Goal: Task Accomplishment & Management: Manage account settings

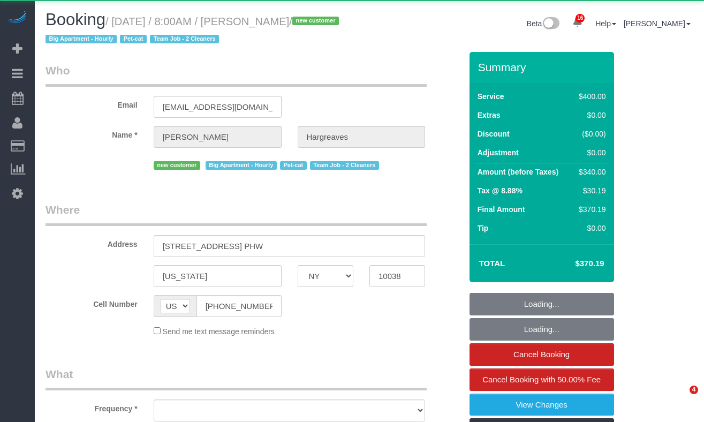
select select "NY"
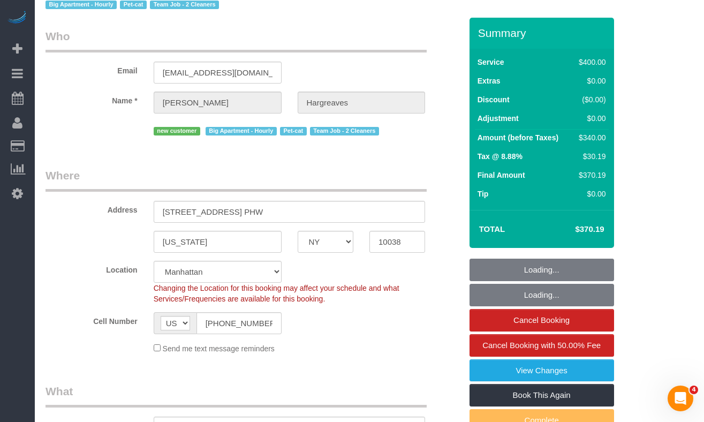
select select "object:6133"
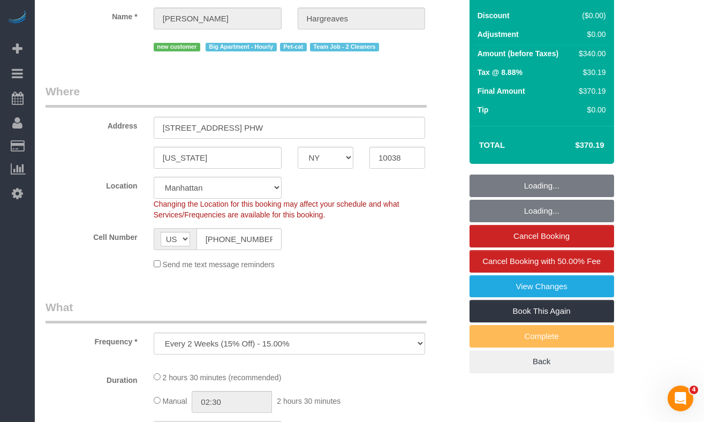
select select "string:stripe-pm_1S4ki04VGloSiKo7PWHv9wU8"
select select "150"
select select "spot49"
select select "number:89"
select select "number:90"
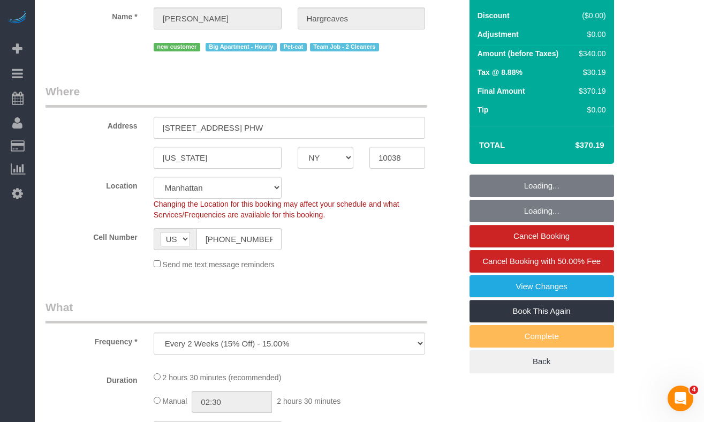
select select "number:14"
select select "number:5"
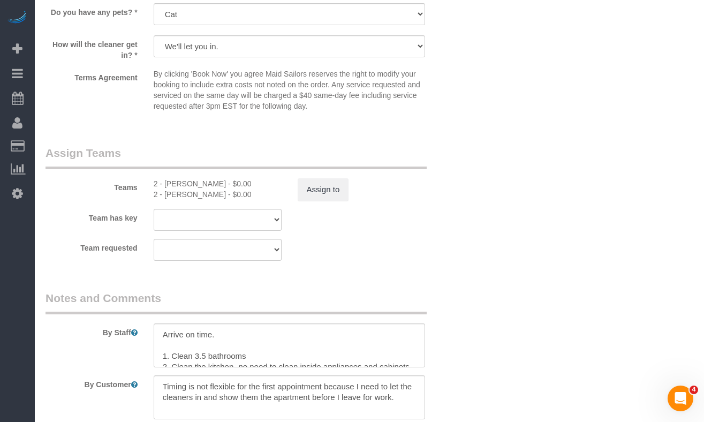
scroll to position [1118, 0]
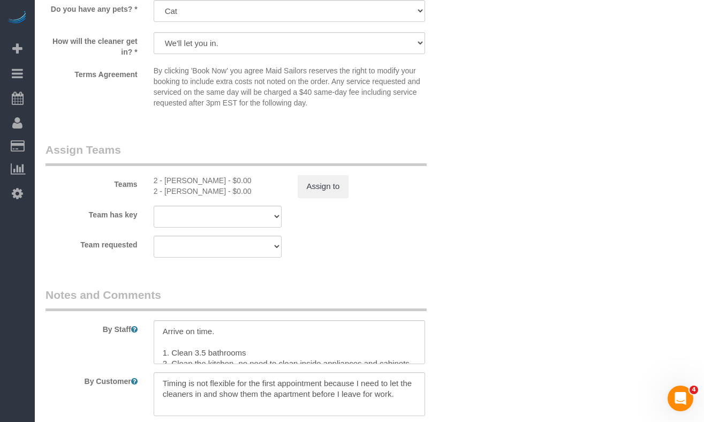
click at [175, 192] on div "2 - Marilu Quintero - $0.00" at bounding box center [218, 191] width 128 height 11
copy div "Marilu"
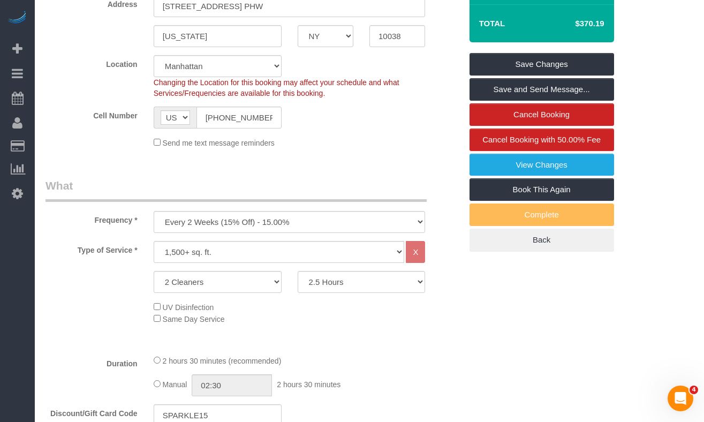
scroll to position [0, 0]
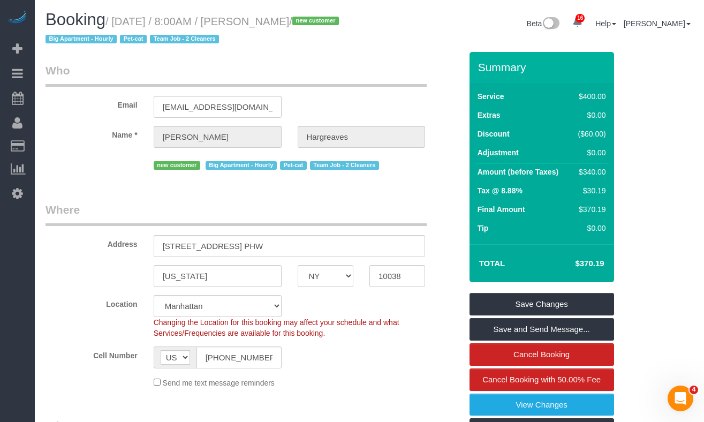
drag, startPoint x: 318, startPoint y: 22, endPoint x: 143, endPoint y: 22, distance: 174.6
click at [143, 22] on h1 "Booking / September 11, 2025 / 8:00AM / Jennifer Hargreaves / new customer Big …" at bounding box center [204, 29] width 316 height 36
drag, startPoint x: 99, startPoint y: 42, endPoint x: 119, endPoint y: 22, distance: 28.4
click at [119, 22] on small "/ September 11, 2025 / 8:00AM / Jennifer Hargreaves / new customer Big Apartmen…" at bounding box center [194, 31] width 297 height 30
copy small "September 11, 2025 / 8:00AM / Jennifer Hargreaves"
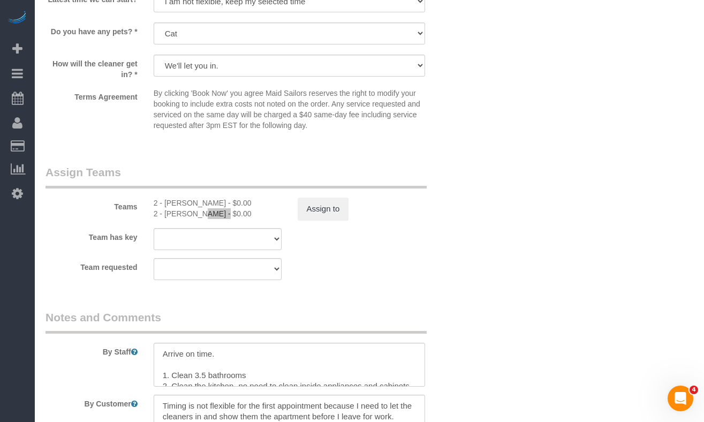
scroll to position [1102, 0]
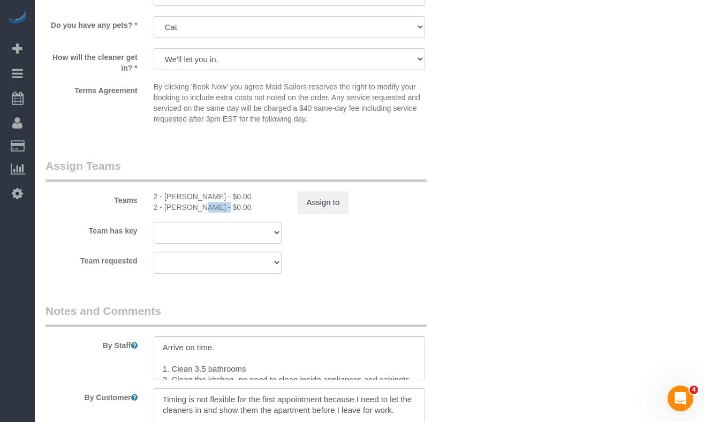
drag, startPoint x: 251, startPoint y: 208, endPoint x: 159, endPoint y: 196, distance: 92.8
click at [159, 196] on div "2 - Eveling Mercado - $0.00 2 - Marilu Quintero - $0.00" at bounding box center [218, 201] width 144 height 21
copy div "- Eveling Mercado - $0.00 2 - Marilu Quintero - $0.00"
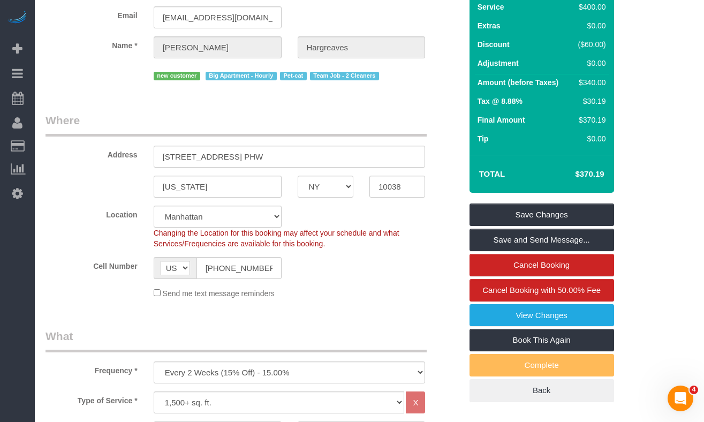
scroll to position [0, 0]
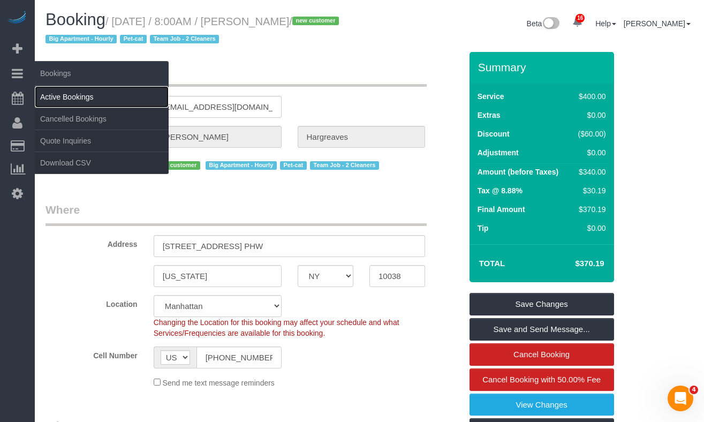
click at [50, 92] on link "Active Bookings" at bounding box center [102, 96] width 134 height 21
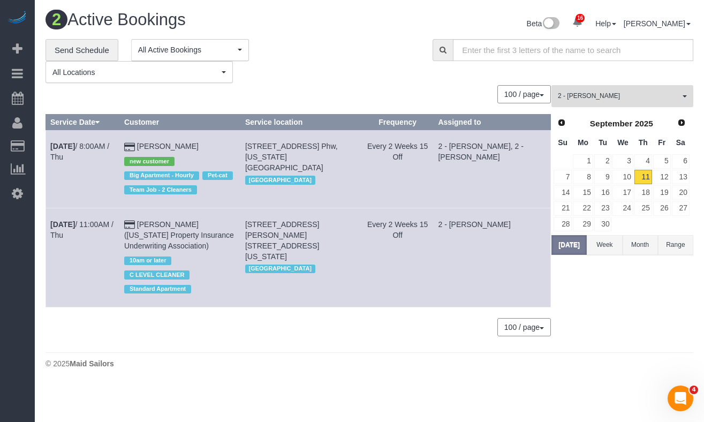
click at [576, 95] on span "2 - [PERSON_NAME]" at bounding box center [619, 96] width 122 height 9
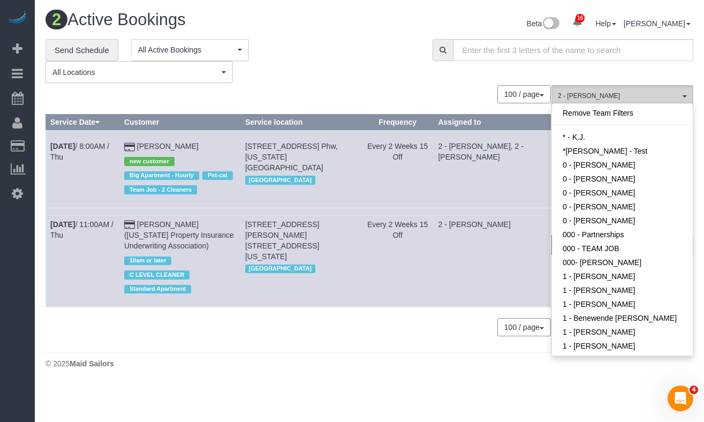
scroll to position [559, 0]
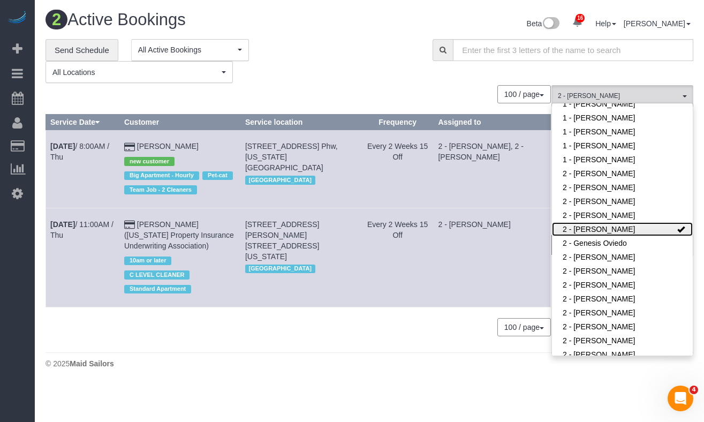
click at [660, 226] on link "2 - Eveling Mercado" at bounding box center [622, 229] width 141 height 14
click at [613, 97] on span "All Teams" at bounding box center [619, 96] width 122 height 9
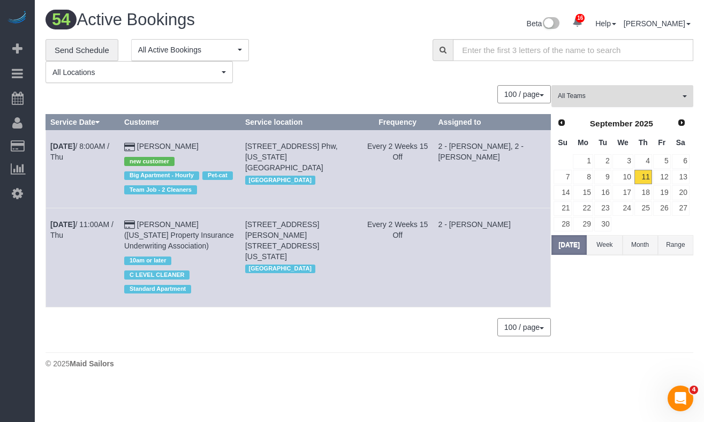
click at [616, 96] on span "All Teams" at bounding box center [619, 96] width 122 height 9
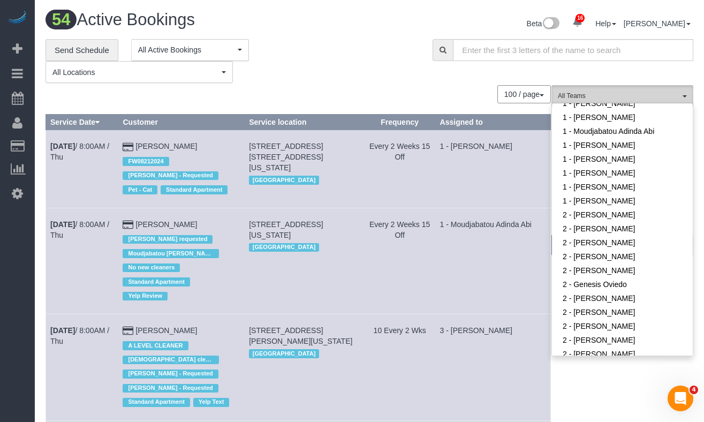
scroll to position [526, 0]
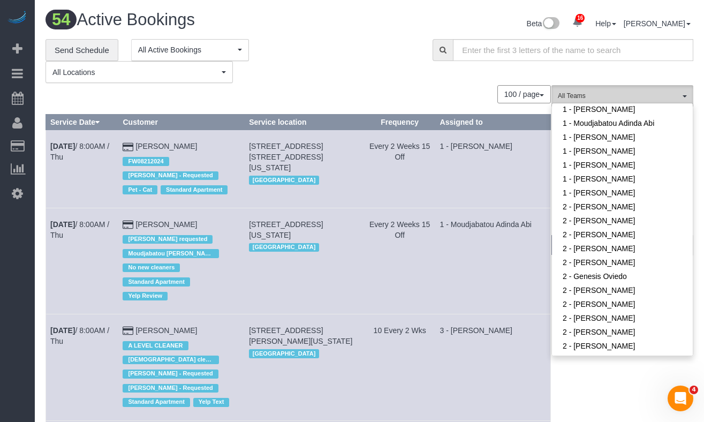
click at [582, 97] on span "All Teams" at bounding box center [619, 96] width 122 height 9
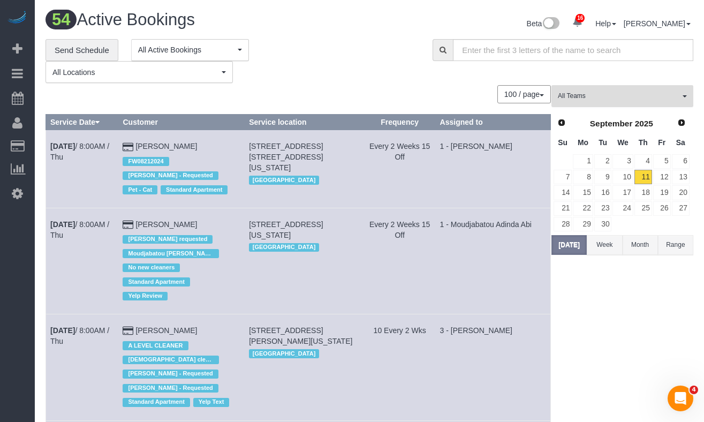
click at [589, 96] on span "All Teams" at bounding box center [619, 96] width 122 height 9
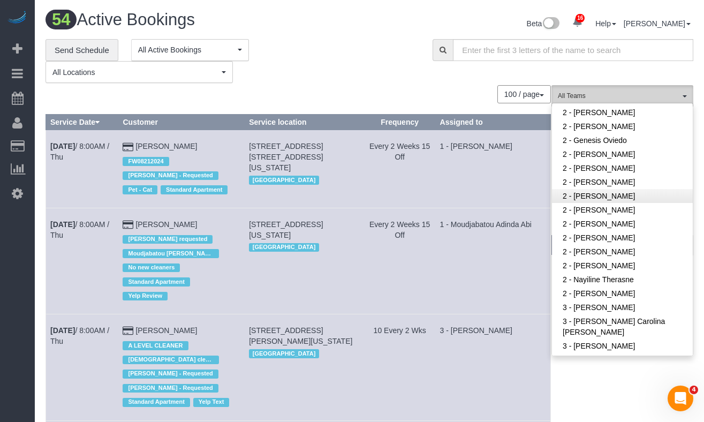
scroll to position [661, 0]
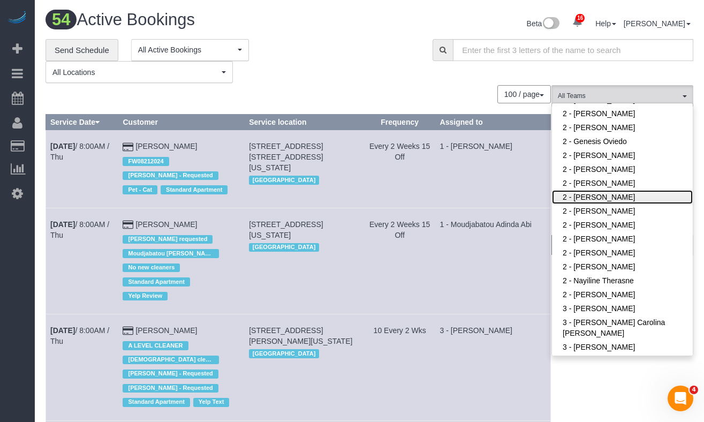
click at [606, 198] on link "2 - [PERSON_NAME]" at bounding box center [622, 197] width 141 height 14
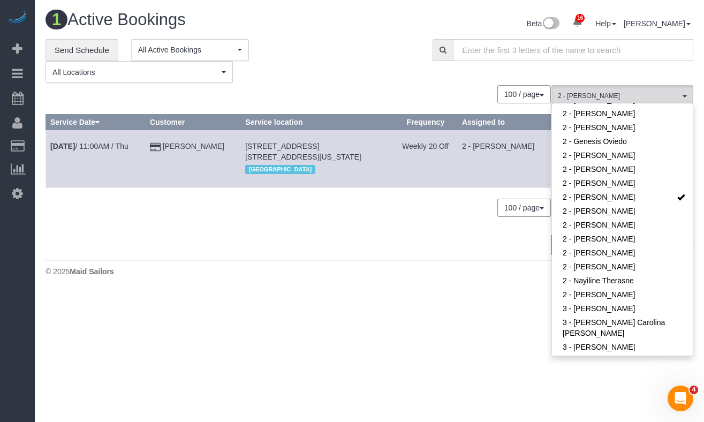
click at [374, 69] on div "**********" at bounding box center [231, 61] width 371 height 44
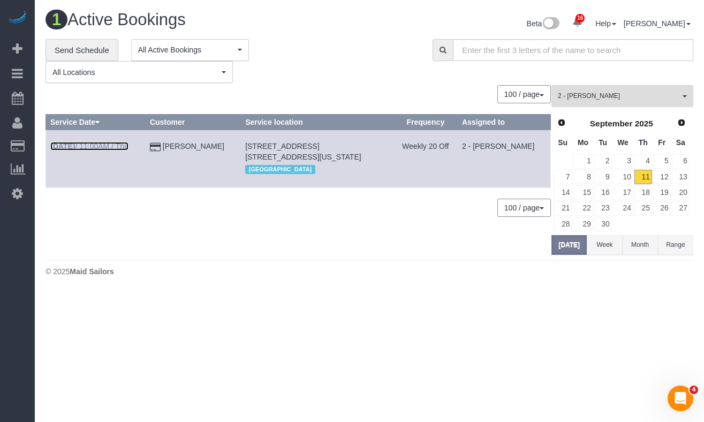
click at [95, 142] on link "Sep 11th / 11:00AM / Thu" at bounding box center [89, 146] width 78 height 9
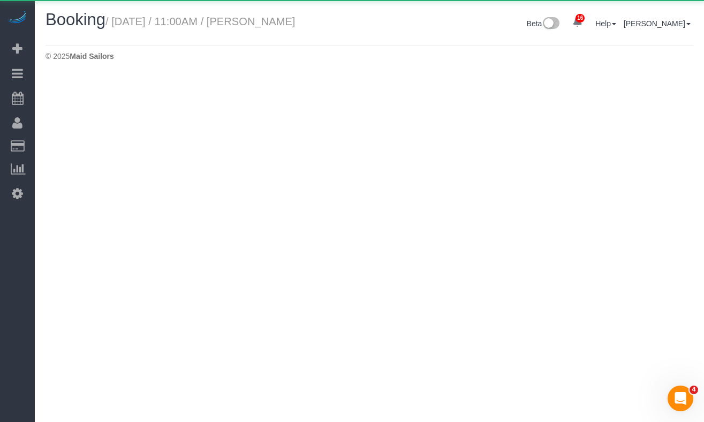
select select "NY"
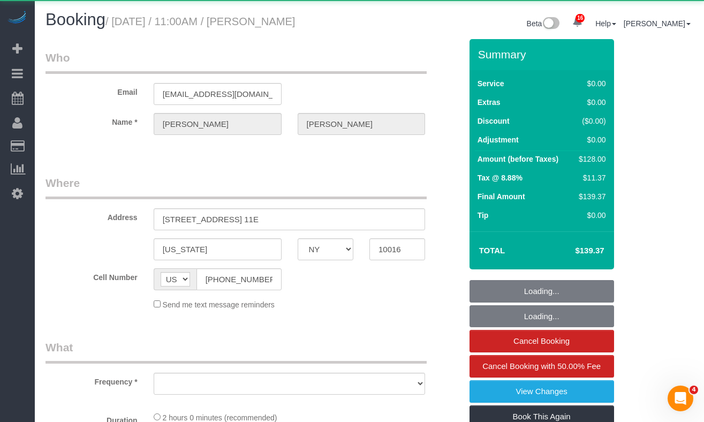
select select "object:8804"
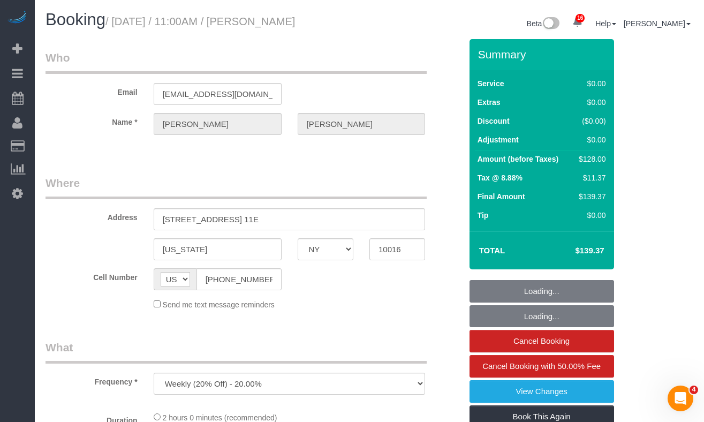
select select "1"
select select "number:89"
select select "number:90"
select select "number:15"
select select "number:6"
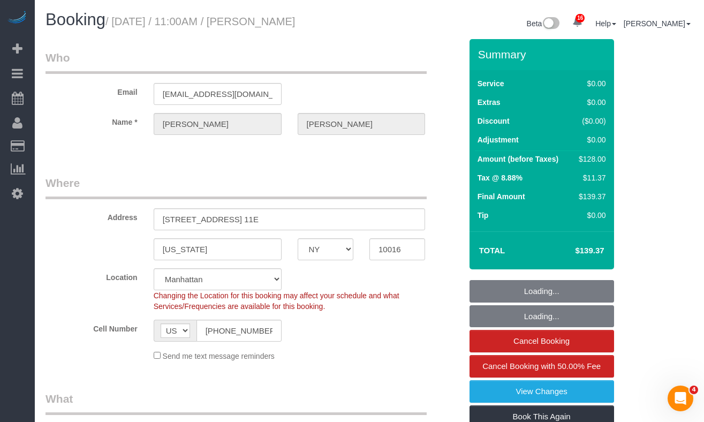
select select "object:9486"
select select "string:stripe-pm_1Pehcb4VGloSiKo7kAgfW8VD"
select select "spot97"
select select "1"
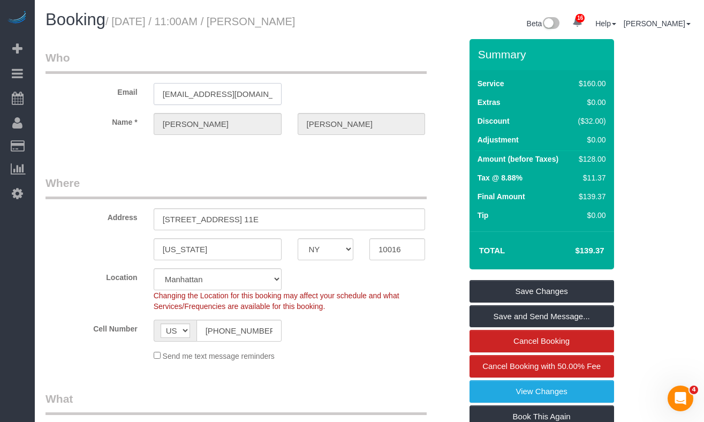
click at [233, 105] on input "tedmahlum@gmail.com" at bounding box center [218, 94] width 128 height 22
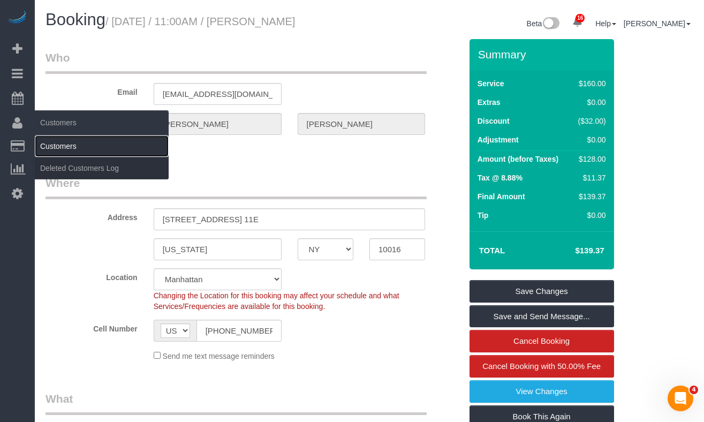
click at [63, 146] on link "Customers" at bounding box center [102, 145] width 134 height 21
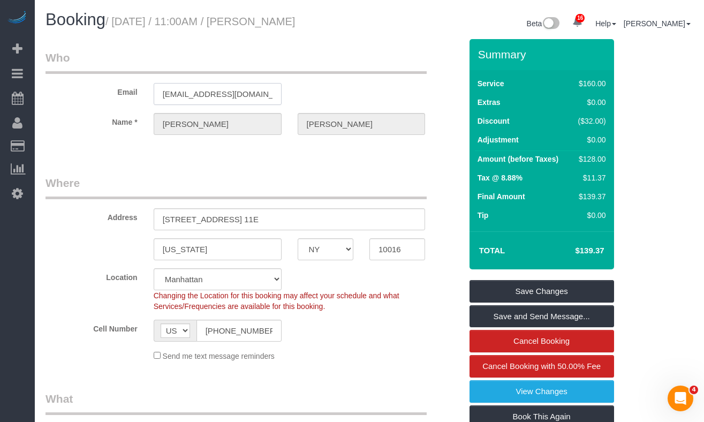
click at [203, 105] on input "tedmahlum@gmail.com" at bounding box center [218, 94] width 128 height 22
drag, startPoint x: 123, startPoint y: 40, endPoint x: 283, endPoint y: 31, distance: 160.9
click at [123, 29] on h1 "Booking / September 11, 2025 / 11:00AM / Theodore Mahlum" at bounding box center [204, 20] width 316 height 18
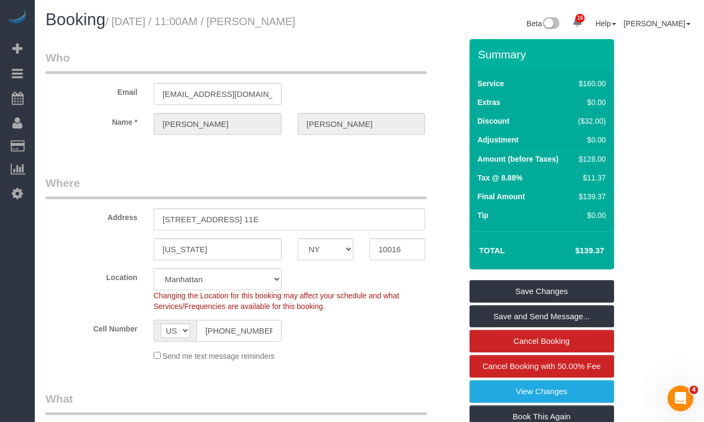
drag, startPoint x: 340, startPoint y: 22, endPoint x: 118, endPoint y: 27, distance: 222.3
click at [118, 27] on h1 "Booking / September 11, 2025 / 11:00AM / Theodore Mahlum" at bounding box center [204, 20] width 316 height 18
copy small "September 11, 2025 / 11:00AM / Theodore"
copy small "September 11, 2025 / 11:00AM / Theodore Mahlum"
drag, startPoint x: 99, startPoint y: 35, endPoint x: 119, endPoint y: 20, distance: 25.7
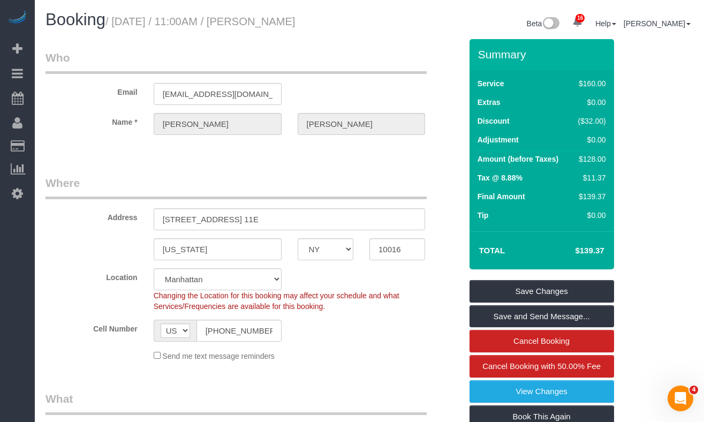
click at [119, 20] on h1 "Booking / September 11, 2025 / 11:00AM / Theodore Mahlum" at bounding box center [204, 20] width 316 height 18
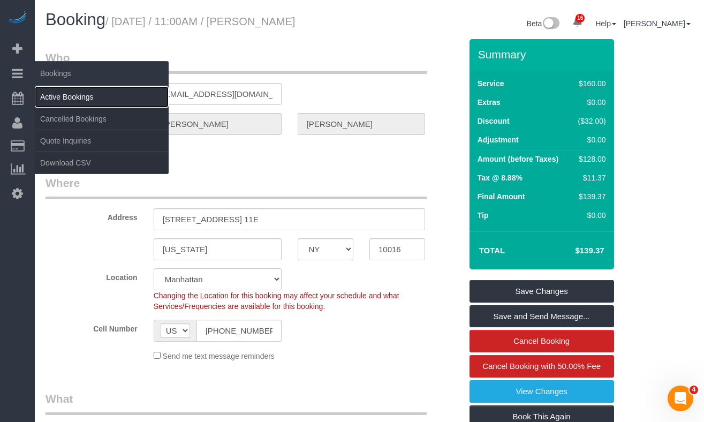
click at [54, 93] on link "Active Bookings" at bounding box center [102, 96] width 134 height 21
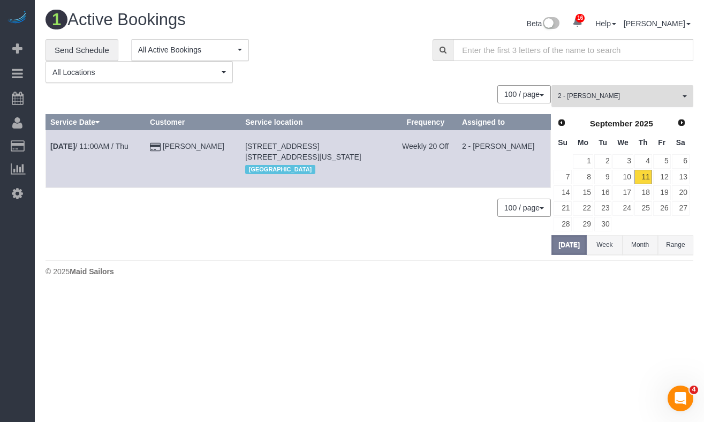
click at [606, 94] on span "2 - Katherine Poveda" at bounding box center [619, 96] width 122 height 9
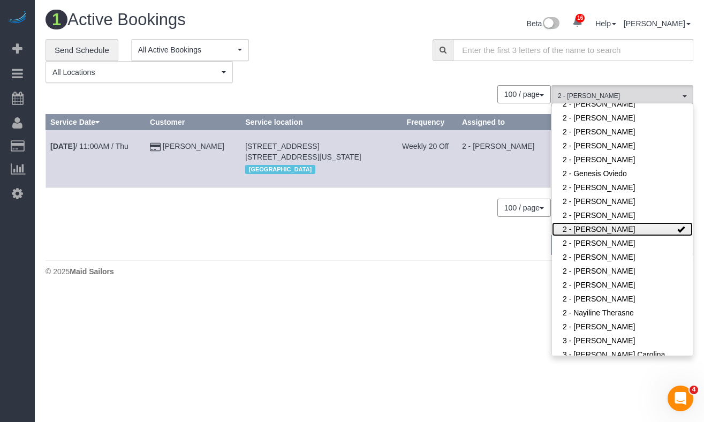
click at [651, 231] on link "2 - Katherine Poveda" at bounding box center [622, 229] width 141 height 14
click at [388, 245] on div "0 Bookings found. We couldn't find any bookings that matched your search. Creat…" at bounding box center [299, 169] width 506 height 169
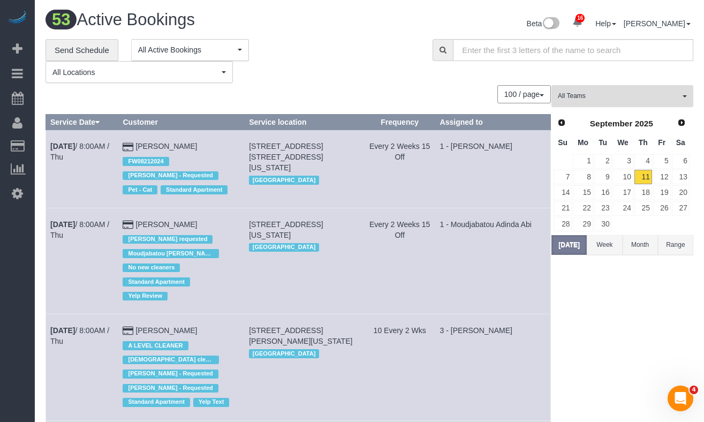
click at [610, 92] on span "All Teams" at bounding box center [619, 96] width 122 height 9
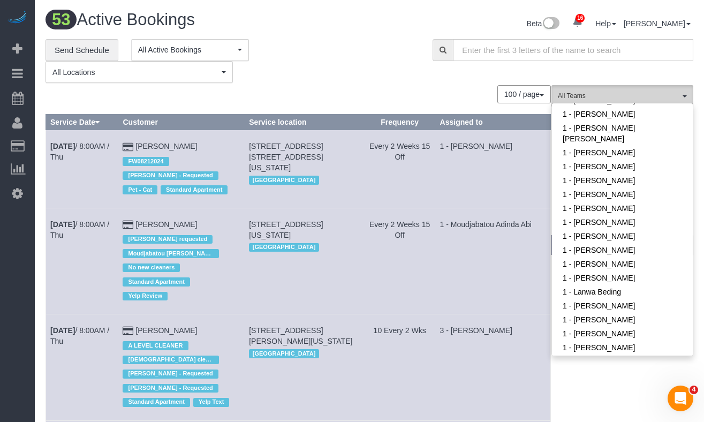
scroll to position [280, 0]
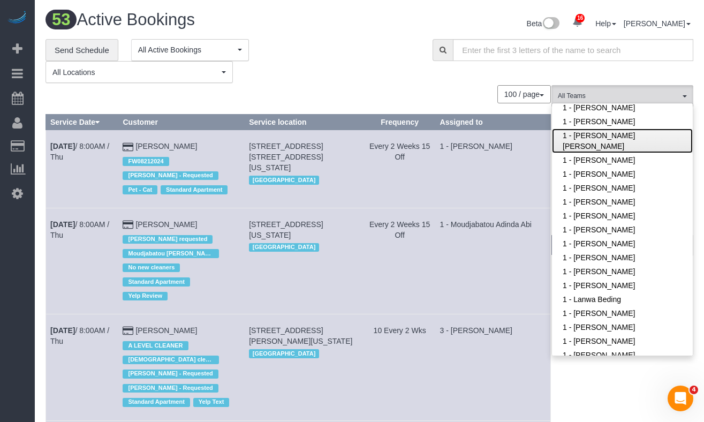
click at [607, 148] on link "1 - [PERSON_NAME] [PERSON_NAME]" at bounding box center [622, 141] width 141 height 25
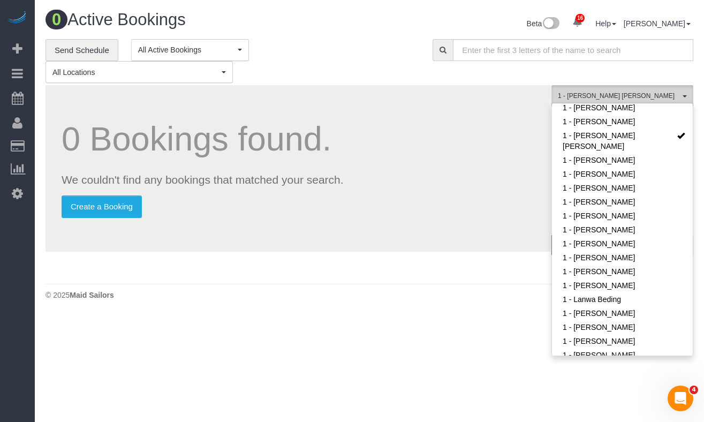
click at [610, 93] on span "1 - [PERSON_NAME] [PERSON_NAME]" at bounding box center [619, 96] width 122 height 9
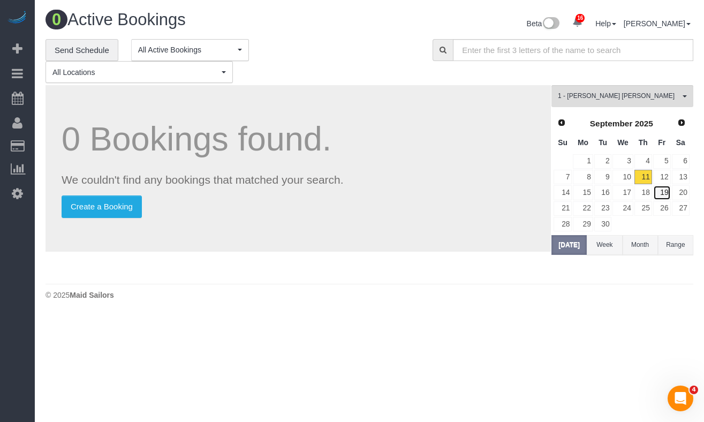
click at [661, 195] on link "19" at bounding box center [662, 192] width 18 height 14
drag, startPoint x: 602, startPoint y: 100, endPoint x: 604, endPoint y: 110, distance: 9.8
click at [602, 100] on span "1 - Elba Lobo Varela" at bounding box center [619, 96] width 122 height 9
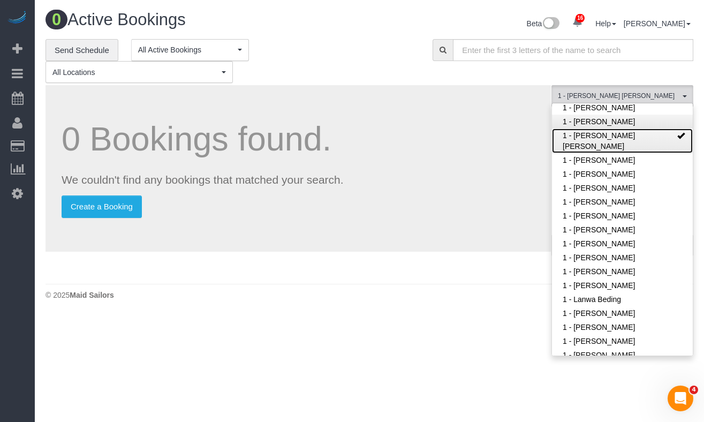
scroll to position [0, 0]
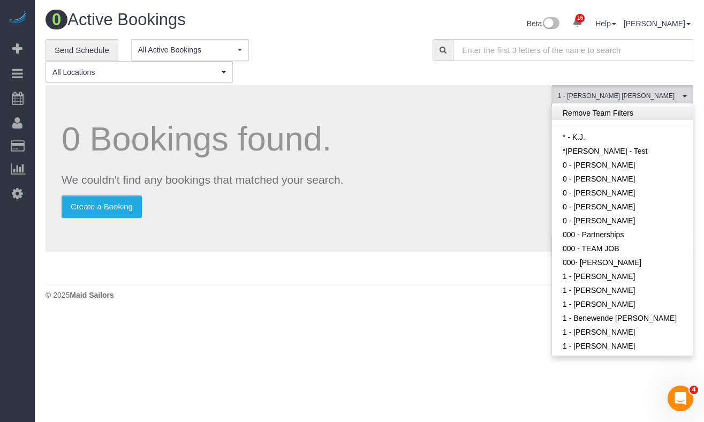
click at [599, 114] on link "Remove Team Filters" at bounding box center [622, 113] width 141 height 14
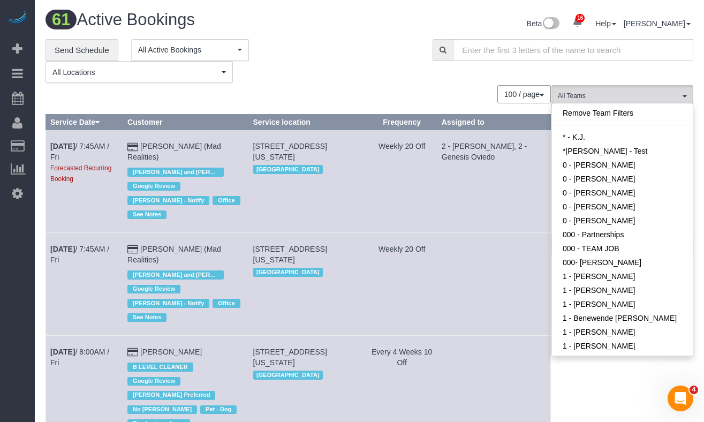
click at [320, 73] on div "**********" at bounding box center [231, 61] width 371 height 44
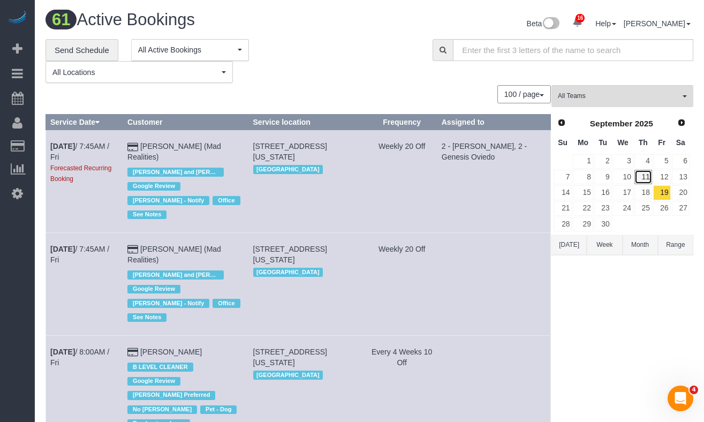
click at [645, 179] on link "11" at bounding box center [644, 177] width 18 height 14
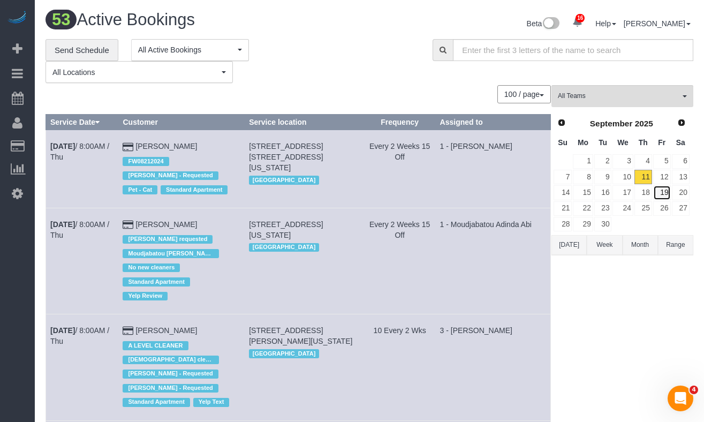
click at [669, 194] on link "19" at bounding box center [662, 192] width 18 height 14
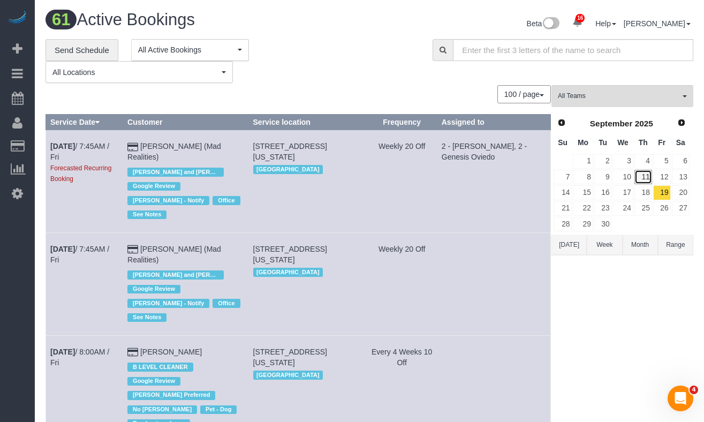
click at [647, 178] on link "11" at bounding box center [644, 177] width 18 height 14
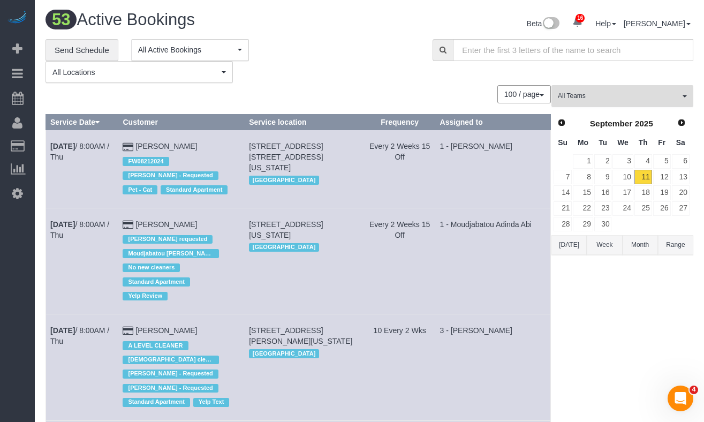
click at [635, 98] on span "All Teams" at bounding box center [619, 96] width 122 height 9
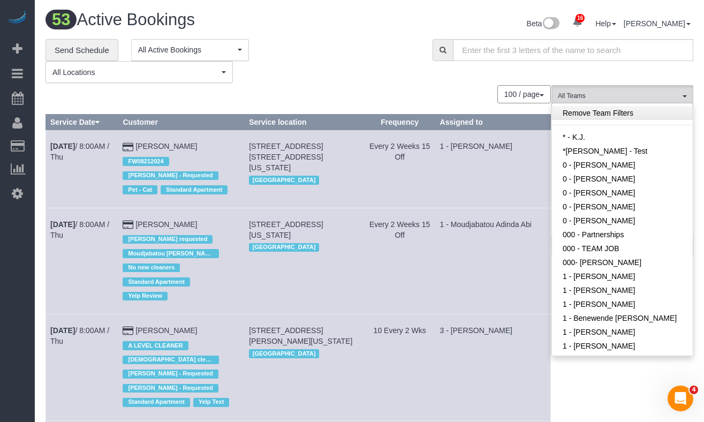
click at [625, 115] on link "Remove Team Filters" at bounding box center [622, 113] width 141 height 14
click at [618, 95] on span "All Teams" at bounding box center [619, 96] width 122 height 9
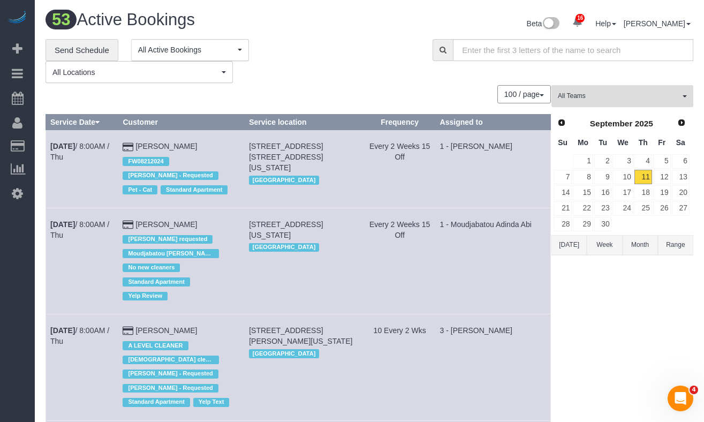
click at [618, 95] on span "All Teams" at bounding box center [619, 96] width 122 height 9
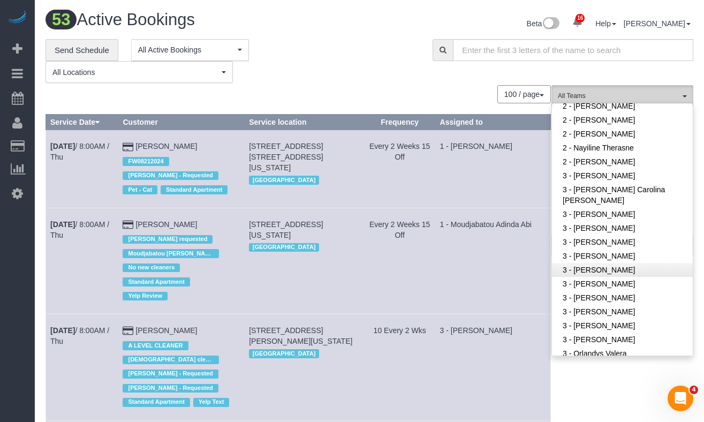
scroll to position [809, 0]
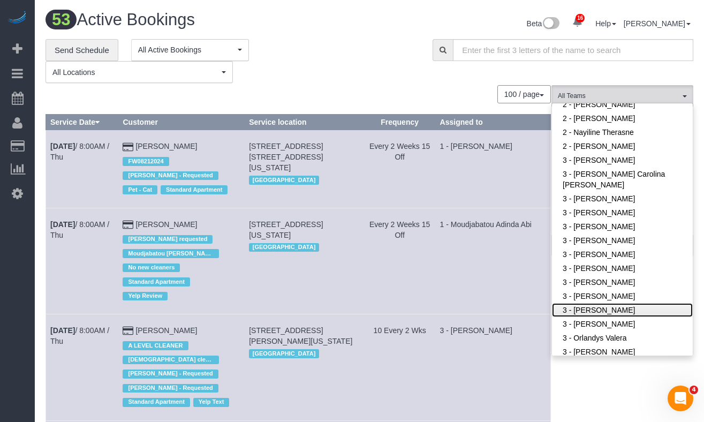
click at [618, 312] on link "3 - Maribel Campos" at bounding box center [622, 310] width 141 height 14
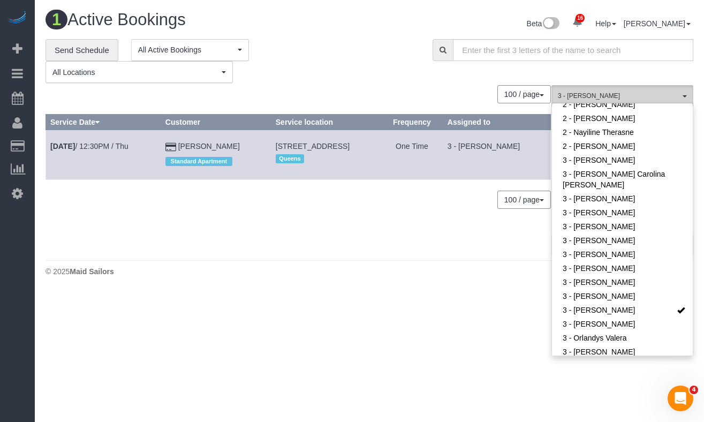
click at [638, 94] on span "3 - Maribel Campos" at bounding box center [619, 96] width 122 height 9
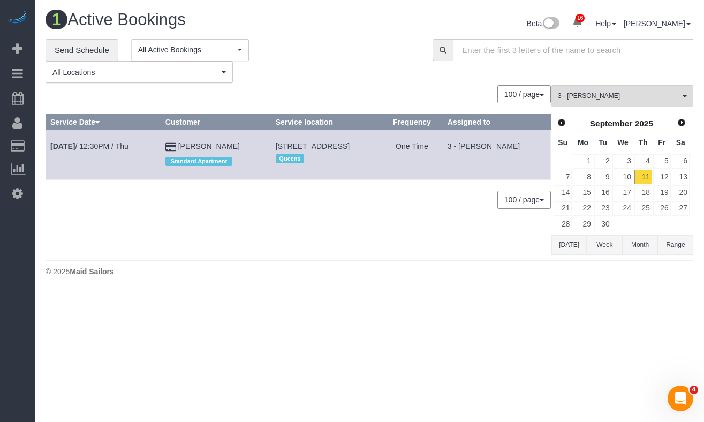
click at [578, 250] on button "Today" at bounding box center [569, 245] width 35 height 20
click at [538, 52] on input "text" at bounding box center [573, 50] width 240 height 22
click at [608, 94] on span "3 - Maribel Campos" at bounding box center [619, 96] width 122 height 9
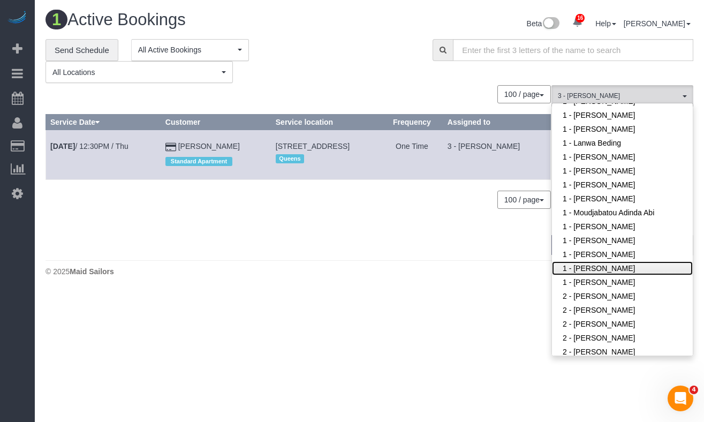
click at [612, 266] on link "1 - [PERSON_NAME]" at bounding box center [622, 268] width 141 height 14
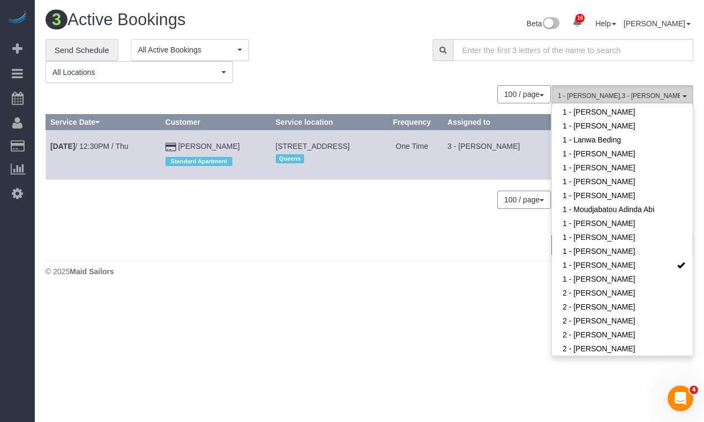
click at [609, 87] on button "1 - Xiomara Inga , 3 - Maribel Campos All Teams" at bounding box center [623, 96] width 142 height 22
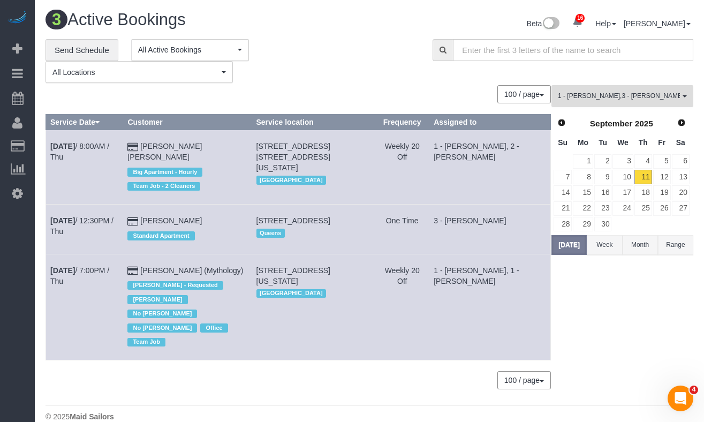
click at [609, 93] on span "1 - Xiomara Inga , 3 - Maribel Campos" at bounding box center [619, 96] width 122 height 9
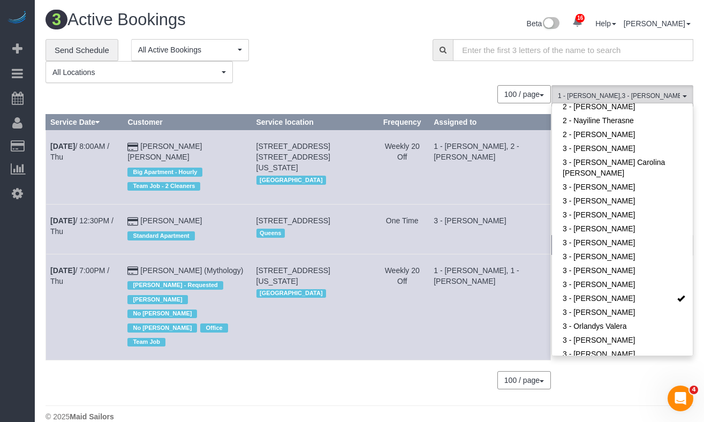
scroll to position [839, 0]
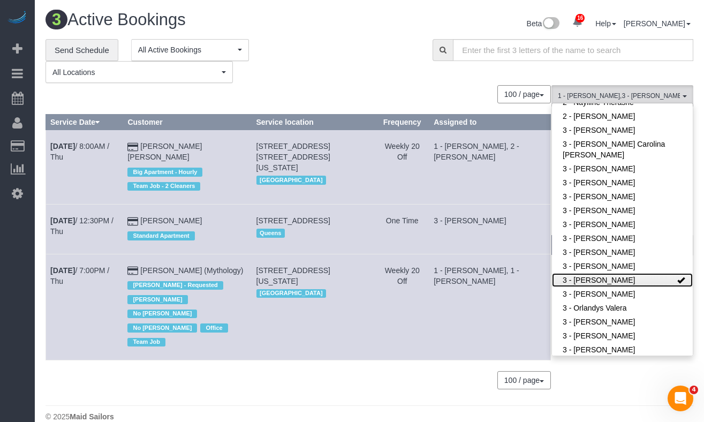
click at [628, 276] on link "3 - [PERSON_NAME]" at bounding box center [622, 280] width 141 height 14
click at [382, 43] on div "**********" at bounding box center [231, 61] width 371 height 44
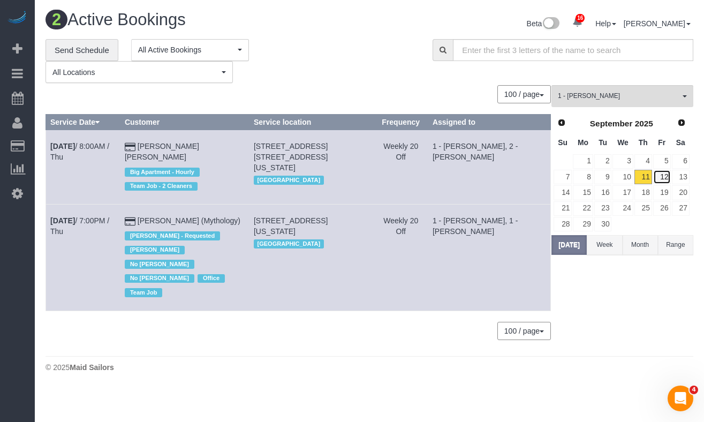
click at [658, 180] on link "12" at bounding box center [662, 177] width 18 height 14
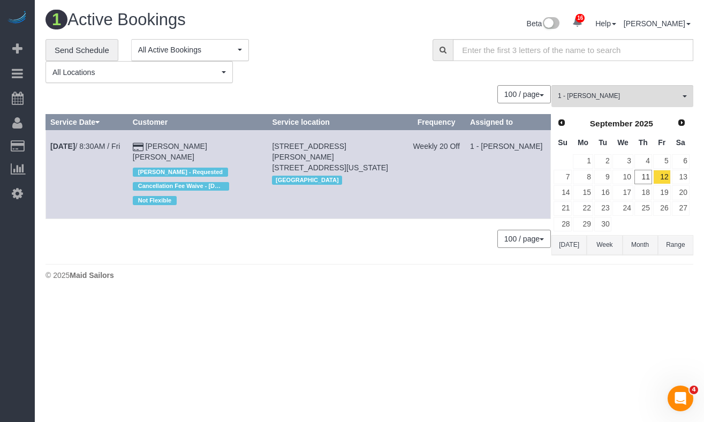
click at [354, 75] on div "**********" at bounding box center [231, 61] width 371 height 44
click at [656, 177] on link "12" at bounding box center [662, 177] width 18 height 14
click at [615, 97] on span "1 - [PERSON_NAME]" at bounding box center [619, 96] width 122 height 9
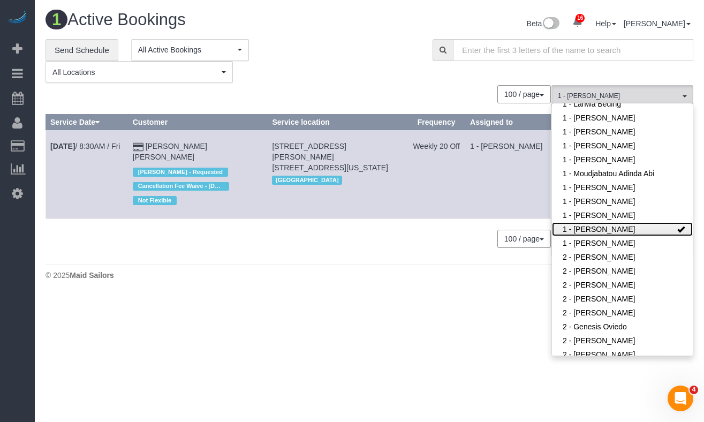
scroll to position [0, 0]
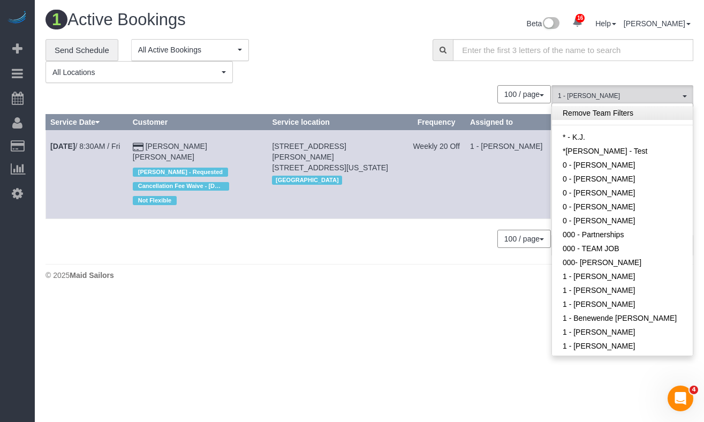
click at [608, 113] on link "Remove Team Filters" at bounding box center [622, 113] width 141 height 14
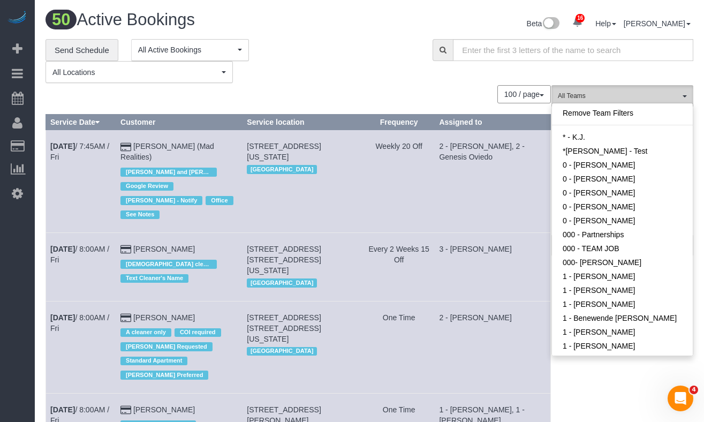
click at [607, 94] on span "All Teams" at bounding box center [619, 96] width 122 height 9
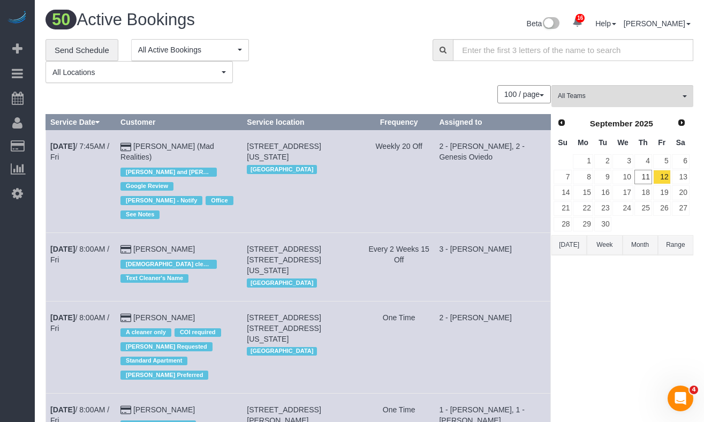
click at [572, 247] on button "Today" at bounding box center [569, 245] width 35 height 20
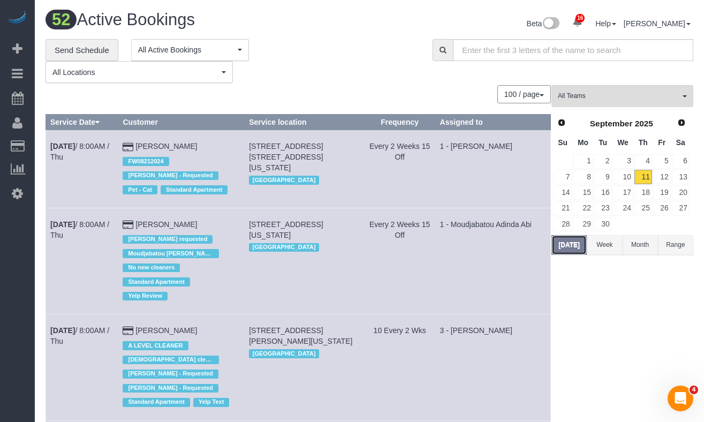
click at [575, 248] on button "Today" at bounding box center [569, 245] width 35 height 20
click at [403, 70] on div "**********" at bounding box center [231, 61] width 371 height 44
click at [596, 94] on span "All Teams" at bounding box center [619, 96] width 122 height 9
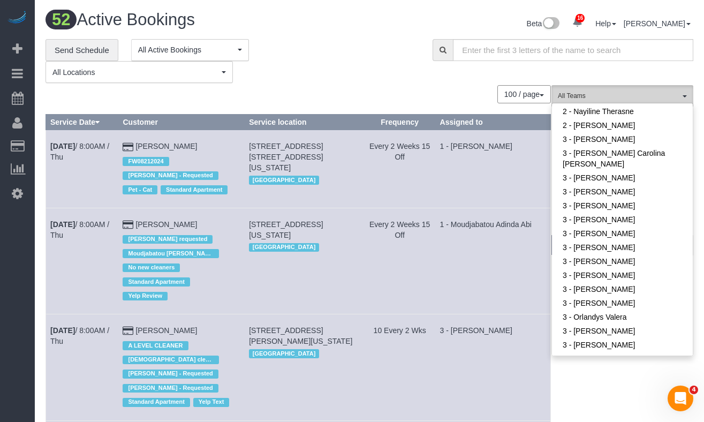
scroll to position [833, 0]
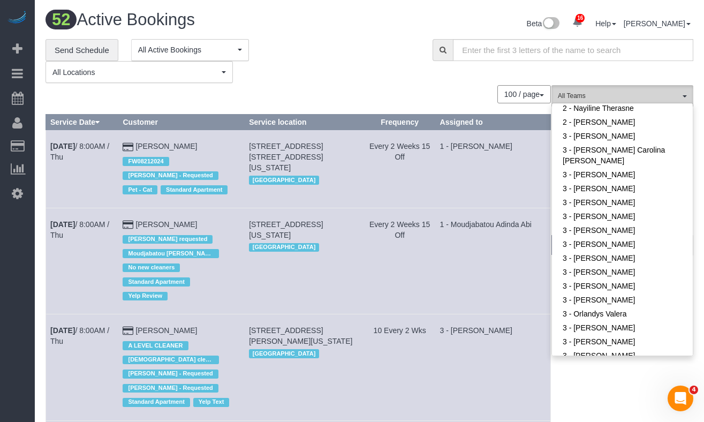
click at [602, 96] on span "All Teams" at bounding box center [619, 96] width 122 height 9
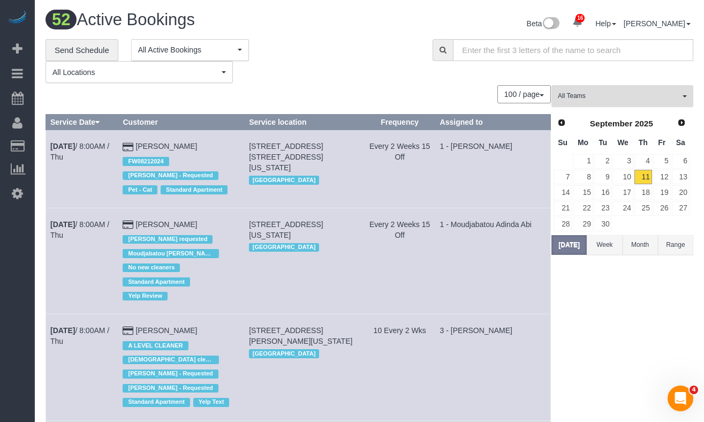
click at [613, 94] on span "All Teams" at bounding box center [619, 96] width 122 height 9
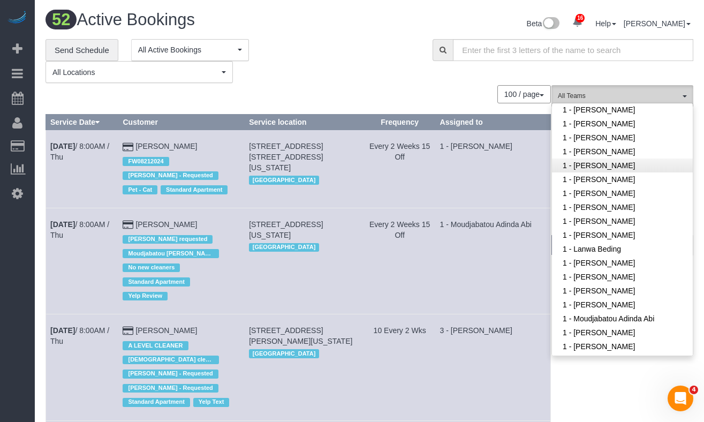
scroll to position [403, 0]
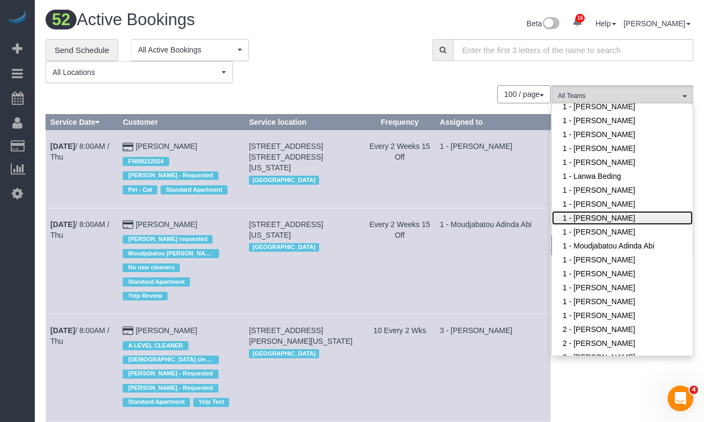
click at [622, 222] on link "1 - [PERSON_NAME]" at bounding box center [622, 218] width 141 height 14
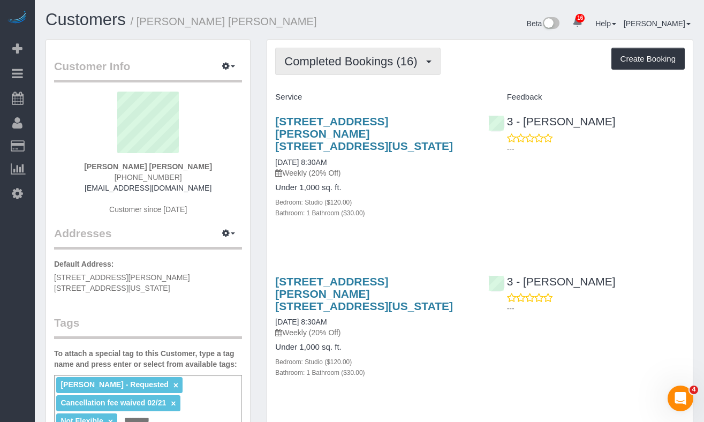
click at [356, 55] on span "Completed Bookings (16)" at bounding box center [353, 61] width 138 height 13
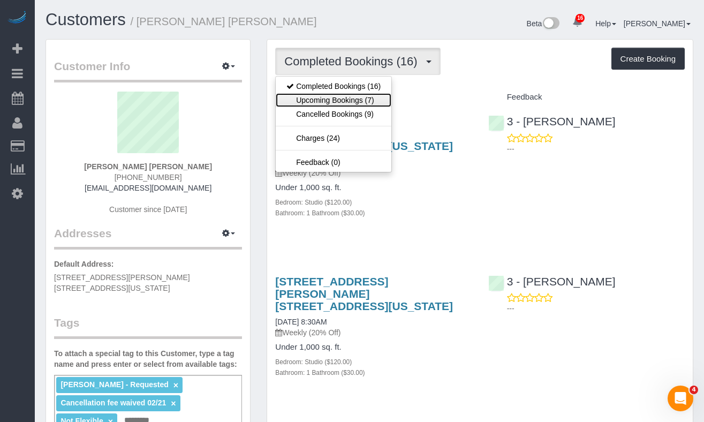
click at [348, 101] on link "Upcoming Bookings (7)" at bounding box center [334, 100] width 116 height 14
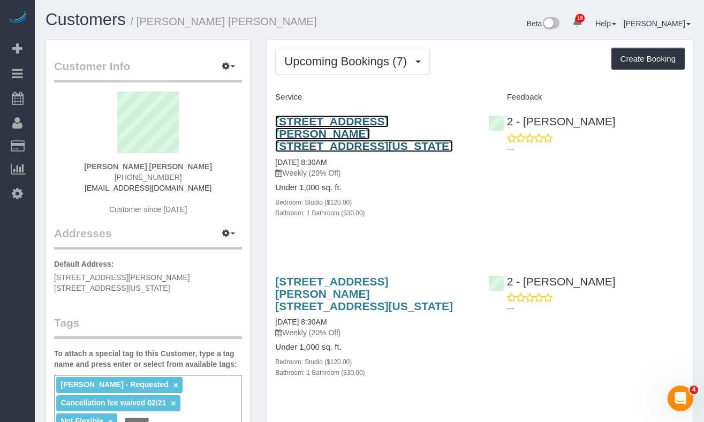
click at [319, 132] on link "1 Christopher Street, Apt. 11g, New York, NY 10014" at bounding box center [364, 133] width 178 height 37
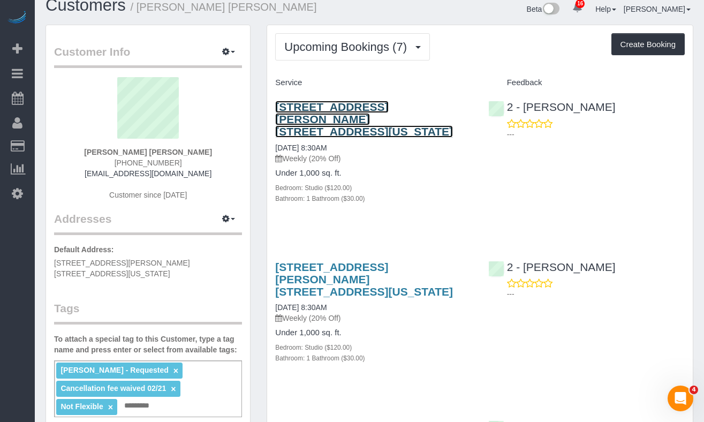
scroll to position [10, 0]
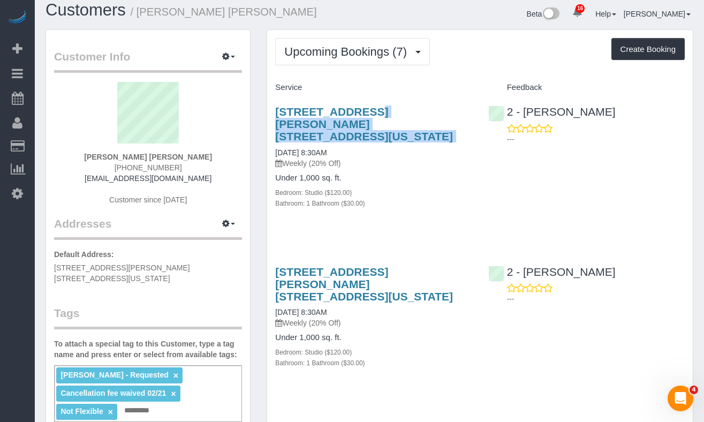
drag, startPoint x: 273, startPoint y: 110, endPoint x: 366, endPoint y: 131, distance: 95.5
click at [366, 131] on div "1 Christopher Street, Apt. 11g, New York, NY 10014 09/11/2025 8:30AM Weekly (20…" at bounding box center [373, 162] width 213 height 133
copy div "[STREET_ADDRESS][PERSON_NAME] [STREET_ADDRESS][US_STATE]"
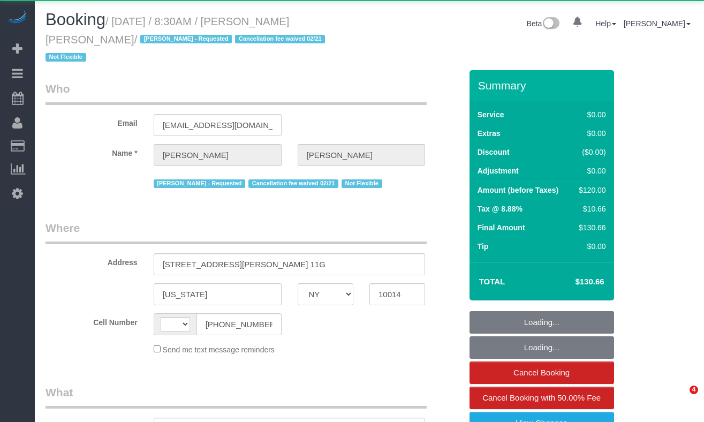
select select "NY"
select select "string:stripe-pm_1QbW8S4VGloSiKo7zvzoUnkT"
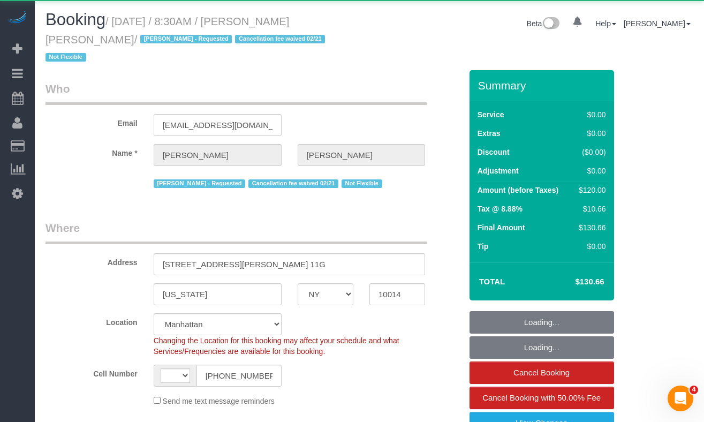
select select "string:US"
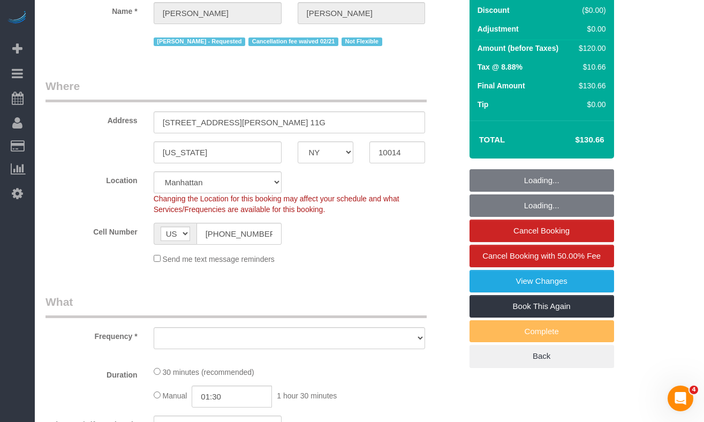
select select "object:889"
select select "number:89"
select select "number:90"
select select "number:15"
select select "number:6"
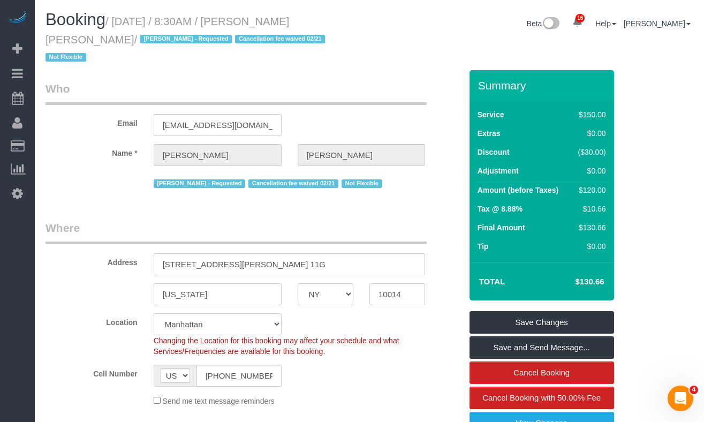
drag, startPoint x: 94, startPoint y: 39, endPoint x: 122, endPoint y: 22, distance: 33.2
click at [122, 22] on small "/ September 11, 2025 / 8:30AM / Campbell Chambers / Alton Jasper - Requested Ca…" at bounding box center [187, 40] width 283 height 48
copy small "September 11, 2025 / 8:30AM / Campbell Chambers"
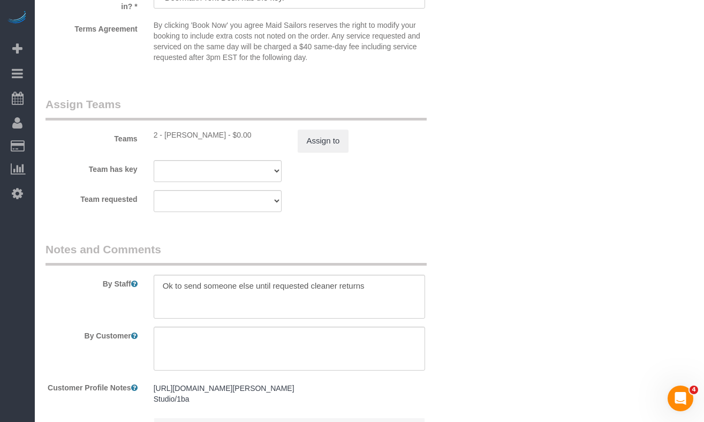
scroll to position [1427, 0]
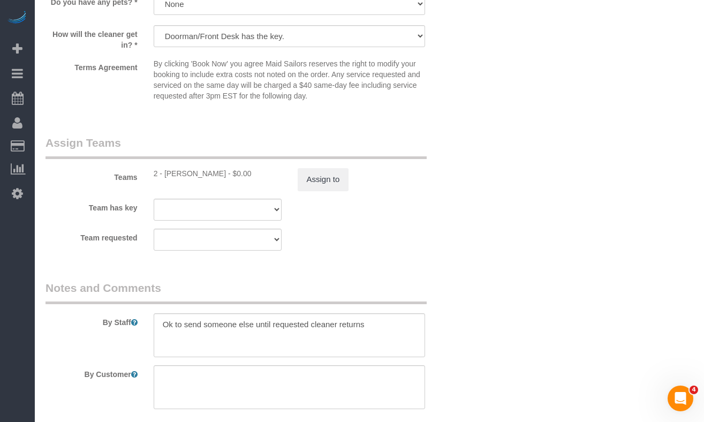
drag, startPoint x: 223, startPoint y: 155, endPoint x: 162, endPoint y: 154, distance: 61.6
click at [162, 168] on div "2 - [PERSON_NAME] - $0.00" at bounding box center [218, 173] width 128 height 11
copy div "Katherine Poveda"
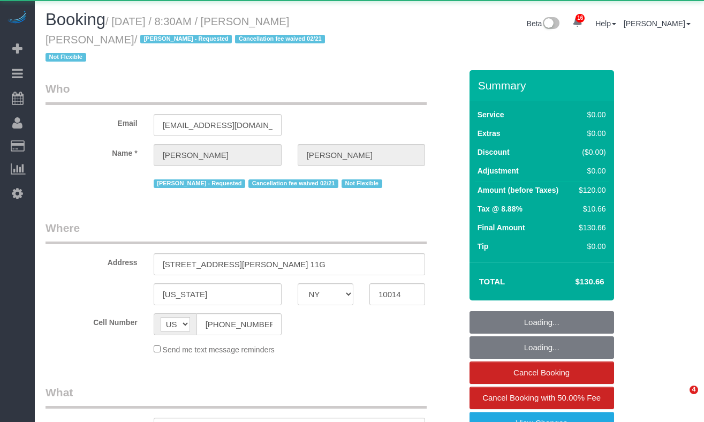
select select "NY"
select select "object:778"
select select "string:stripe-pm_1QbW8S4VGloSiKo7zvzoUnkT"
select select "number:89"
select select "number:90"
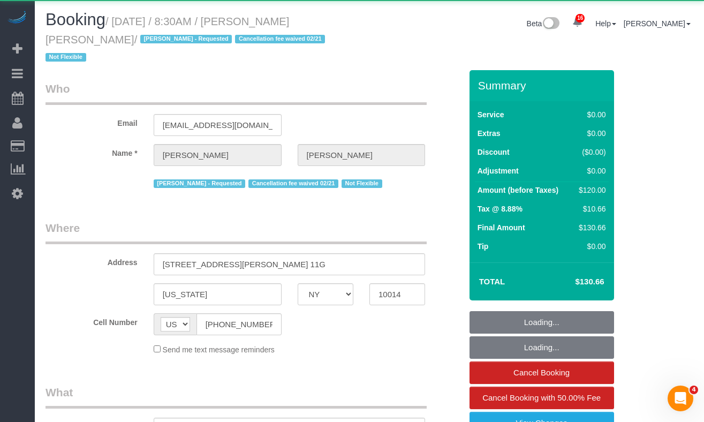
select select "number:15"
select select "number:6"
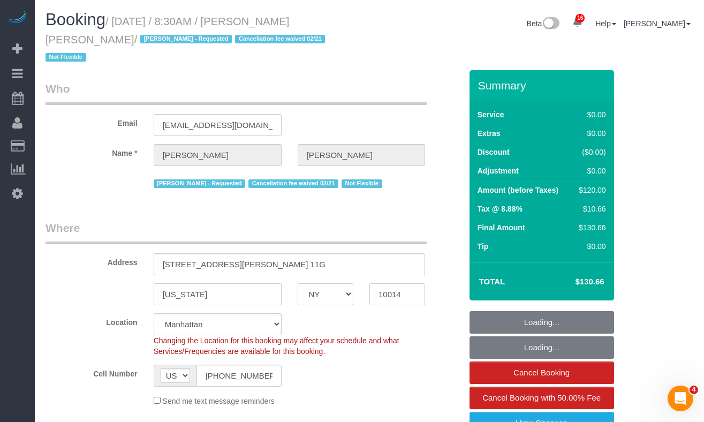
select select "object:1047"
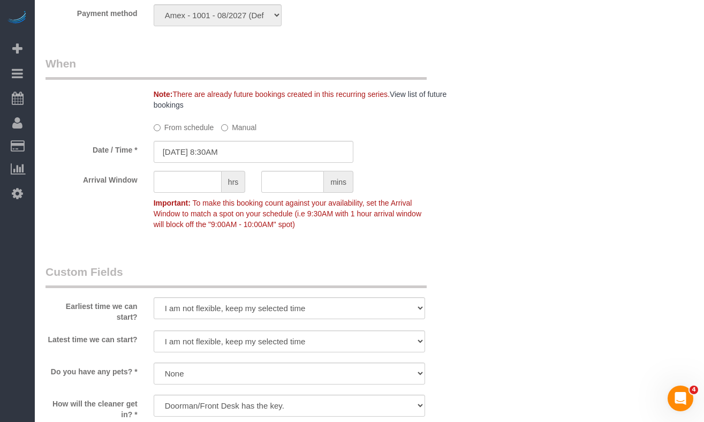
scroll to position [1092, 0]
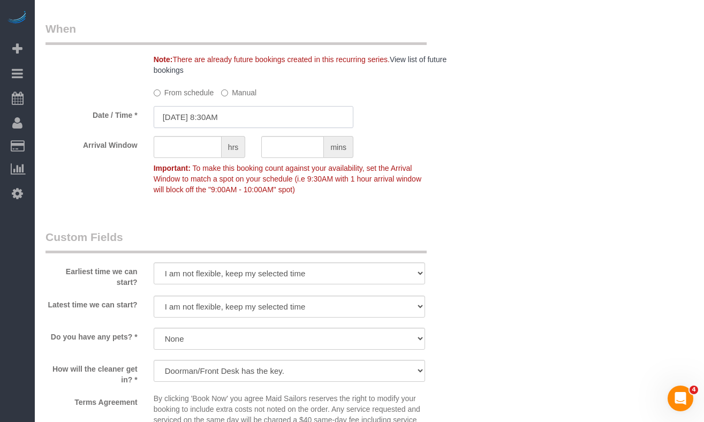
click at [208, 106] on input "[DATE] 8:30AM" at bounding box center [254, 117] width 200 height 22
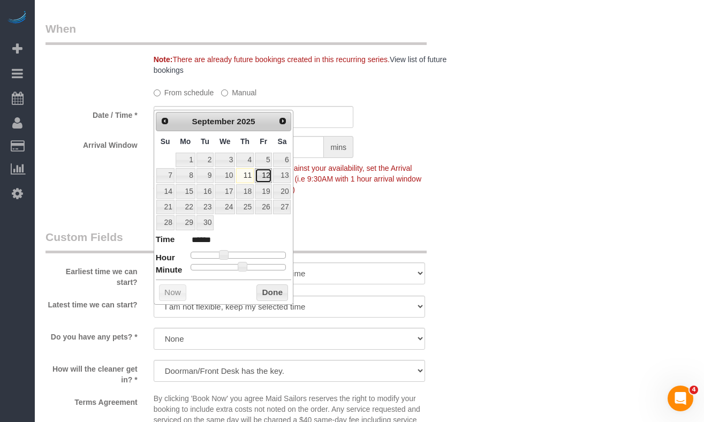
click at [265, 178] on link "12" at bounding box center [263, 175] width 17 height 14
type input "[DATE] 8:30AM"
click at [275, 295] on button "Done" at bounding box center [272, 292] width 32 height 17
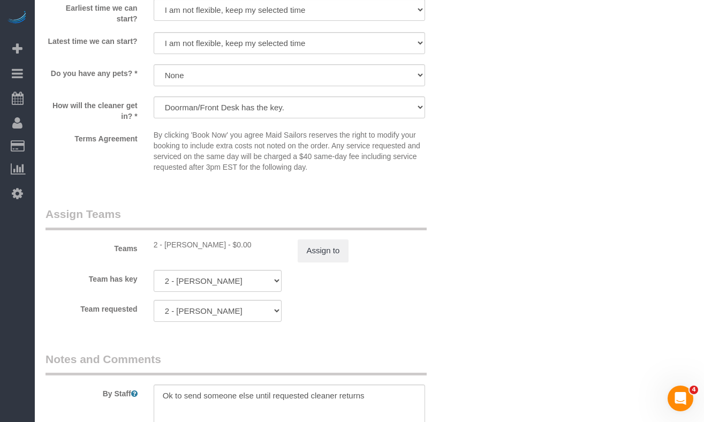
scroll to position [1376, 0]
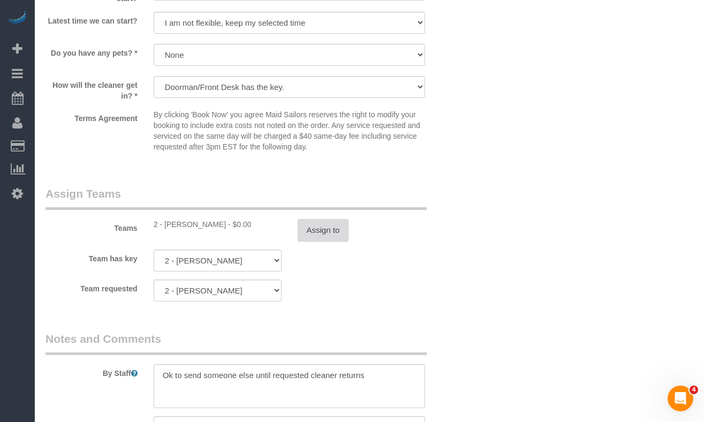
click at [320, 219] on button "Assign to" at bounding box center [323, 230] width 51 height 22
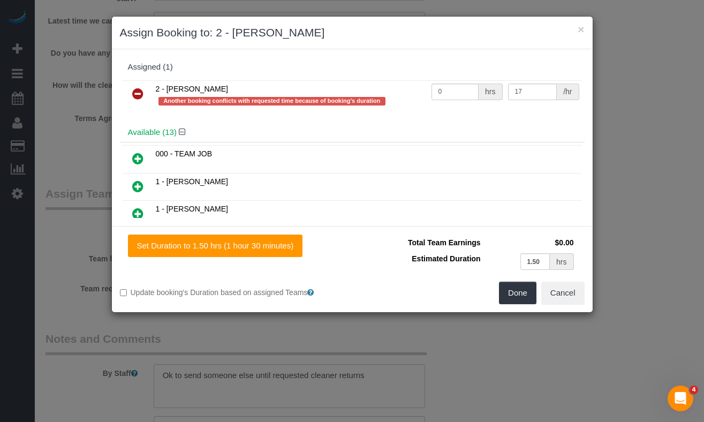
click at [137, 93] on icon at bounding box center [137, 93] width 11 height 13
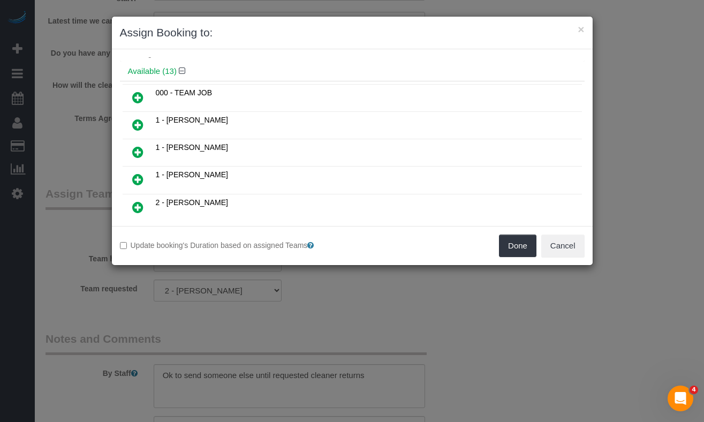
scroll to position [33, 0]
click at [138, 152] on icon at bounding box center [137, 151] width 11 height 13
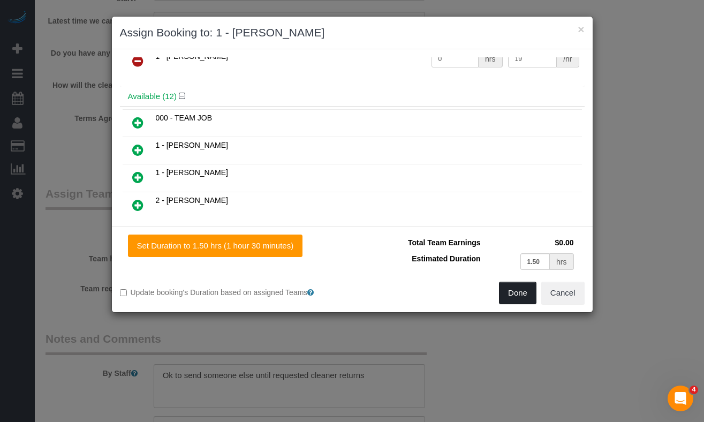
click at [509, 296] on button "Done" at bounding box center [517, 293] width 37 height 22
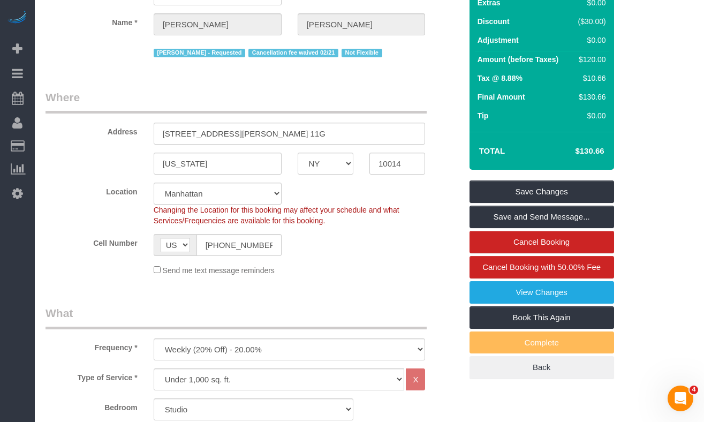
scroll to position [0, 0]
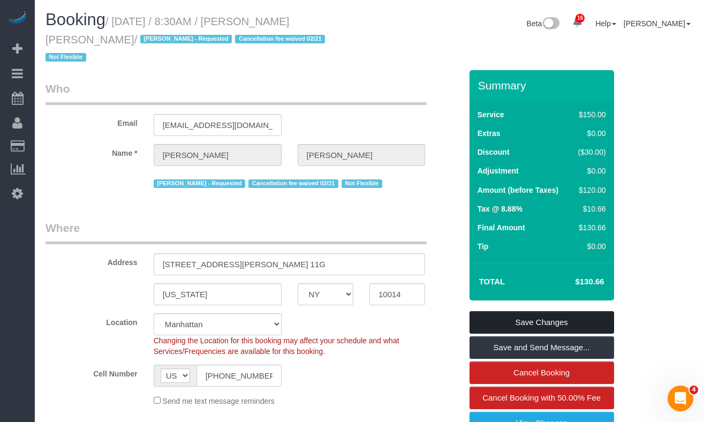
click at [490, 311] on link "Save Changes" at bounding box center [542, 322] width 145 height 22
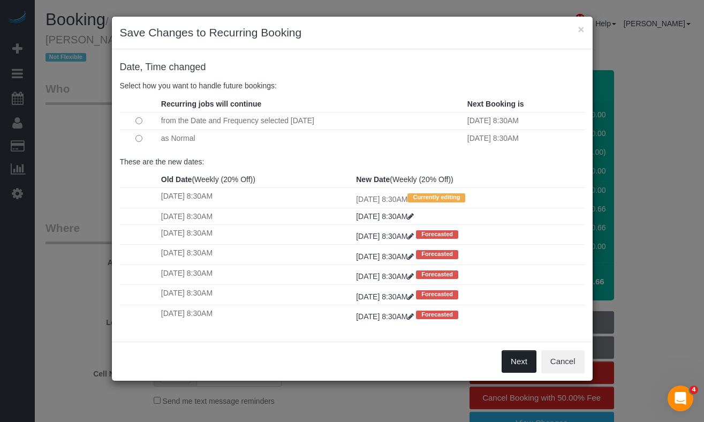
click at [511, 363] on button "Next" at bounding box center [519, 361] width 35 height 22
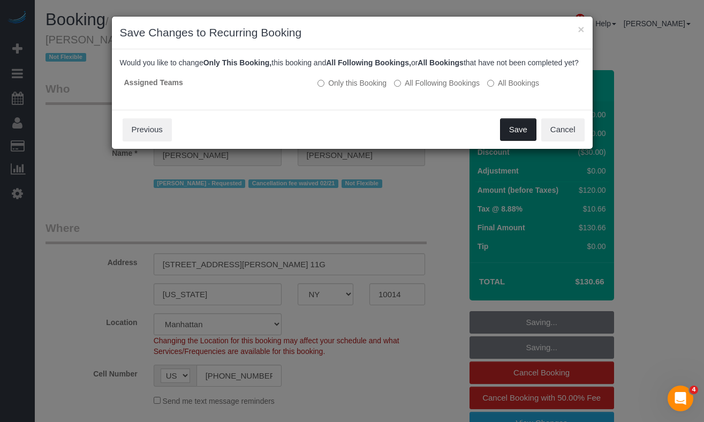
click at [506, 140] on button "Save" at bounding box center [518, 129] width 36 height 22
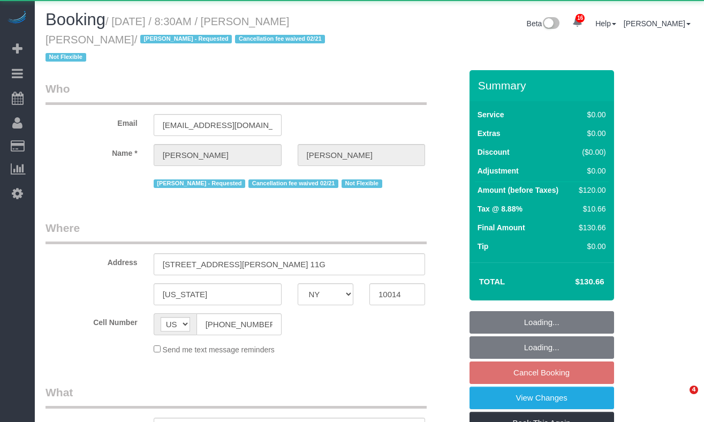
select select "NY"
select select "object:919"
select select "string:stripe-pm_1QbW8S4VGloSiKo7zvzoUnkT"
select select "number:89"
select select "number:90"
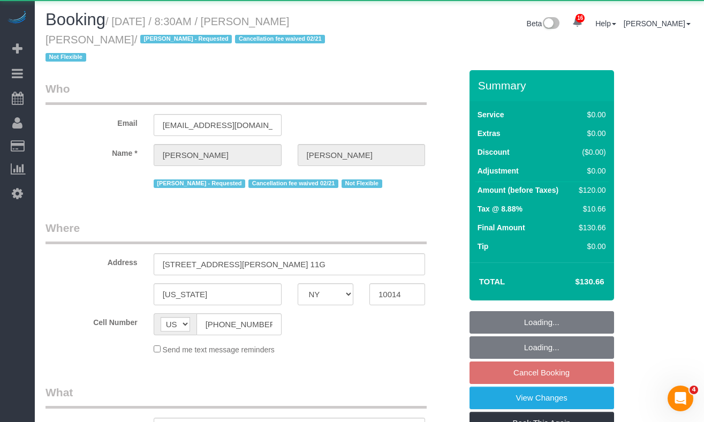
select select "number:15"
select select "number:6"
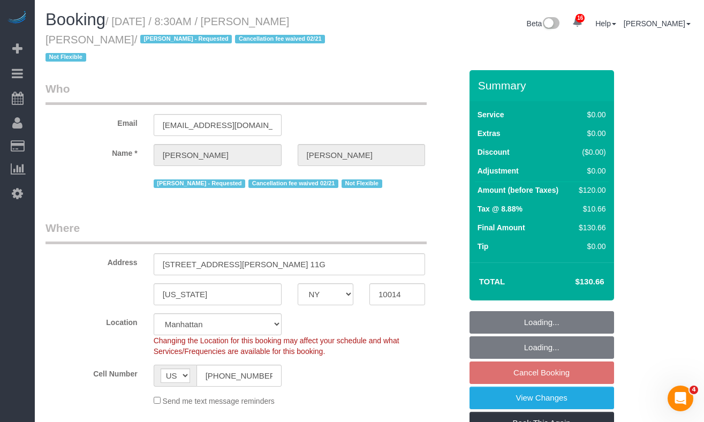
select select "object:1043"
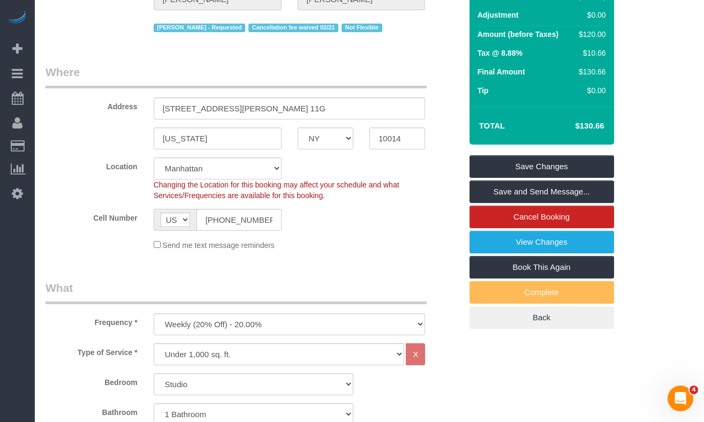
scroll to position [162, 0]
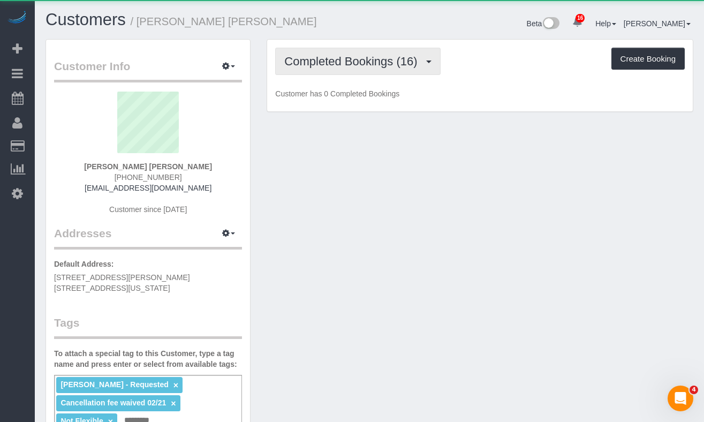
click at [364, 59] on span "Completed Bookings (16)" at bounding box center [353, 61] width 138 height 13
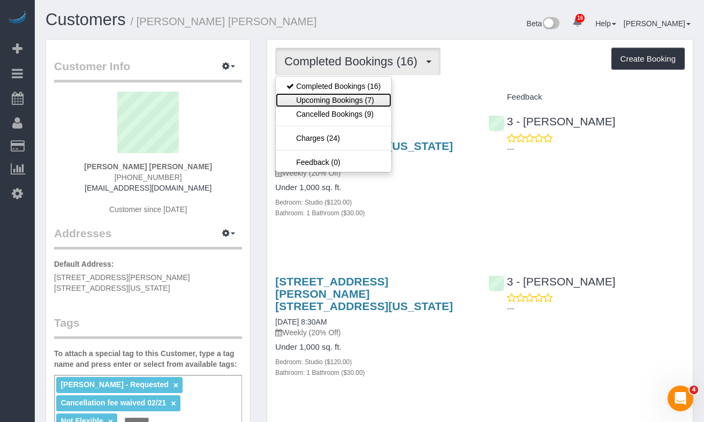
click at [321, 96] on link "Upcoming Bookings (7)" at bounding box center [334, 100] width 116 height 14
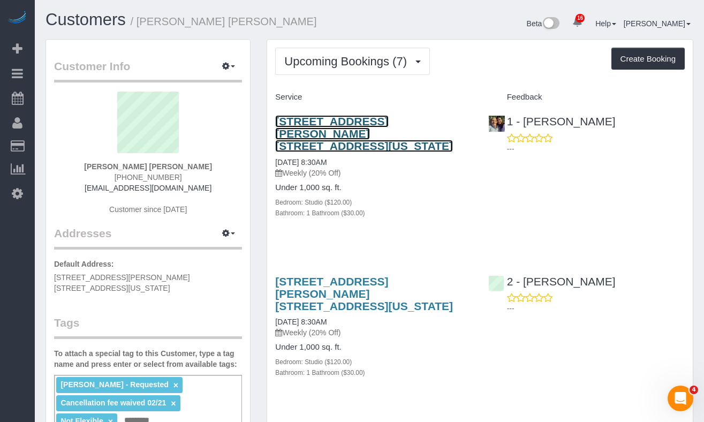
click at [299, 129] on link "[STREET_ADDRESS][PERSON_NAME] [STREET_ADDRESS][US_STATE]" at bounding box center [364, 133] width 178 height 37
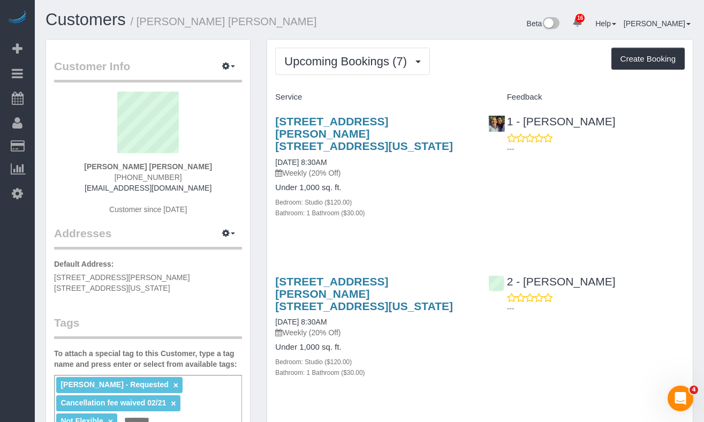
drag, startPoint x: 352, startPoint y: 299, endPoint x: 274, endPoint y: 295, distance: 78.8
click at [272, 295] on div "[STREET_ADDRESS][PERSON_NAME] [STREET_ADDRESS][US_STATE] [DATE] 8:30AM Weekly (…" at bounding box center [373, 332] width 213 height 133
copy link "[DATE] 8:30AM"
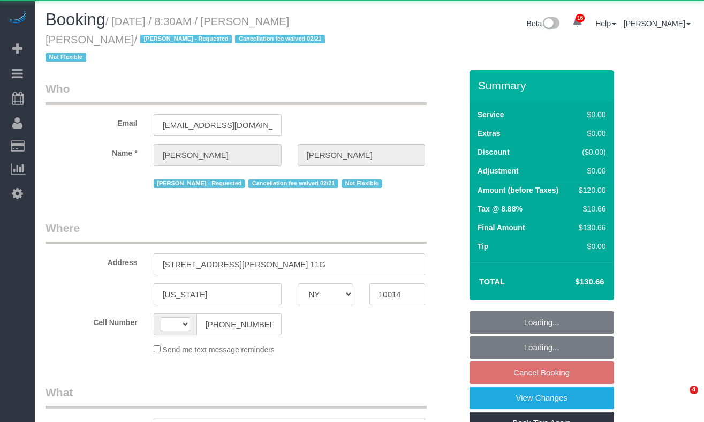
select select "NY"
select select "string:[GEOGRAPHIC_DATA]"
select select "object:525"
select select "number:89"
select select "number:90"
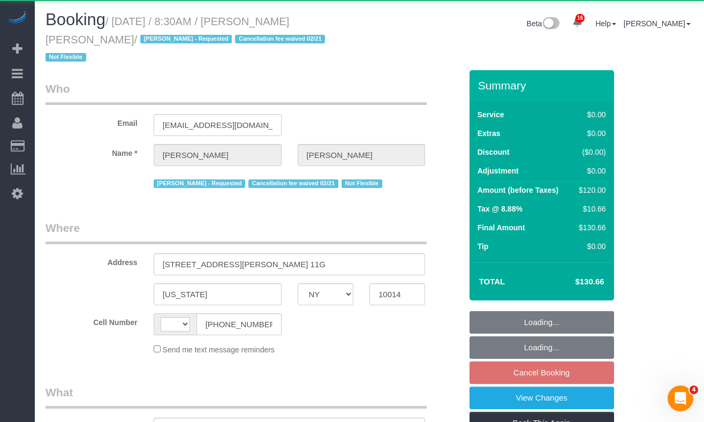
select select "number:15"
select select "number:6"
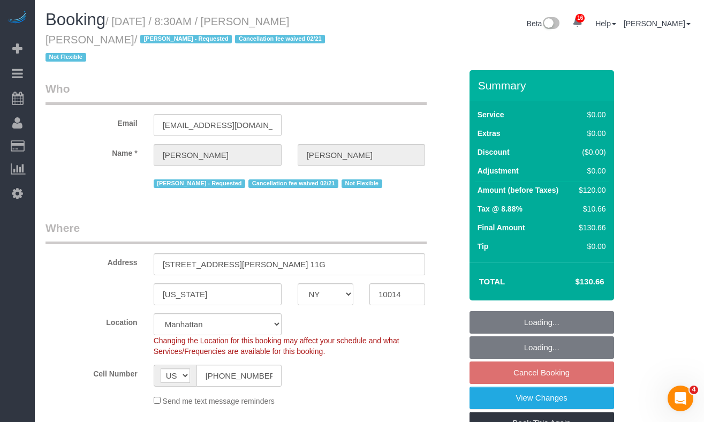
select select "object:927"
select select "string:stripe-pm_1QbW8S4VGloSiKo7zvzoUnkT"
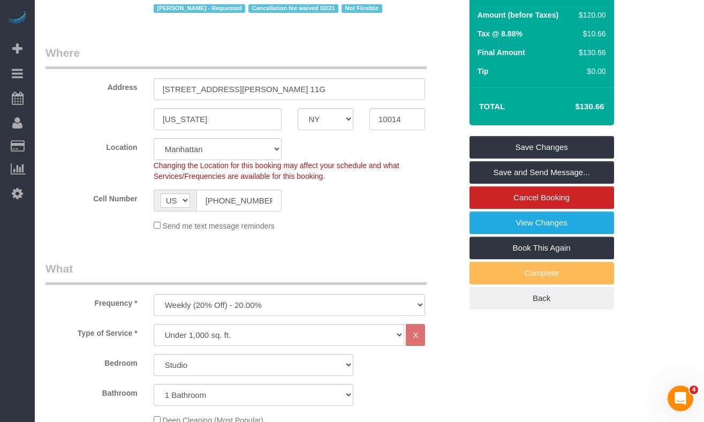
scroll to position [174, 0]
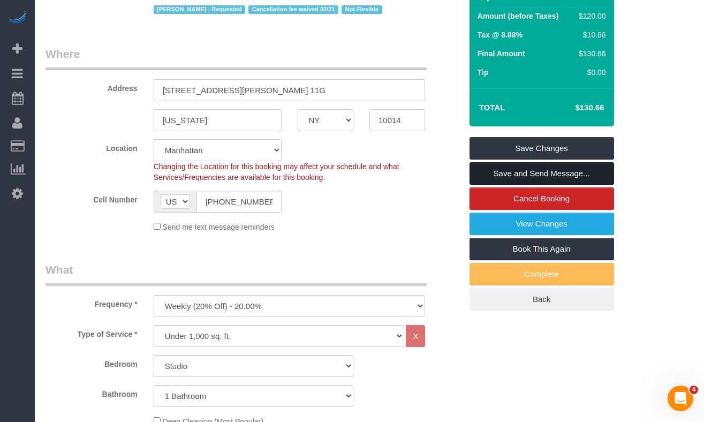
click at [489, 162] on link "Save and Send Message..." at bounding box center [542, 173] width 145 height 22
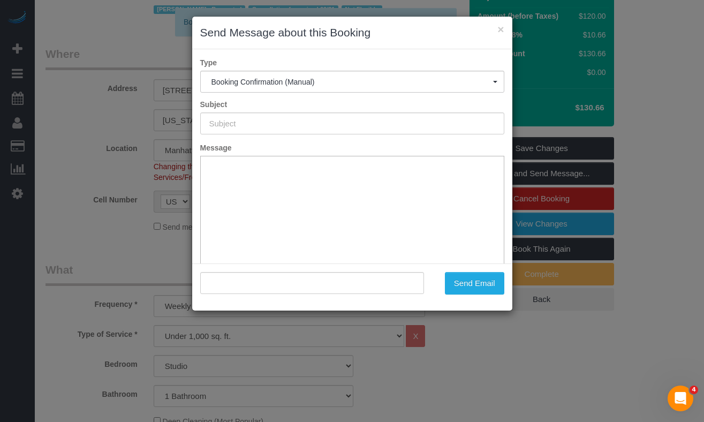
scroll to position [0, 0]
type input "Cleaning Confirmed for [DATE] 8:30am"
type input ""[PERSON_NAME] [PERSON_NAME]" <[EMAIL_ADDRESS][DOMAIN_NAME]>"
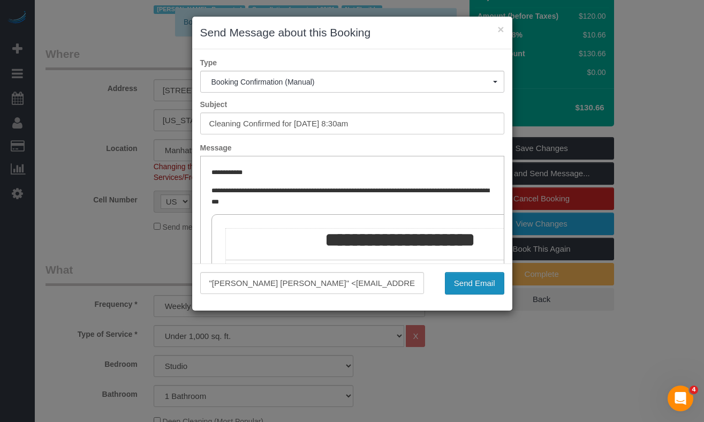
click at [454, 282] on button "Send Email" at bounding box center [474, 283] width 59 height 22
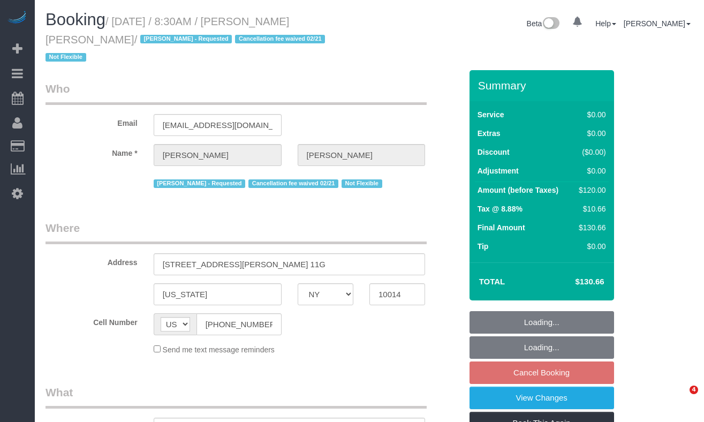
select select "NY"
select select "object:919"
select select "number:89"
select select "number:90"
select select "number:15"
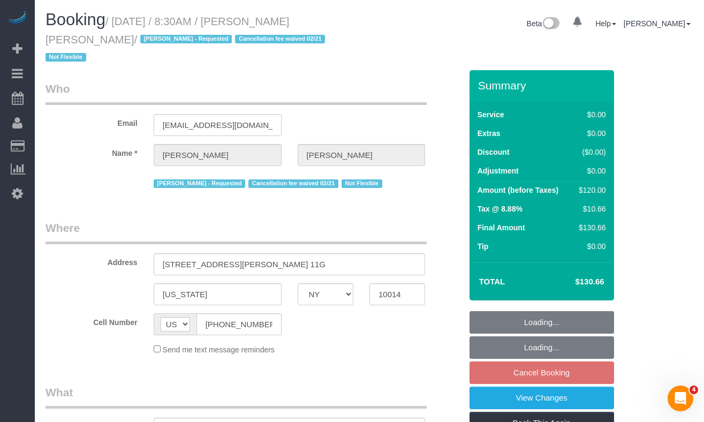
select select "number:6"
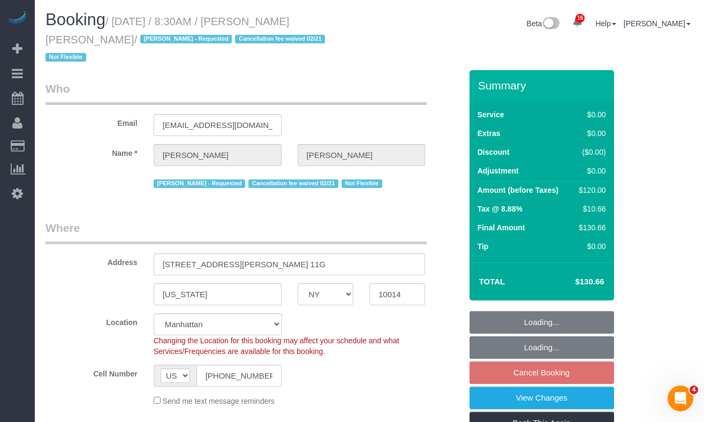
select select "object:1043"
select select "string:stripe-pm_1QbW8S4VGloSiKo7zvzoUnkT"
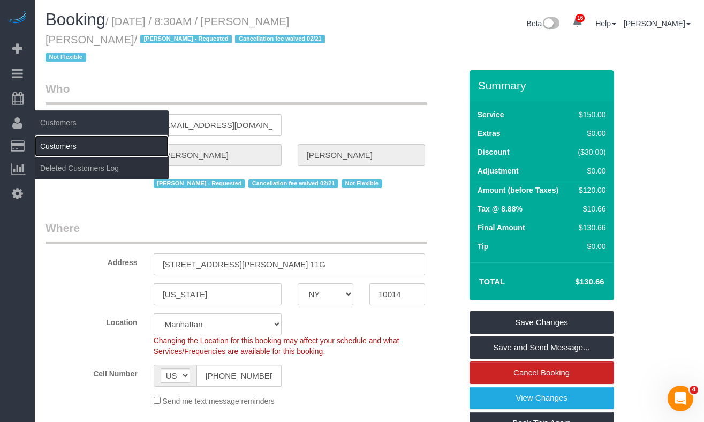
click at [58, 147] on link "Customers" at bounding box center [102, 145] width 134 height 21
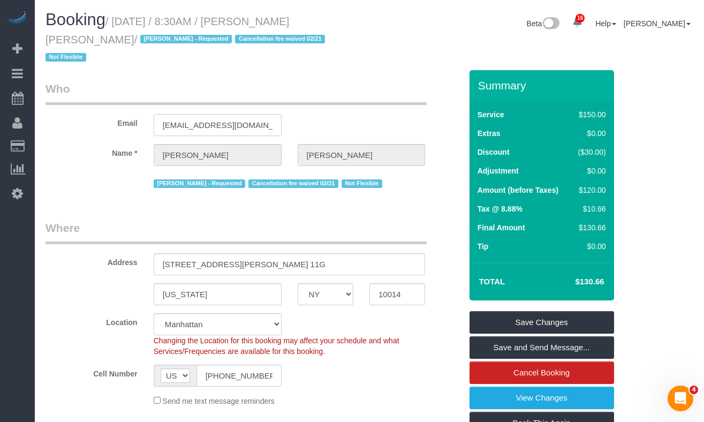
click at [226, 114] on input "cichambers92@gmail.com" at bounding box center [218, 125] width 128 height 22
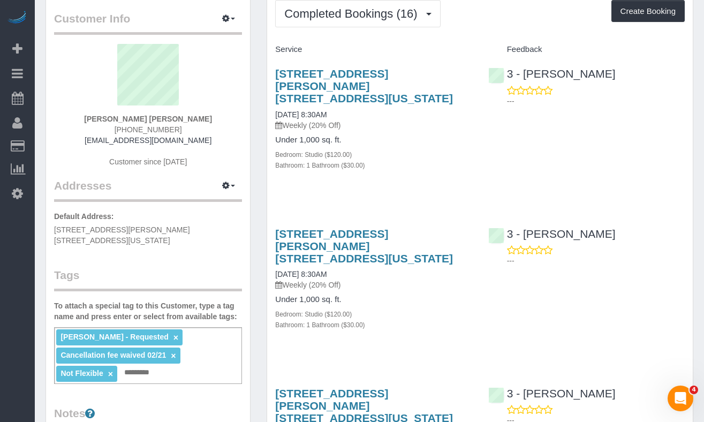
scroll to position [51, 0]
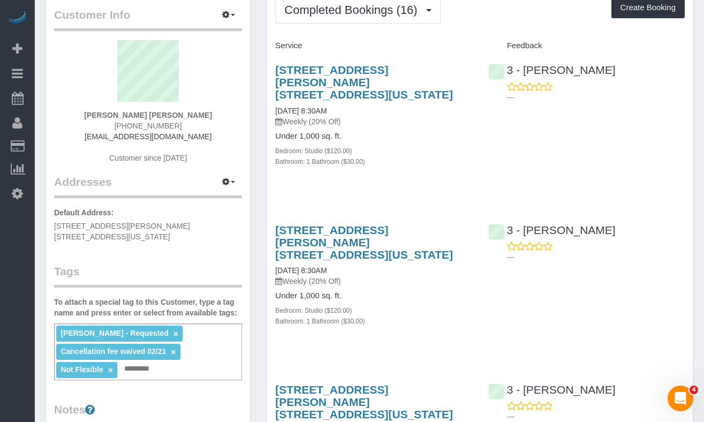
click at [173, 348] on link "×" at bounding box center [173, 352] width 5 height 9
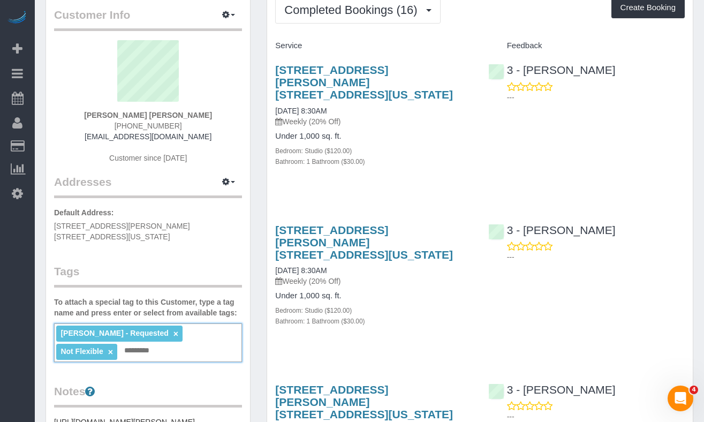
click at [173, 342] on div "Alton Jasper - Requested × Not Flexible × Add a tag" at bounding box center [148, 342] width 188 height 39
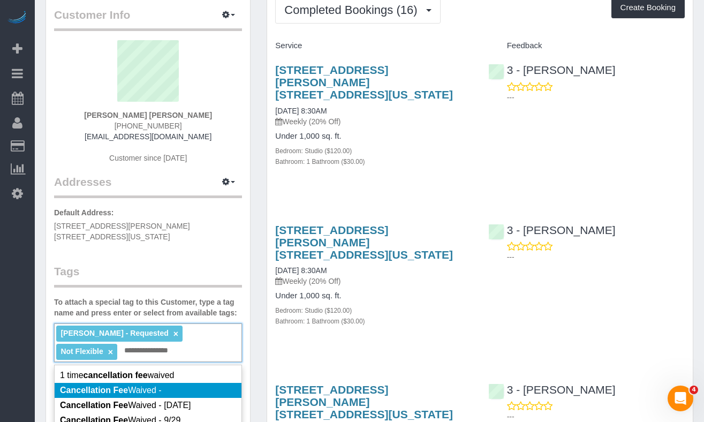
type input "**********"
click at [163, 383] on li "Cancellation Fee Waived -" at bounding box center [148, 390] width 187 height 15
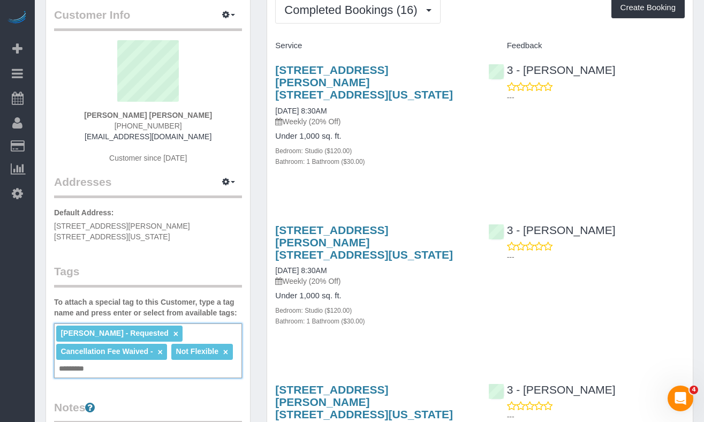
click at [160, 348] on link "×" at bounding box center [159, 352] width 5 height 9
type input "**********"
click at [214, 383] on div "Customer Info Edit Contact Info Send Message Email Preferences Special Sales Ta…" at bounding box center [148, 364] width 204 height 753
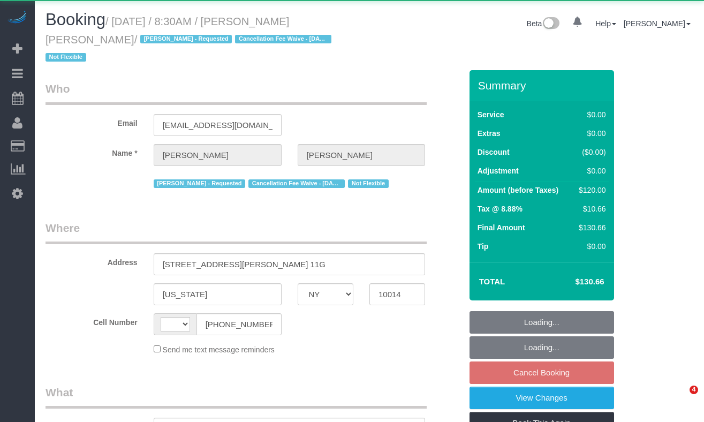
select select "NY"
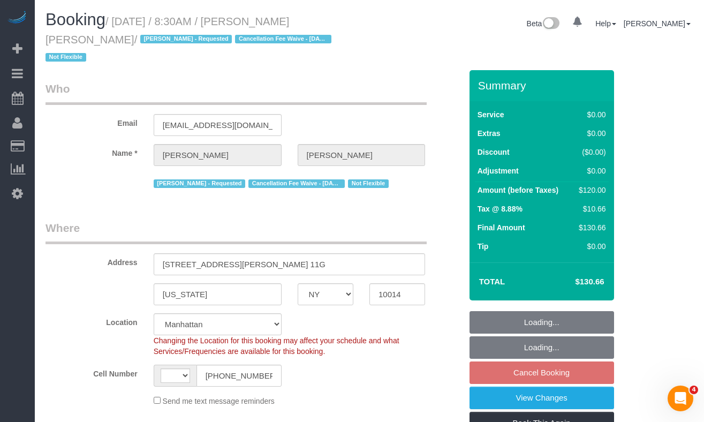
select select "string:[GEOGRAPHIC_DATA]"
select select "string:stripe-pm_1QbW8S4VGloSiKo7zvzoUnkT"
select select "object:881"
select select "number:89"
select select "number:90"
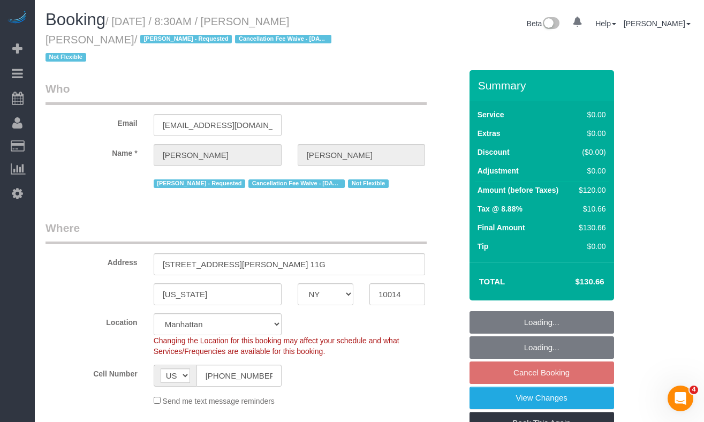
select select "number:15"
select select "number:6"
select select "object:1066"
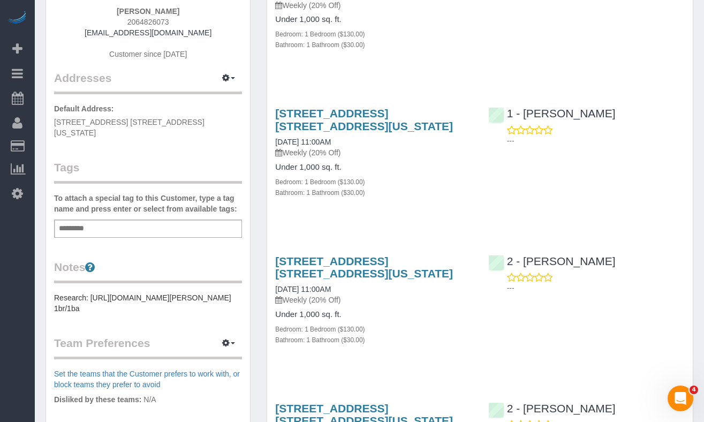
scroll to position [156, 0]
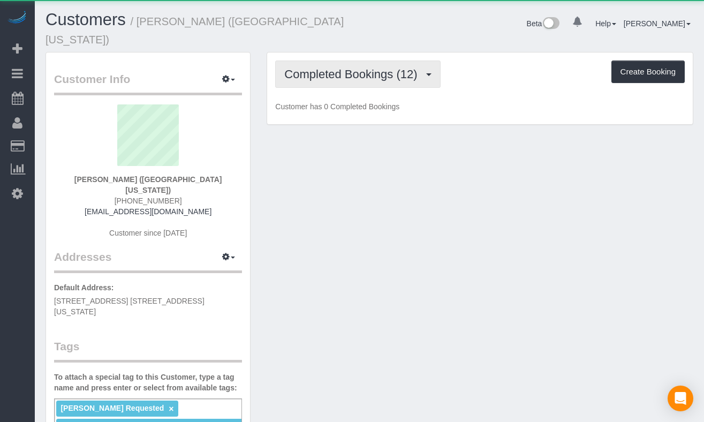
click at [316, 67] on span "Completed Bookings (12)" at bounding box center [353, 73] width 138 height 13
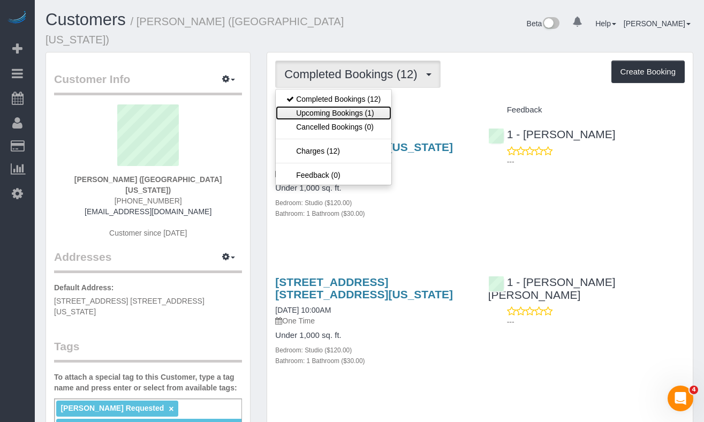
click at [338, 106] on link "Upcoming Bookings (1)" at bounding box center [334, 113] width 116 height 14
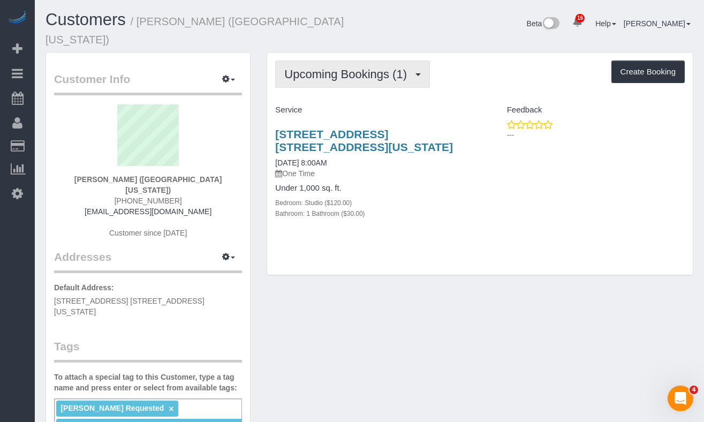
click at [340, 67] on span "Upcoming Bookings (1)" at bounding box center [348, 73] width 128 height 13
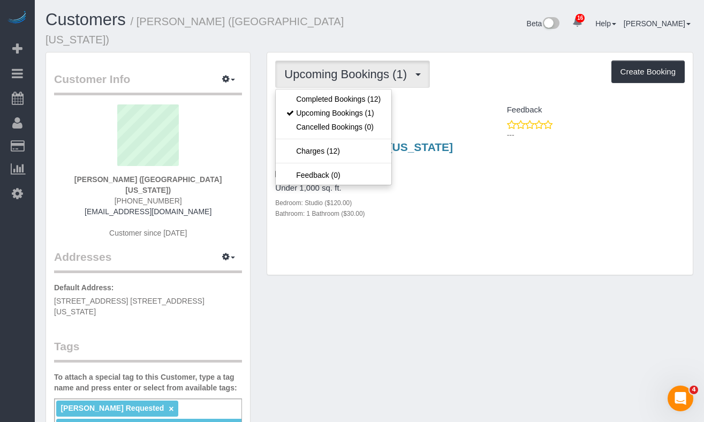
click at [461, 129] on h3 "[STREET_ADDRESS] [STREET_ADDRESS][US_STATE]" at bounding box center [373, 140] width 197 height 25
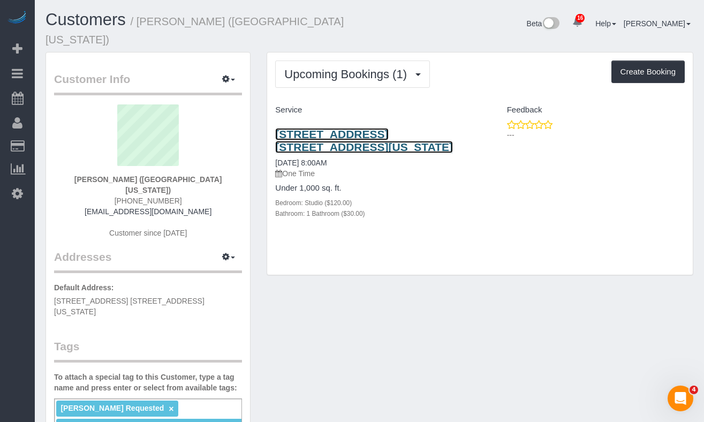
click at [323, 128] on link "[STREET_ADDRESS] [STREET_ADDRESS][US_STATE]" at bounding box center [364, 140] width 178 height 25
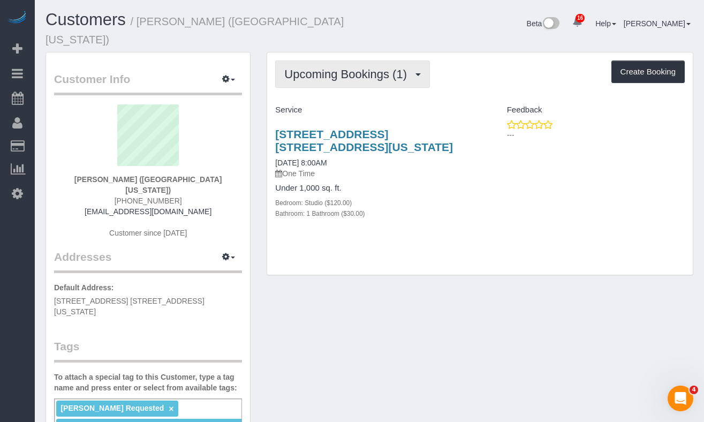
click at [324, 61] on button "Upcoming Bookings (1)" at bounding box center [352, 74] width 155 height 27
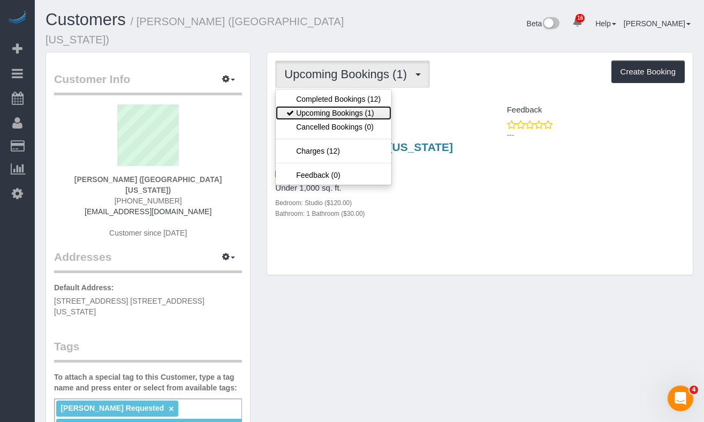
click at [331, 106] on link "Upcoming Bookings (1)" at bounding box center [334, 113] width 116 height 14
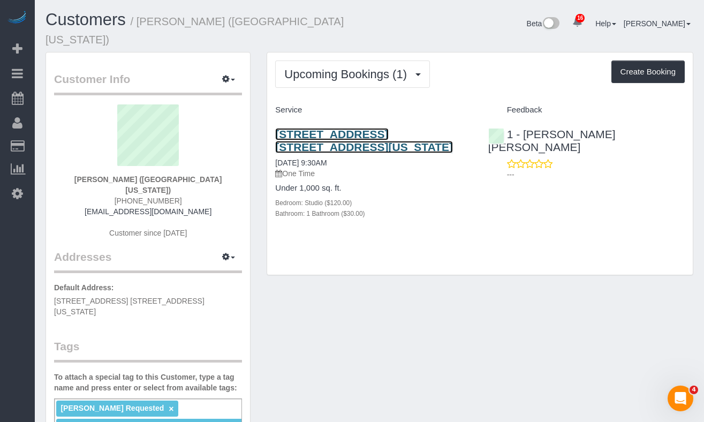
click at [292, 132] on link "21 West Street, Apt. 9f, New York, NY 10006" at bounding box center [364, 140] width 178 height 25
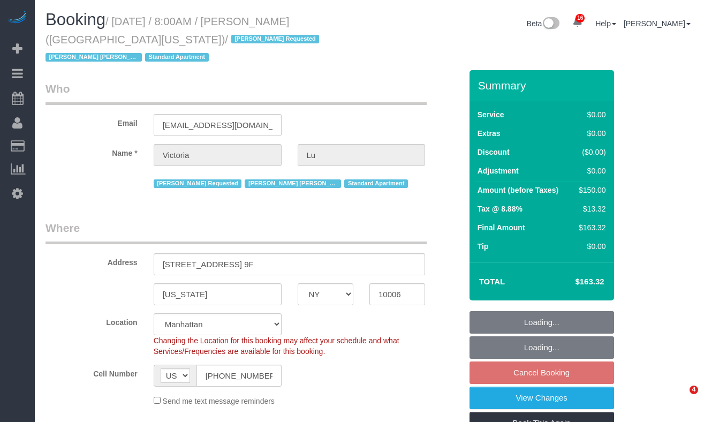
select select "NY"
select select "number:58"
select select "number:73"
select select "number:15"
select select "number:5"
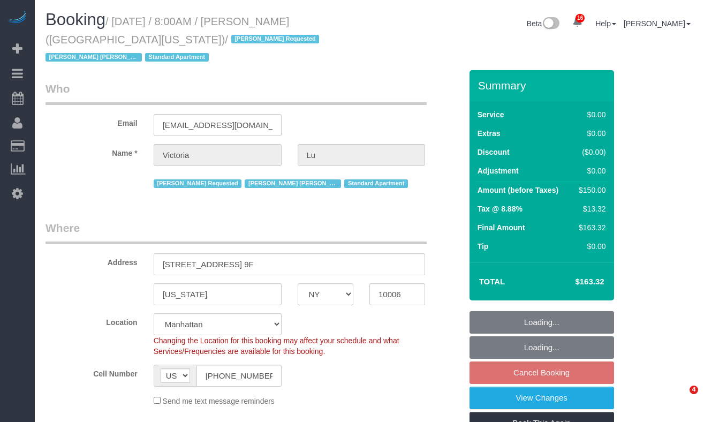
select select "object:1446"
select select "spot1"
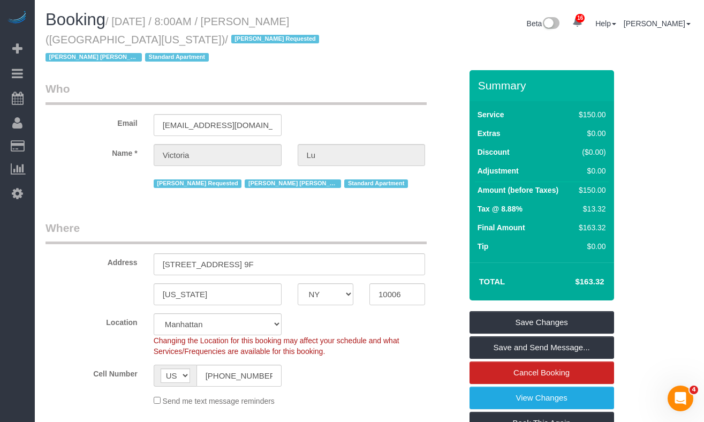
drag, startPoint x: 120, startPoint y: 25, endPoint x: 158, endPoint y: 35, distance: 38.8
click at [158, 35] on small "/ September 19, 2025 / 8:00AM / Victoria Lu (University of Michigan) / Berdina …" at bounding box center [184, 40] width 277 height 48
copy small "September 19, 2025 / 8:00AM / Victoria Lu (University of Michigan)"
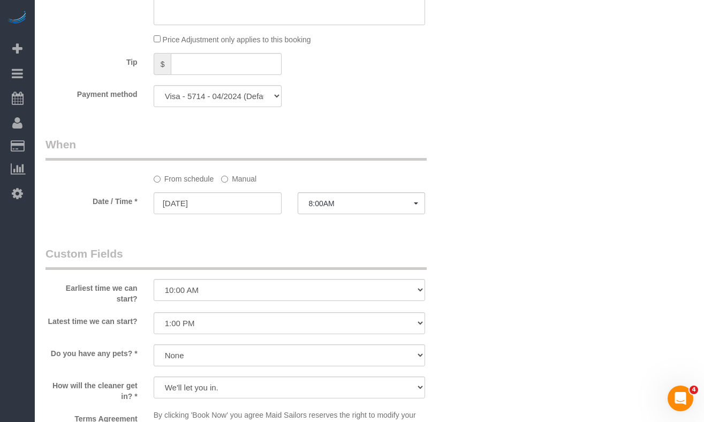
scroll to position [977, 0]
click at [334, 205] on span "8:00AM" at bounding box center [361, 203] width 105 height 9
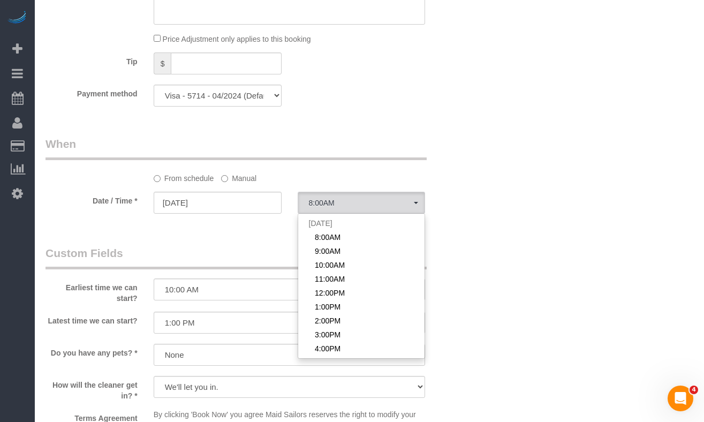
click at [232, 180] on label "Manual" at bounding box center [238, 176] width 35 height 14
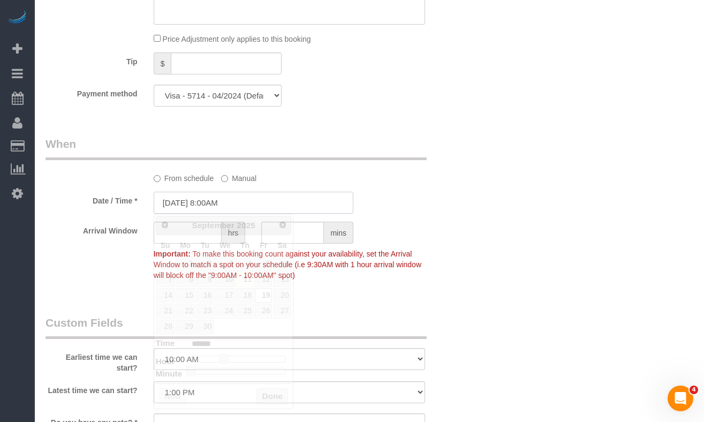
click at [223, 202] on input "[DATE] 8:00AM" at bounding box center [254, 203] width 200 height 22
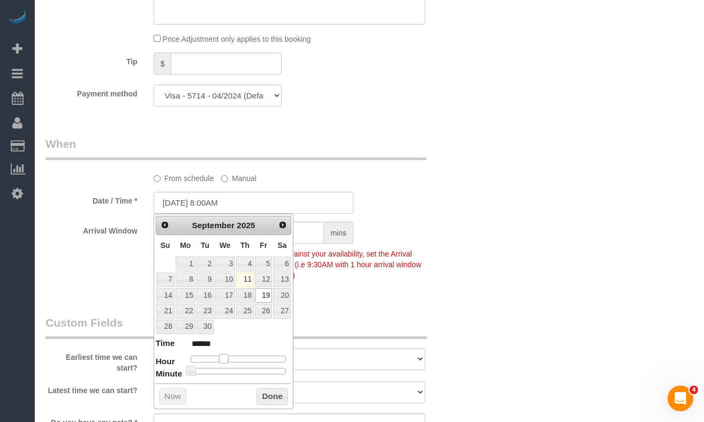
type input "09/19/2025 9:00AM"
type input "******"
type input "09/19/2025 10:00AM"
type input "*******"
type input "09/19/2025 11:00AM"
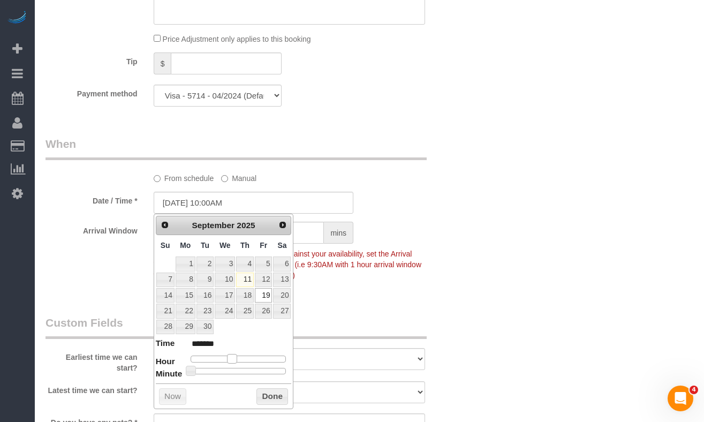
type input "*******"
type input "09/19/2025 12:00PM"
type input "*******"
type input "09/19/2025 12:00PM"
type input "*******"
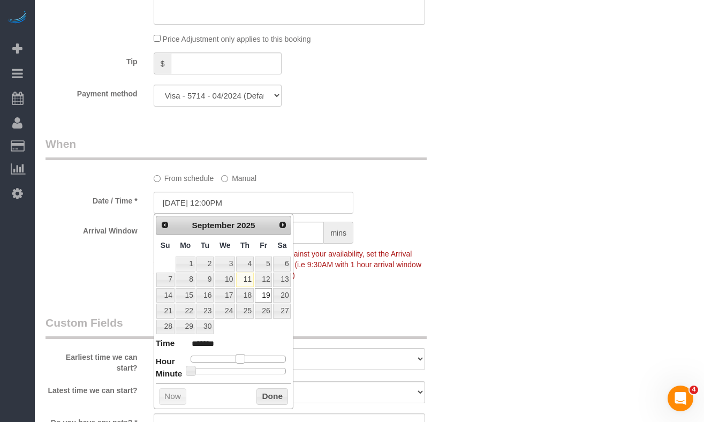
type input "09/19/2025 11:00AM"
type input "*******"
type input "09/19/2025 10:00AM"
type input "*******"
type input "09/19/2025 9:00AM"
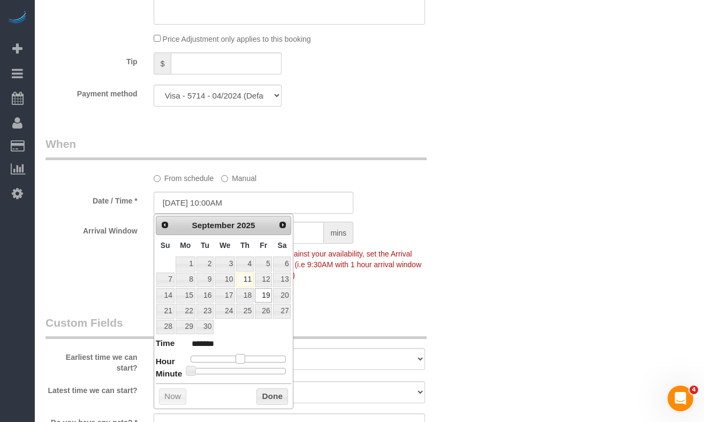
type input "******"
type input "[DATE] 8:00AM"
type input "******"
type input "09/19/2025 7:00AM"
type input "******"
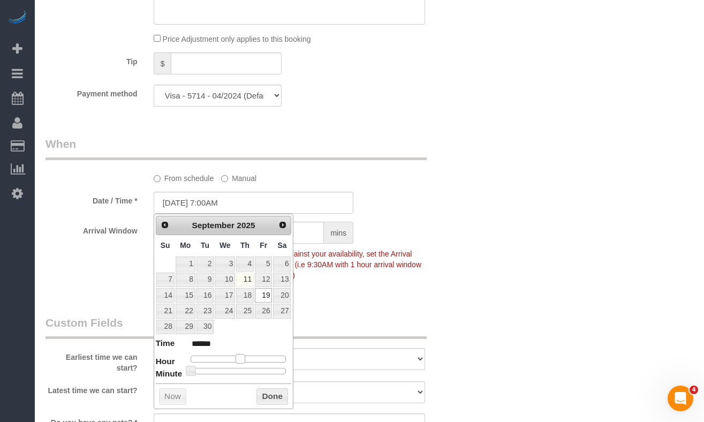
type input "09/19/2025 6:00AM"
type input "******"
type input "09/19/2025 5:00AM"
type input "******"
type input "09/19/2025 6:00AM"
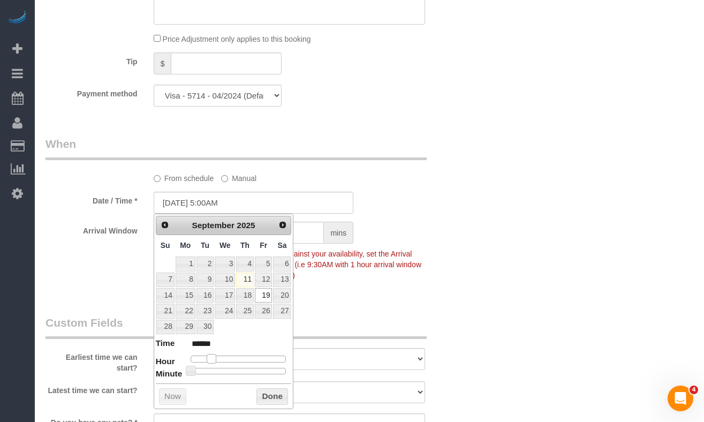
type input "******"
type input "09/19/2025 7:00AM"
type input "******"
type input "[DATE] 8:00AM"
type input "******"
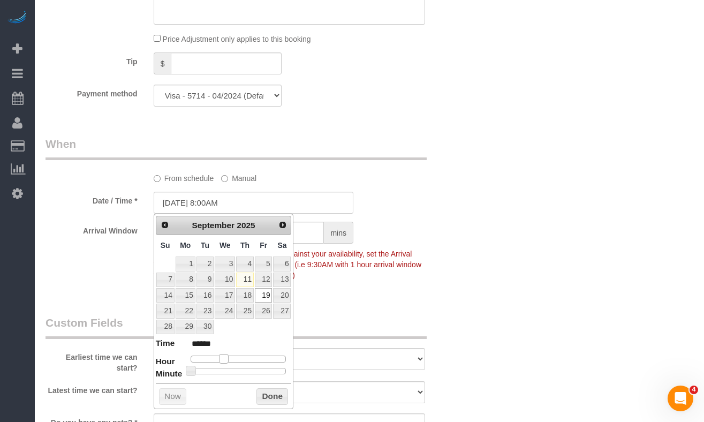
type input "09/19/2025 9:00AM"
type input "******"
click at [226, 357] on span at bounding box center [228, 359] width 10 height 10
type input "09/19/2025 9:05AM"
type input "******"
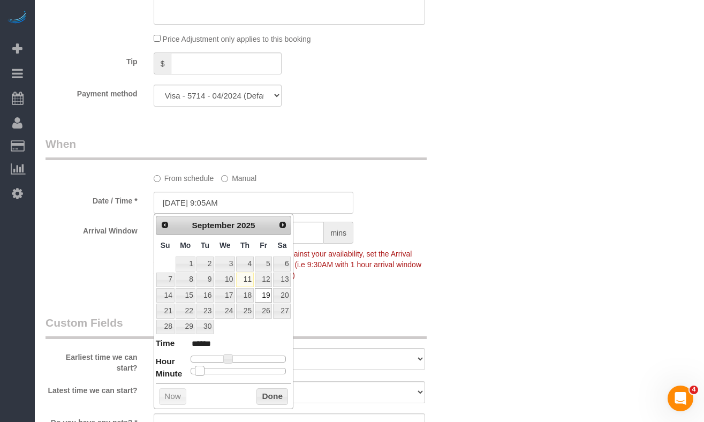
type input "09/19/2025 9:10AM"
type input "******"
type input "09/19/2025 9:20AM"
type input "******"
type input "[DATE] 9:30AM"
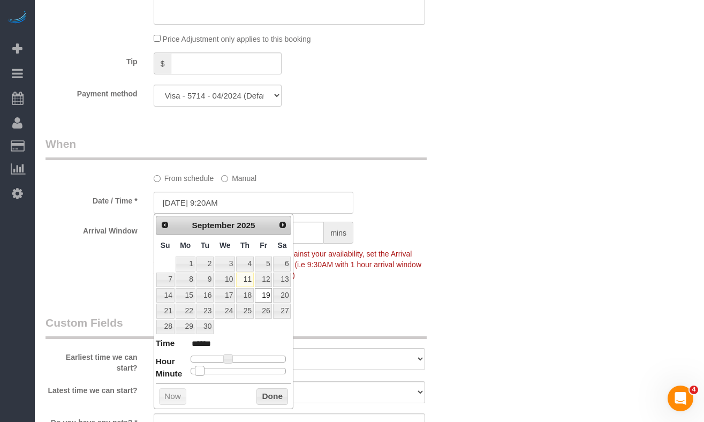
type input "******"
type input "09/19/2025 9:35AM"
type input "******"
type input "[DATE] 9:30AM"
type input "******"
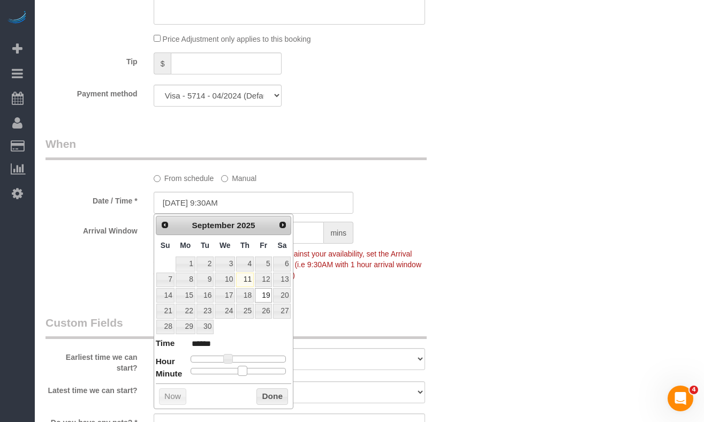
type input "09/19/2025 9:25AM"
type input "******"
type input "[DATE] 9:30AM"
type input "******"
drag, startPoint x: 192, startPoint y: 372, endPoint x: 244, endPoint y: 375, distance: 51.5
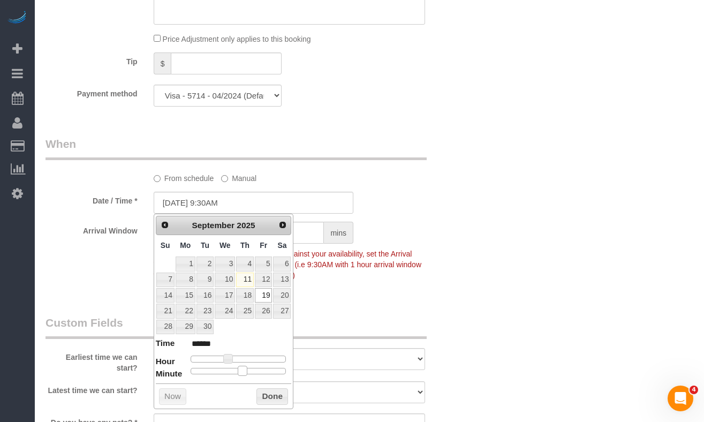
click at [244, 375] on span at bounding box center [243, 371] width 10 height 10
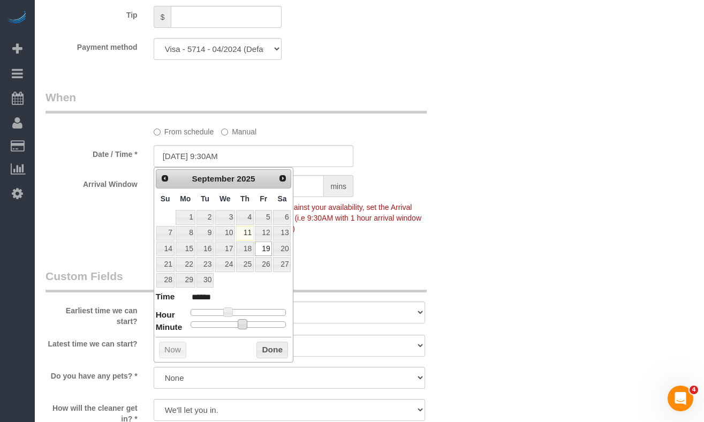
scroll to position [1030, 0]
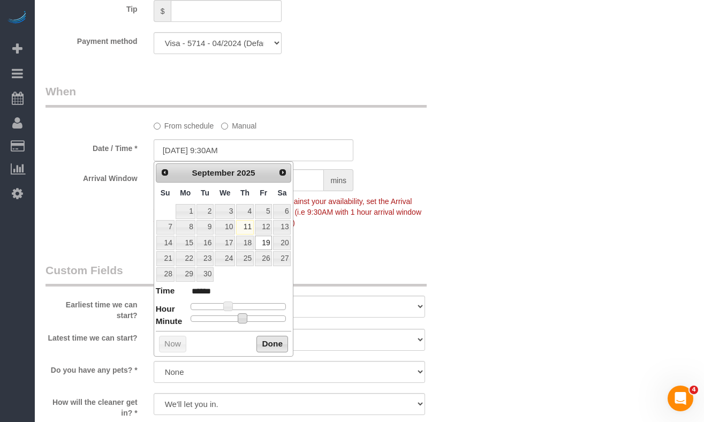
click at [267, 346] on button "Done" at bounding box center [272, 344] width 32 height 17
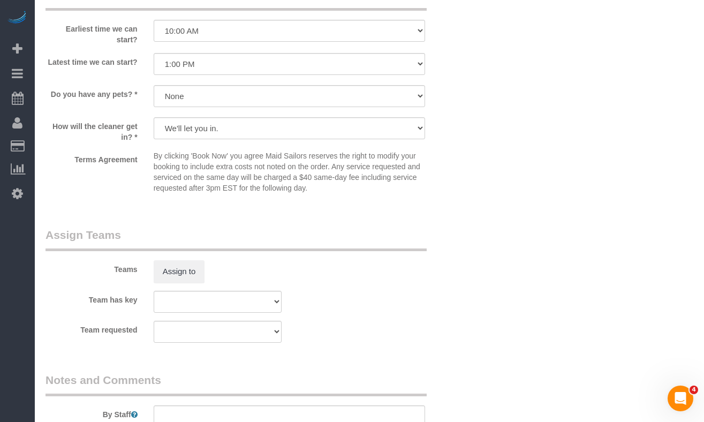
scroll to position [1316, 0]
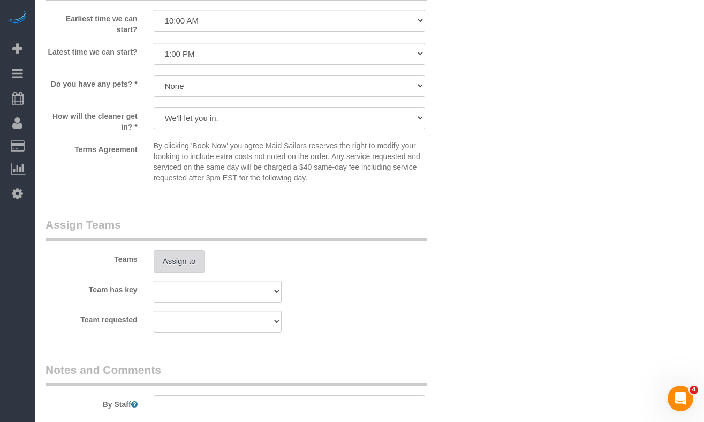
click at [191, 269] on button "Assign to" at bounding box center [179, 261] width 51 height 22
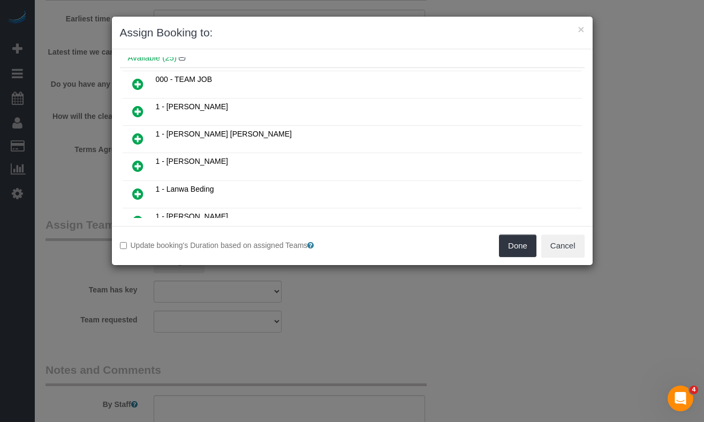
scroll to position [27, 0]
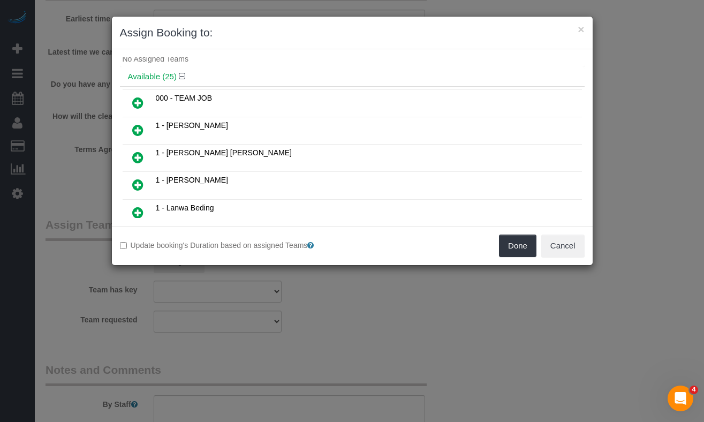
click at [138, 158] on icon at bounding box center [137, 157] width 11 height 13
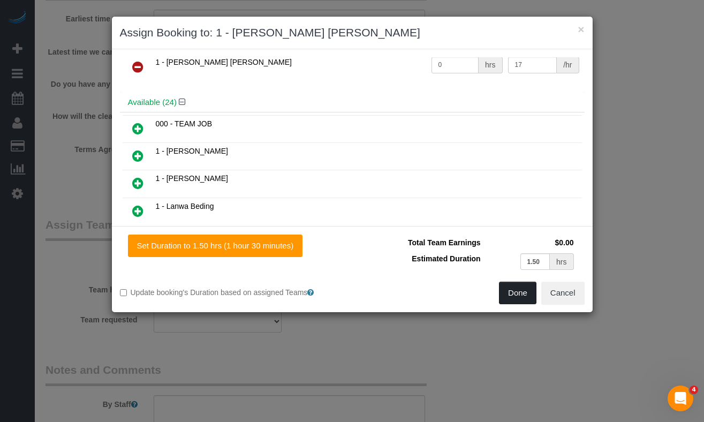
click at [515, 295] on button "Done" at bounding box center [517, 293] width 37 height 22
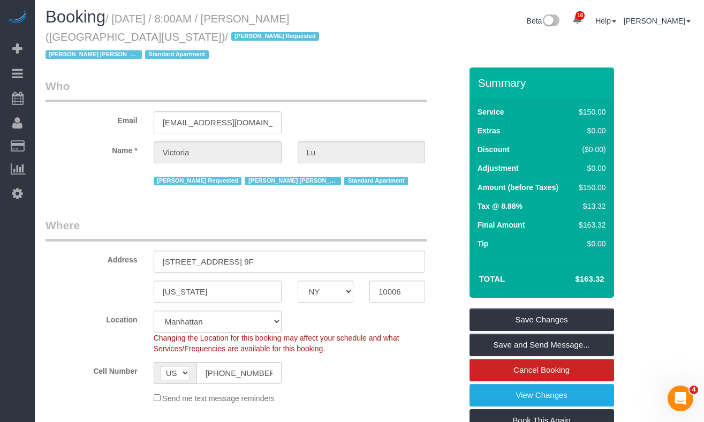
scroll to position [0, 0]
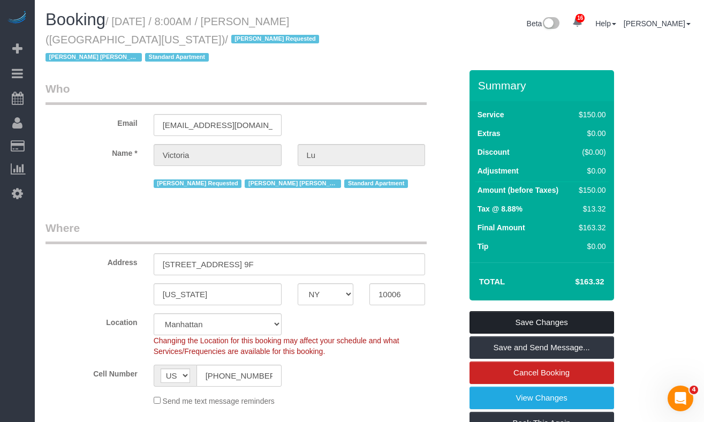
click at [489, 318] on link "Save Changes" at bounding box center [542, 322] width 145 height 22
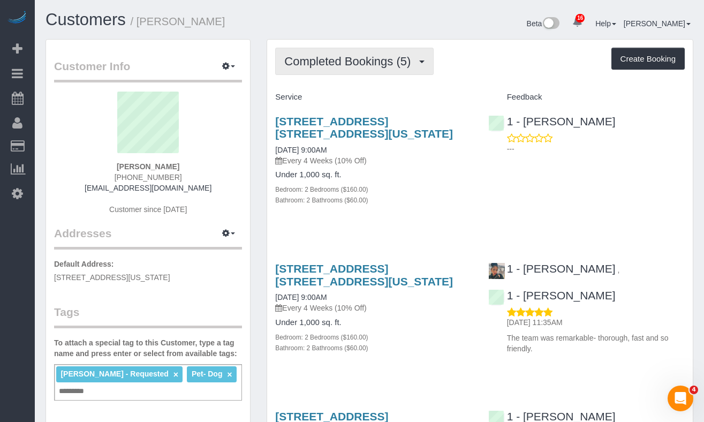
click at [364, 63] on span "Completed Bookings (5)" at bounding box center [350, 61] width 132 height 13
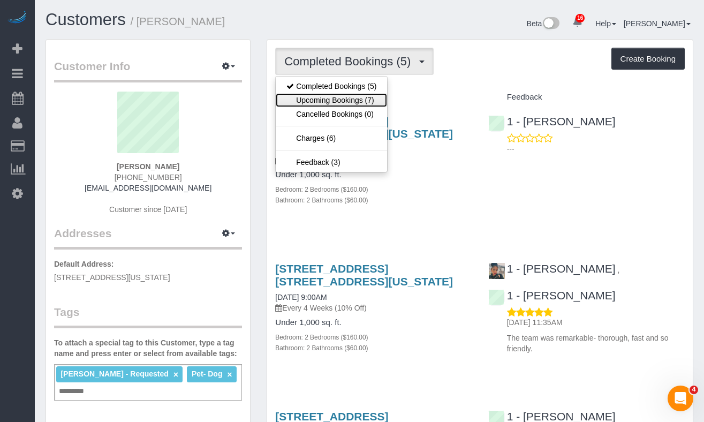
click at [331, 103] on link "Upcoming Bookings (7)" at bounding box center [331, 100] width 111 height 14
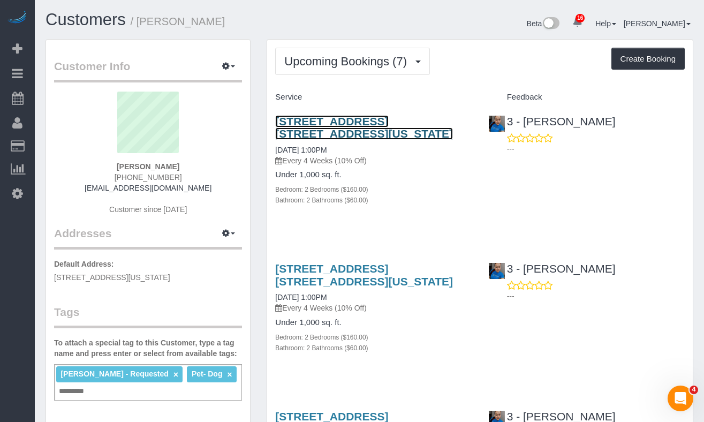
click at [312, 125] on link "[STREET_ADDRESS] [STREET_ADDRESS][US_STATE]" at bounding box center [364, 127] width 178 height 25
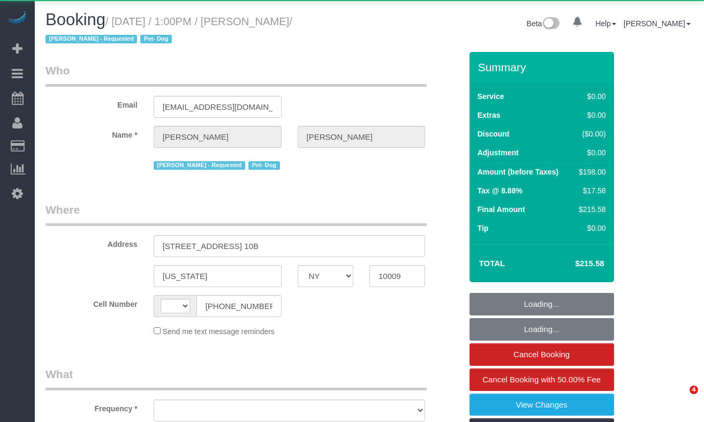
select select "NY"
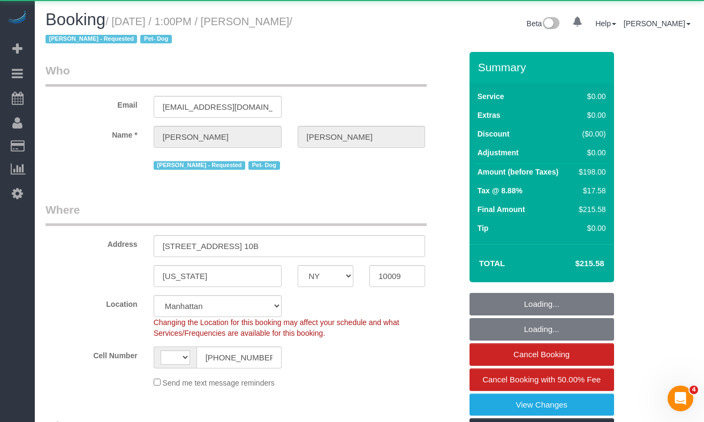
select select "string:[GEOGRAPHIC_DATA]"
select select "object:819"
select select "string:stripe-pm_1R6C1Q4VGloSiKo7cZxjNZvF"
select select "number:57"
select select "number:74"
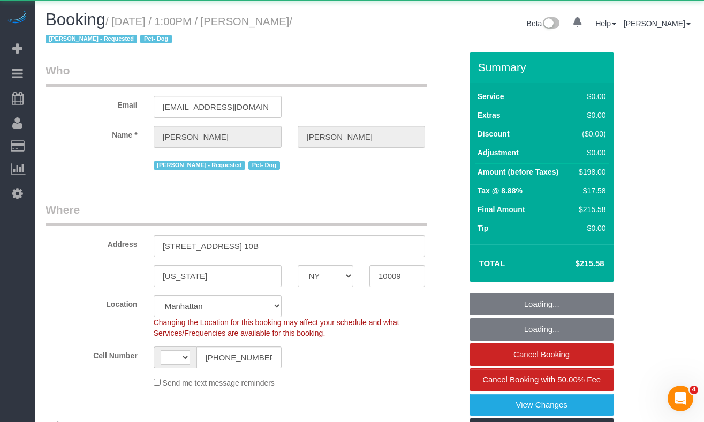
select select "number:13"
select select "number:5"
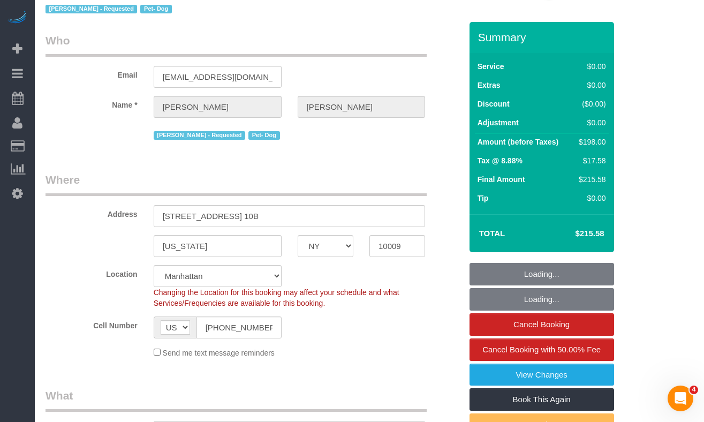
select select "object:1071"
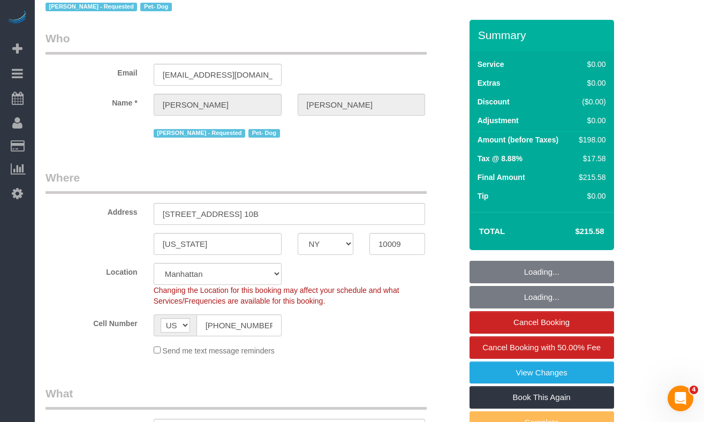
select select "2"
select select "spot1"
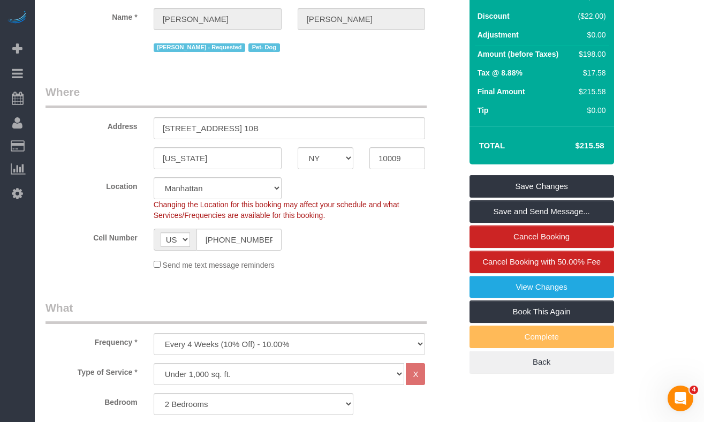
scroll to position [131, 0]
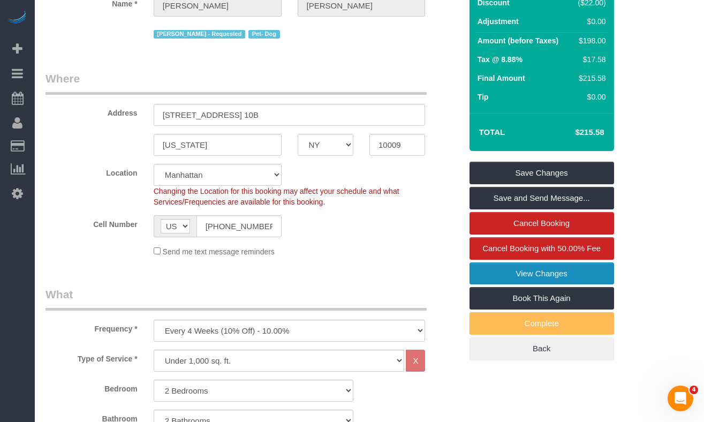
click at [531, 282] on link "View Changes" at bounding box center [542, 273] width 145 height 22
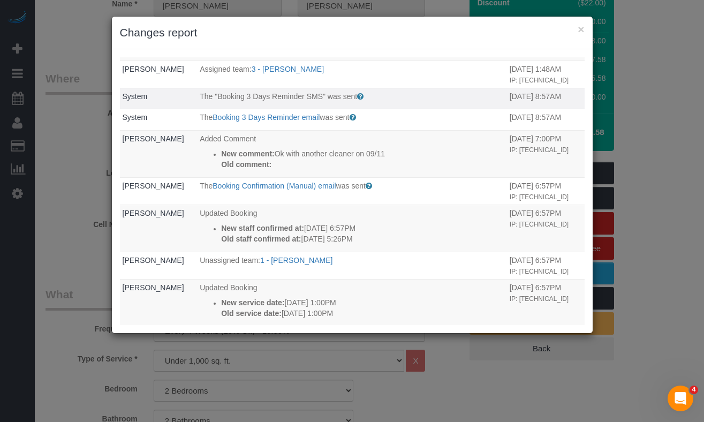
scroll to position [70, 0]
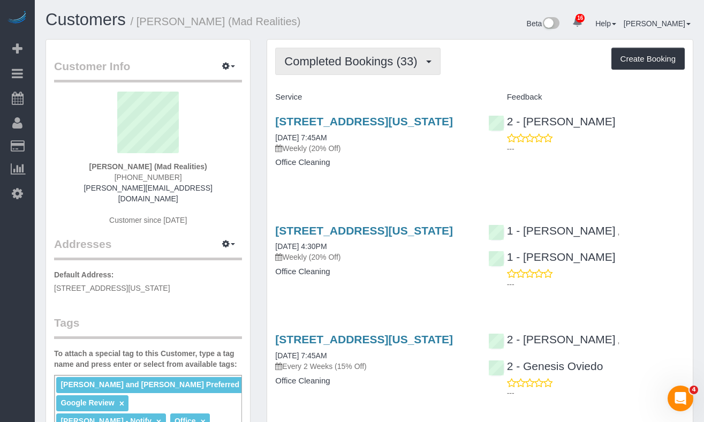
click at [340, 73] on button "Completed Bookings (33)" at bounding box center [357, 61] width 165 height 27
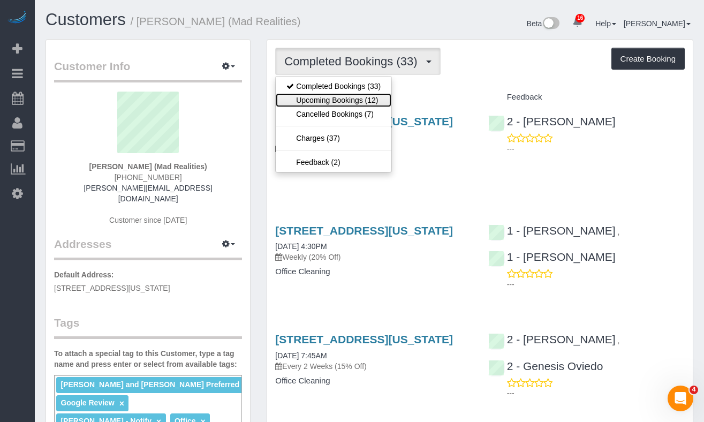
click at [343, 97] on link "Upcoming Bookings (12)" at bounding box center [334, 100] width 116 height 14
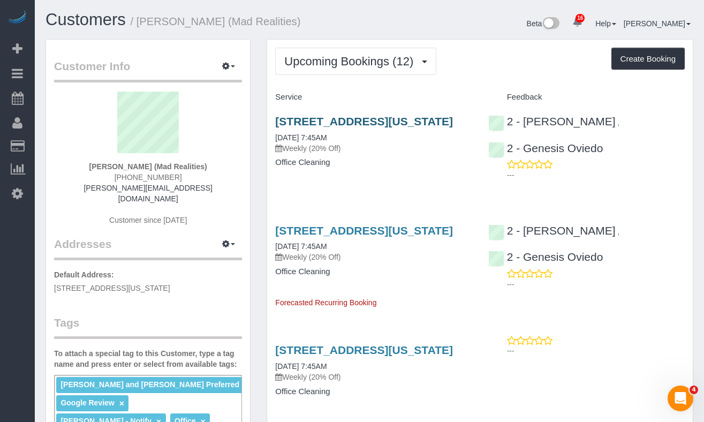
drag, startPoint x: 338, startPoint y: 135, endPoint x: 277, endPoint y: 125, distance: 62.3
click at [277, 125] on h3 "[STREET_ADDRESS][US_STATE]" at bounding box center [373, 121] width 197 height 12
copy link "[STREET_ADDRESS][US_STATE]"
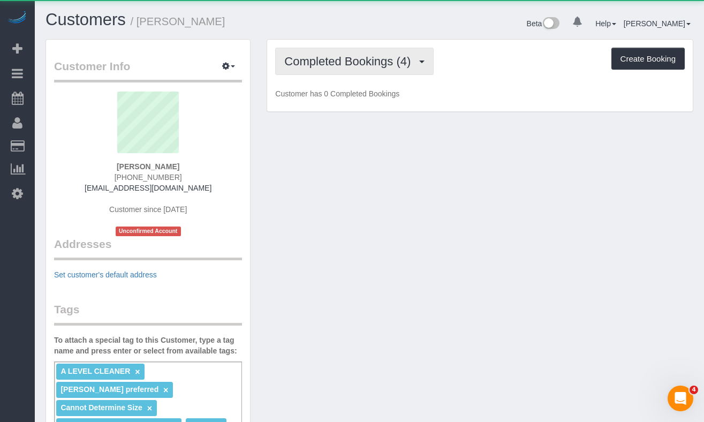
click at [331, 65] on span "Completed Bookings (4)" at bounding box center [350, 61] width 132 height 13
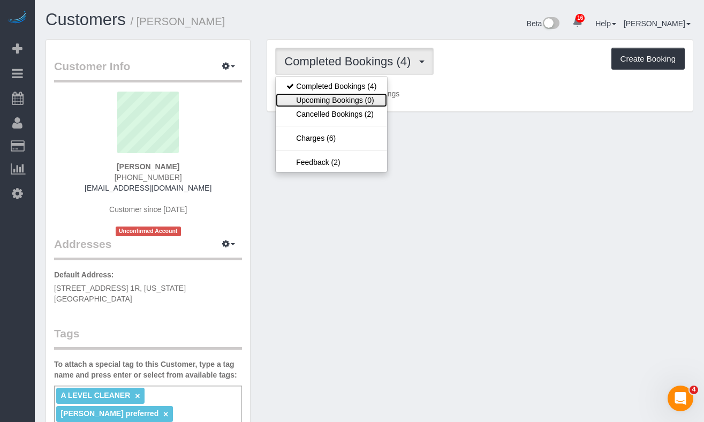
click at [342, 96] on link "Upcoming Bookings (0)" at bounding box center [331, 100] width 111 height 14
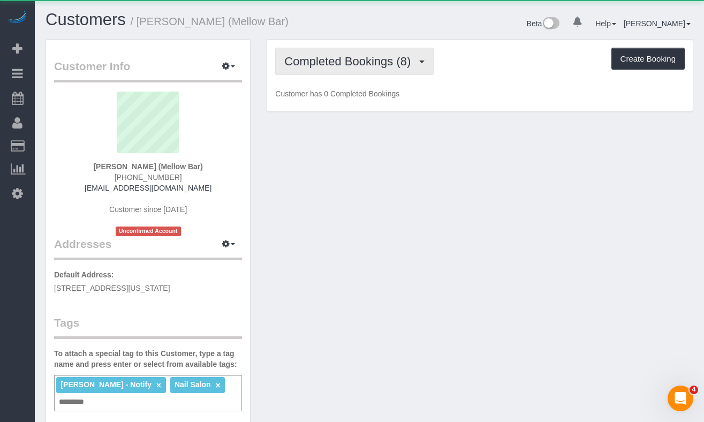
click at [371, 66] on span "Completed Bookings (8)" at bounding box center [350, 61] width 132 height 13
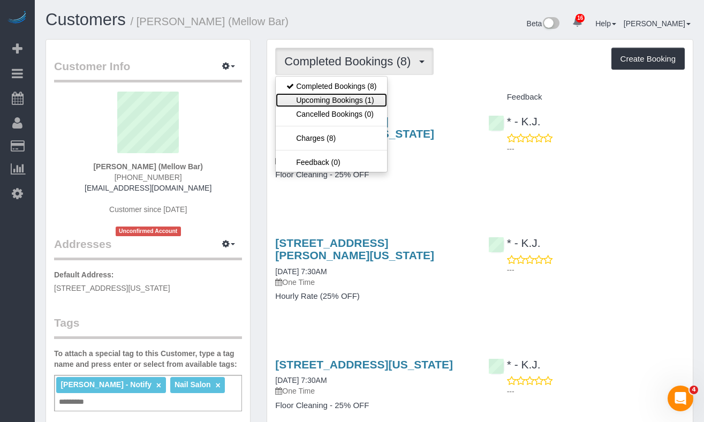
click at [353, 102] on link "Upcoming Bookings (1)" at bounding box center [331, 100] width 111 height 14
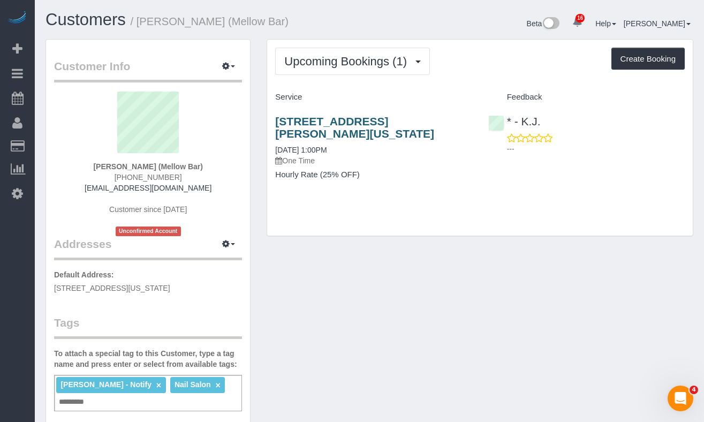
drag, startPoint x: 313, startPoint y: 134, endPoint x: 280, endPoint y: 124, distance: 35.2
click at [280, 124] on h3 "[STREET_ADDRESS][PERSON_NAME][US_STATE]" at bounding box center [373, 127] width 197 height 25
click at [319, 131] on h3 "[STREET_ADDRESS][PERSON_NAME][US_STATE]" at bounding box center [373, 127] width 197 height 25
drag, startPoint x: 310, startPoint y: 134, endPoint x: 276, endPoint y: 123, distance: 35.4
click at [276, 123] on h3 "[STREET_ADDRESS][PERSON_NAME][US_STATE]" at bounding box center [373, 127] width 197 height 25
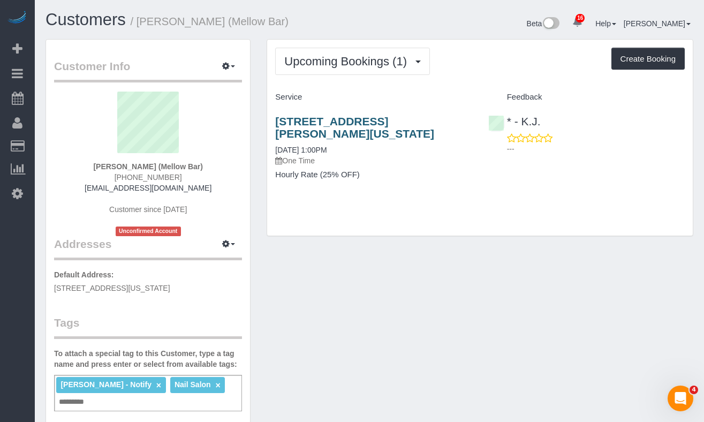
copy link "[STREET_ADDRESS][PERSON_NAME][US_STATE]"
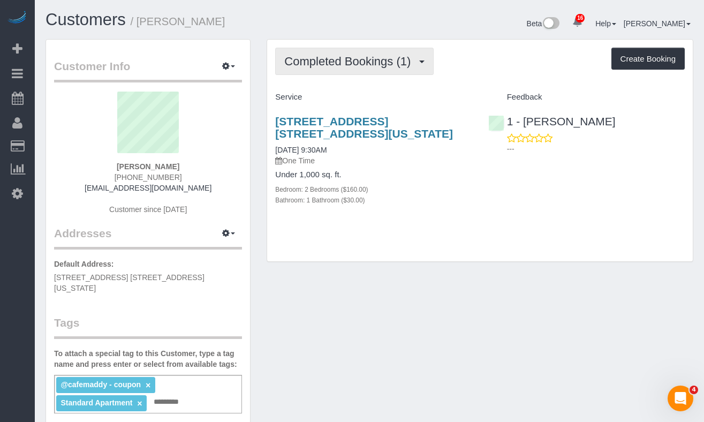
click at [362, 67] on span "Completed Bookings (1)" at bounding box center [350, 61] width 132 height 13
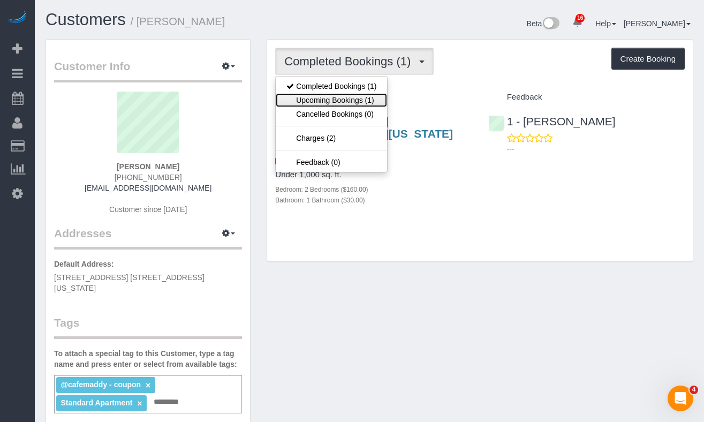
click at [353, 100] on link "Upcoming Bookings (1)" at bounding box center [331, 100] width 111 height 14
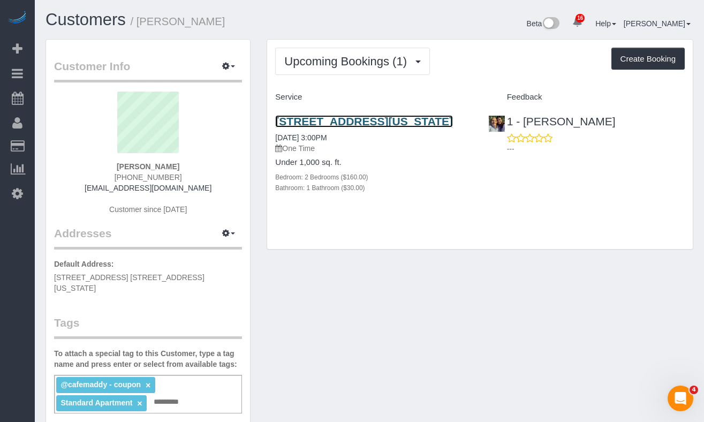
click at [292, 119] on link "[STREET_ADDRESS][US_STATE]" at bounding box center [364, 121] width 178 height 12
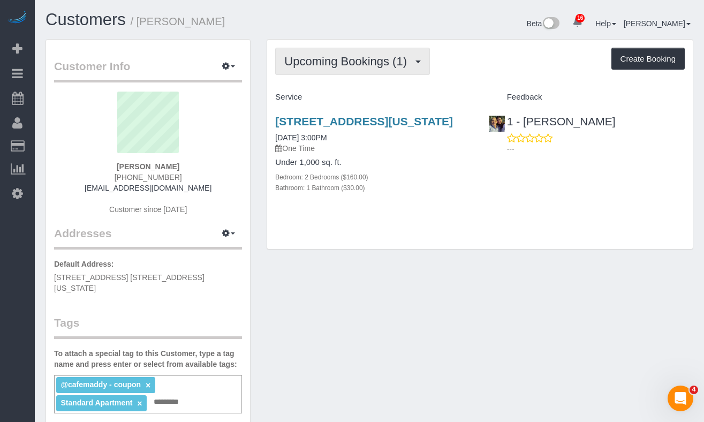
click at [357, 55] on span "Upcoming Bookings (1)" at bounding box center [348, 61] width 128 height 13
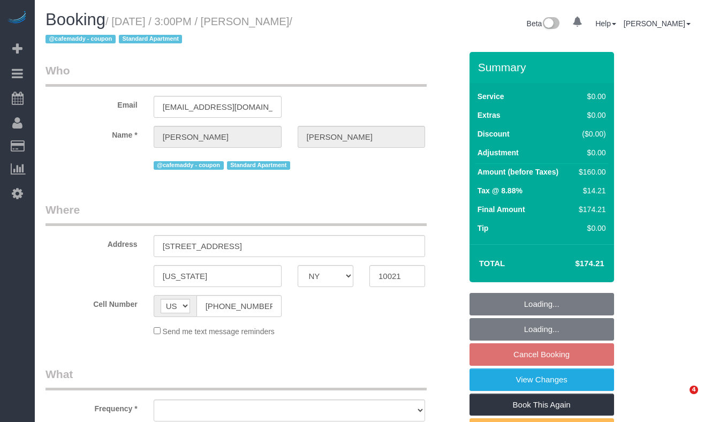
select select "NY"
select select "number:61"
select select "number:75"
select select "number:15"
select select "number:5"
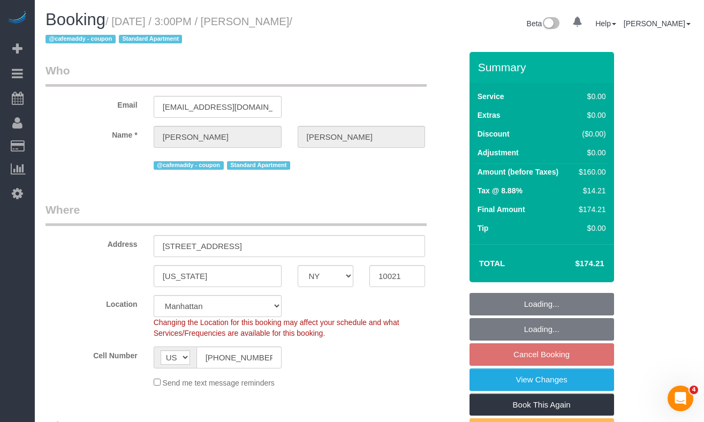
select select "object:1027"
select select "string:stripe-pm_1S0mZX4VGloSiKo7NCOkUXGk"
select select "spot7"
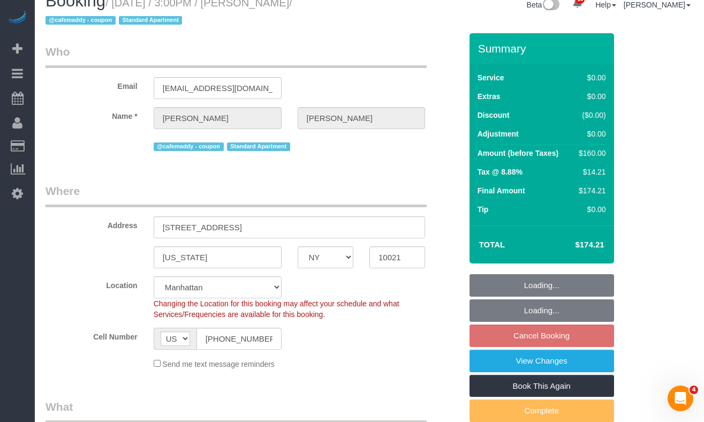
select select "2"
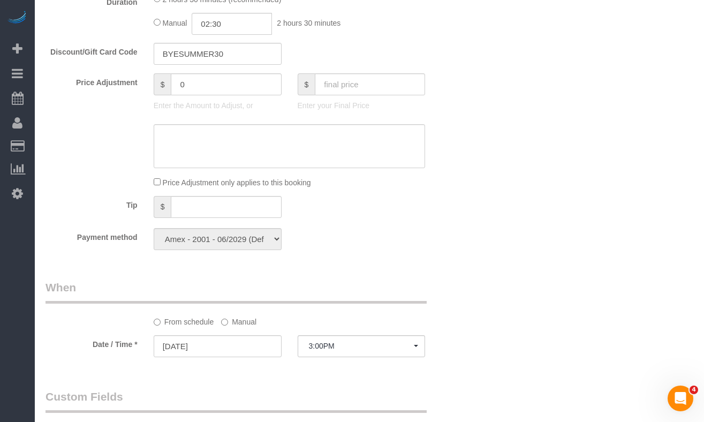
scroll to position [774, 0]
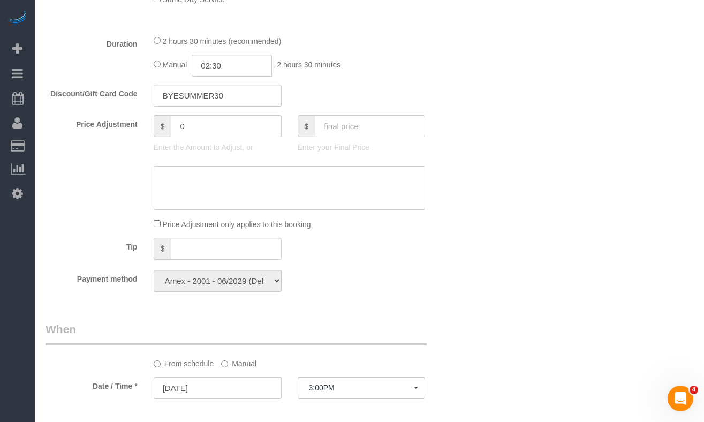
click at [418, 249] on div "Tip $" at bounding box center [253, 250] width 432 height 24
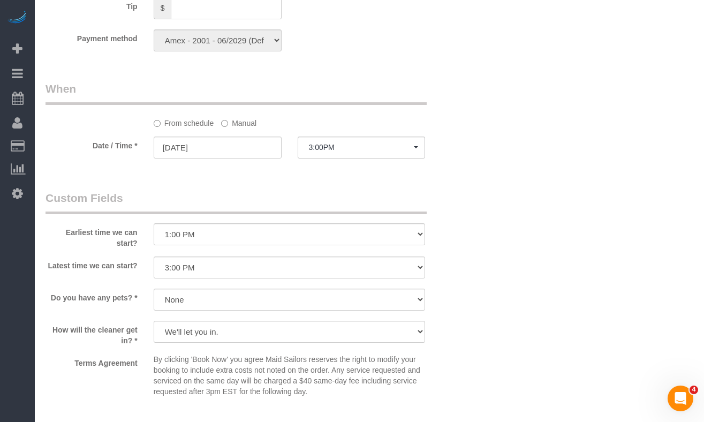
scroll to position [1016, 0]
click at [223, 146] on input "09/12/2025" at bounding box center [218, 146] width 128 height 22
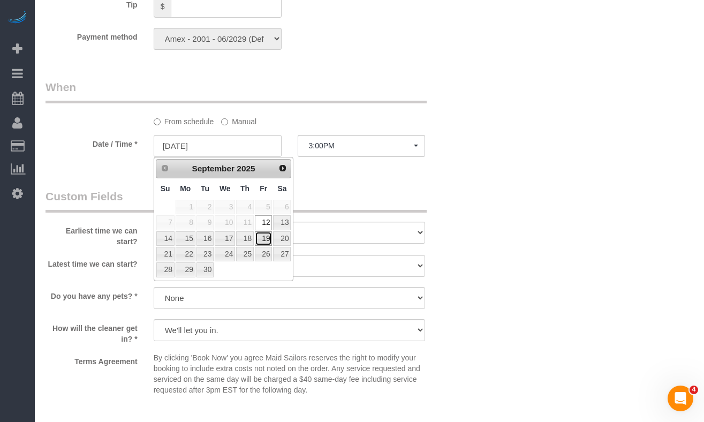
click at [267, 240] on link "19" at bounding box center [263, 238] width 17 height 14
type input "[DATE]"
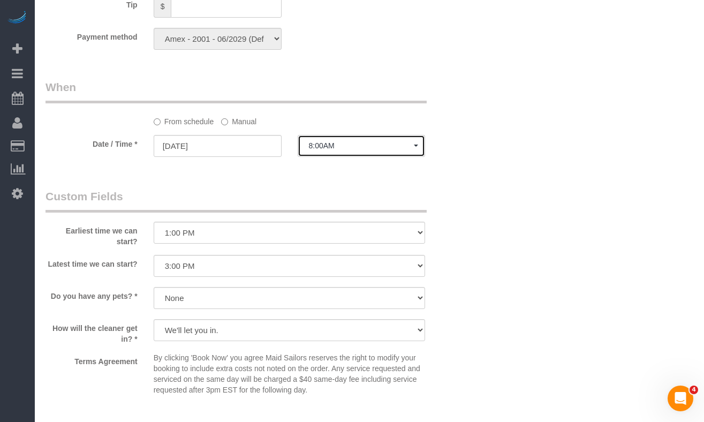
click at [357, 150] on span "8:00AM" at bounding box center [361, 145] width 105 height 9
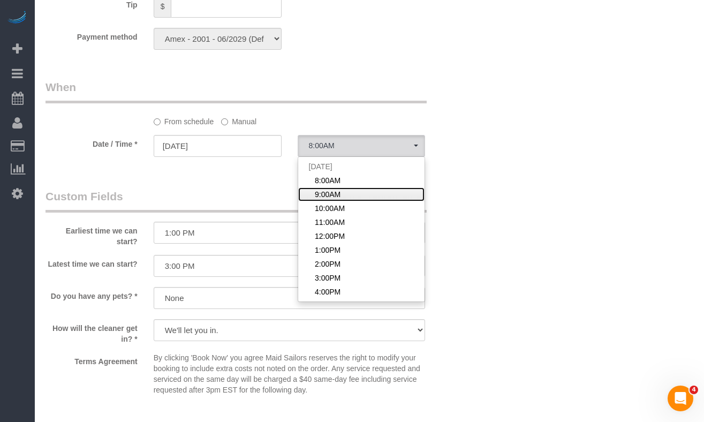
click at [349, 193] on link "9:00AM" at bounding box center [361, 194] width 127 height 14
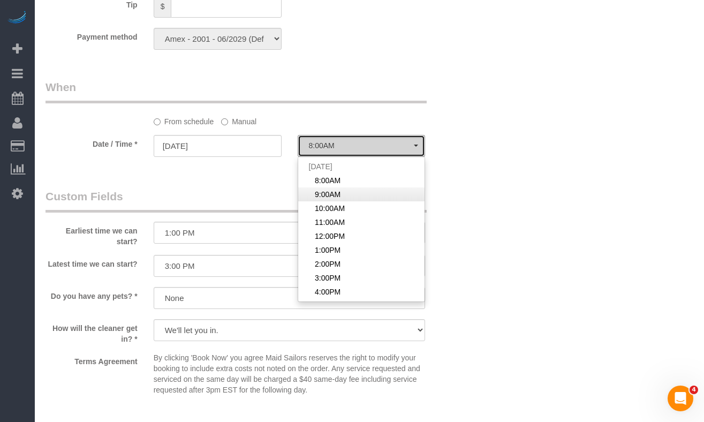
select select "spot60"
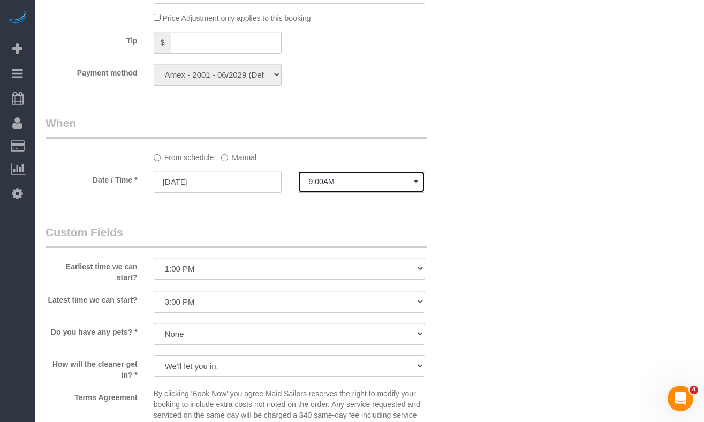
scroll to position [980, 0]
click at [213, 302] on select "I am not flexible, keep my selected time 8:00 AM 9:00 AM 10:00 AM 11:00 AM 12:0…" at bounding box center [290, 301] width 272 height 22
click at [154, 290] on select "I am not flexible, keep my selected time 8:00 AM 9:00 AM 10:00 AM 11:00 AM 12:0…" at bounding box center [290, 301] width 272 height 22
click at [197, 297] on select "I am not flexible, keep my selected time 8:00 AM 9:00 AM 10:00 AM 11:00 AM 12:0…" at bounding box center [290, 301] width 272 height 22
click at [154, 290] on select "I am not flexible, keep my selected time 8:00 AM 9:00 AM 10:00 AM 11:00 AM 12:0…" at bounding box center [290, 301] width 272 height 22
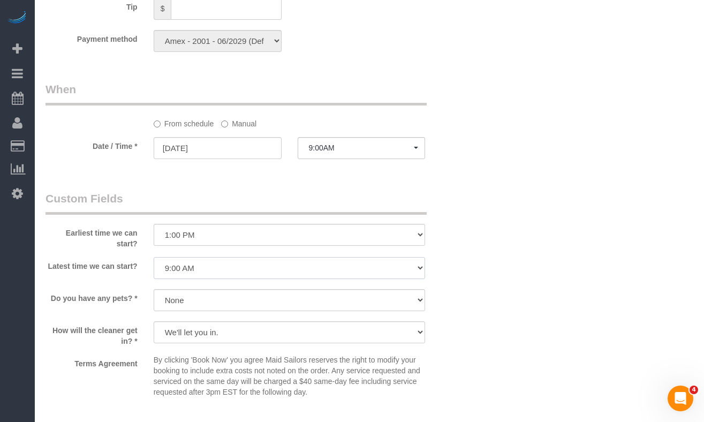
scroll to position [1015, 0]
click at [185, 275] on select "I am not flexible, keep my selected time 8:00 AM 9:00 AM 10:00 AM 11:00 AM 12:0…" at bounding box center [290, 266] width 272 height 22
select select "number:71"
click at [154, 255] on select "I am not flexible, keep my selected time 8:00 AM 9:00 AM 10:00 AM 11:00 AM 12:0…" at bounding box center [290, 266] width 272 height 22
click at [180, 235] on select "I am not flexible, keep my selected time 8:00 AM 9:00 AM 10:00 AM 11:00 AM 12:0…" at bounding box center [290, 233] width 272 height 22
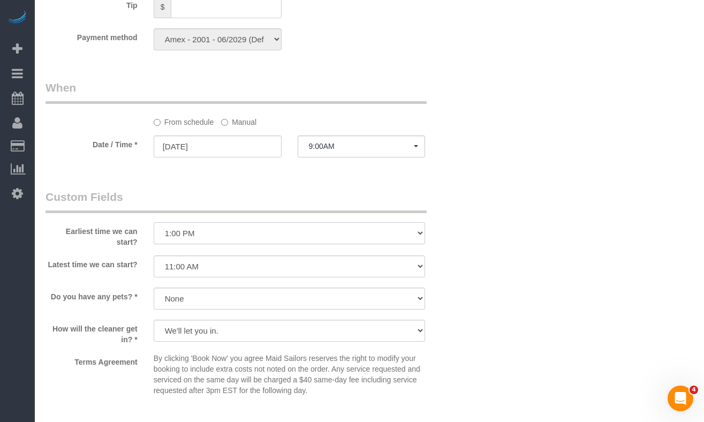
select select "number:57"
click at [154, 222] on select "I am not flexible, keep my selected time 8:00 AM 9:00 AM 10:00 AM 11:00 AM 12:0…" at bounding box center [290, 233] width 272 height 22
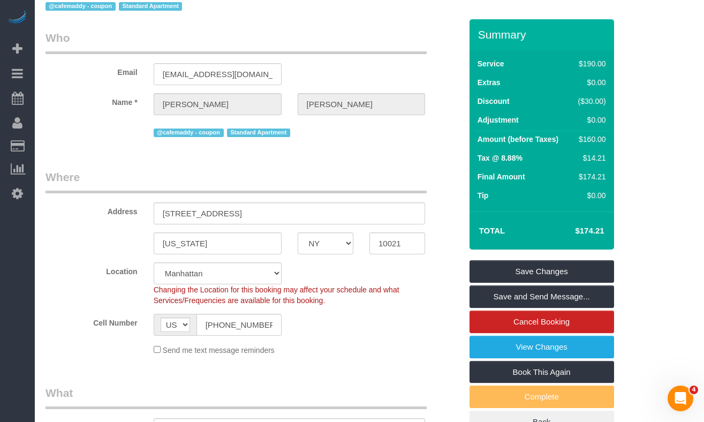
scroll to position [0, 0]
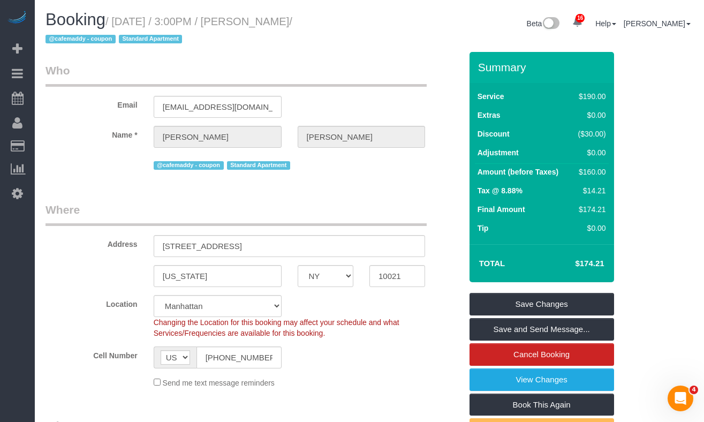
drag, startPoint x: 346, startPoint y: 18, endPoint x: 118, endPoint y: 18, distance: 228.1
click at [118, 18] on small "/ September 12, 2025 / 3:00PM / Margaret Curtis / @cafemaddy - coupon Standard …" at bounding box center [169, 31] width 247 height 30
click at [292, 24] on small "/ September 12, 2025 / 3:00PM / Margaret Curtis / @cafemaddy - coupon Standard …" at bounding box center [169, 31] width 247 height 30
drag, startPoint x: 283, startPoint y: 21, endPoint x: 119, endPoint y: 26, distance: 164.4
click at [119, 26] on small "/ September 12, 2025 / 3:00PM / Margaret Curtis / @cafemaddy - coupon Standard …" at bounding box center [169, 31] width 247 height 30
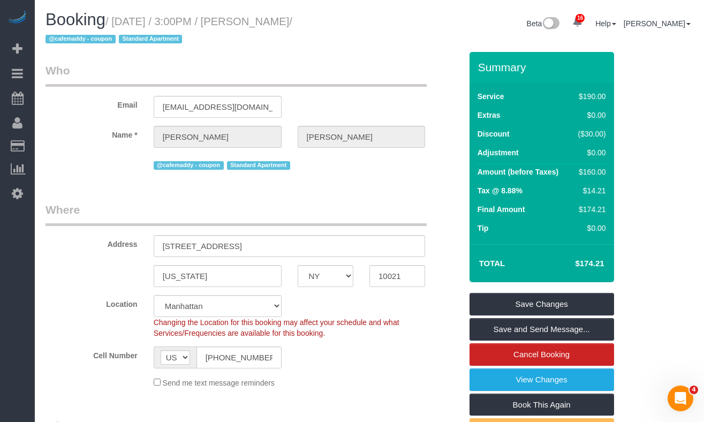
copy small "September 12, 2025 / 3:00PM / Margaret Curtis"
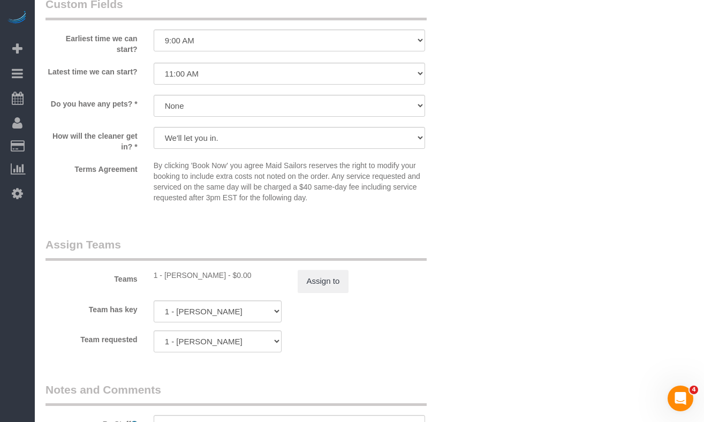
scroll to position [1226, 0]
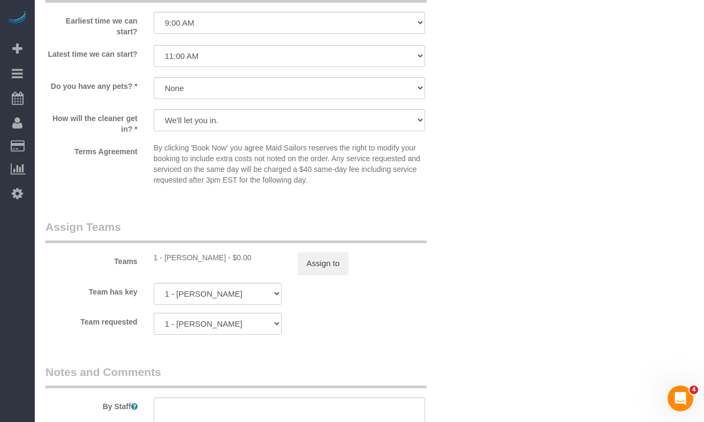
drag, startPoint x: 210, startPoint y: 256, endPoint x: 165, endPoint y: 258, distance: 45.0
click at [165, 258] on div "1 - Xiomara Inga - $0.00" at bounding box center [218, 257] width 128 height 11
copy div "Xiomara Inga"
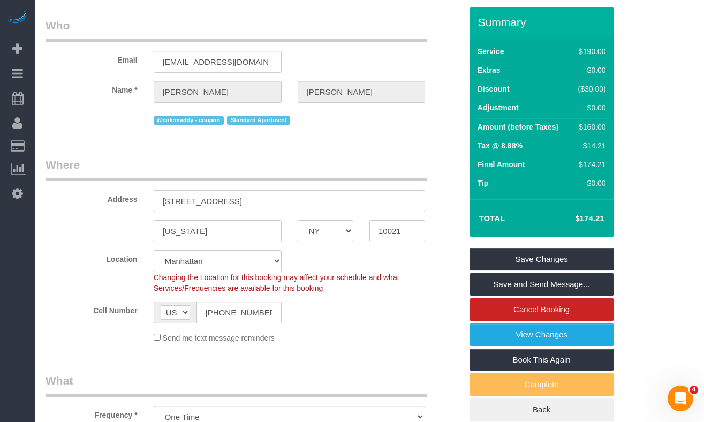
scroll to position [37, 0]
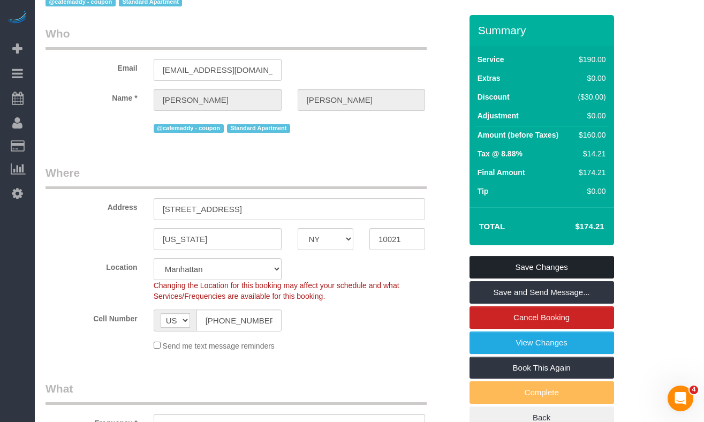
click at [531, 269] on link "Save Changes" at bounding box center [542, 267] width 145 height 22
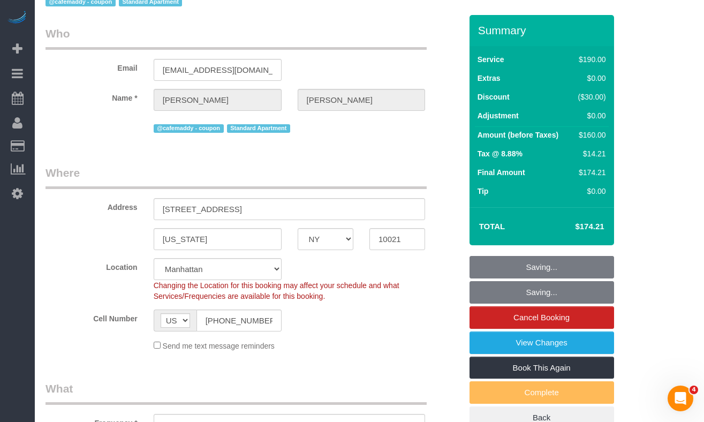
scroll to position [0, 0]
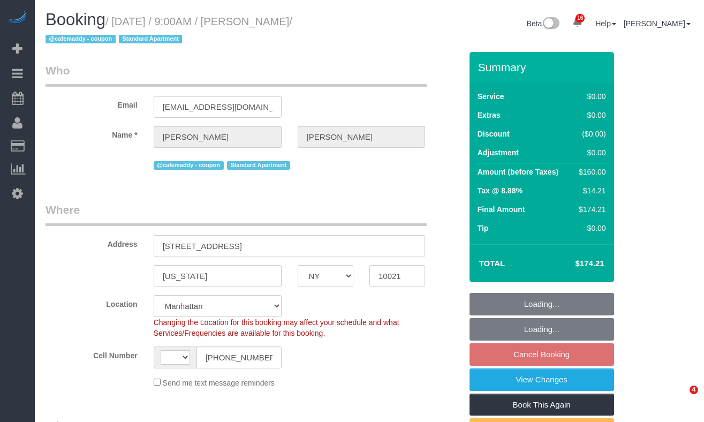
select select "NY"
select select "2"
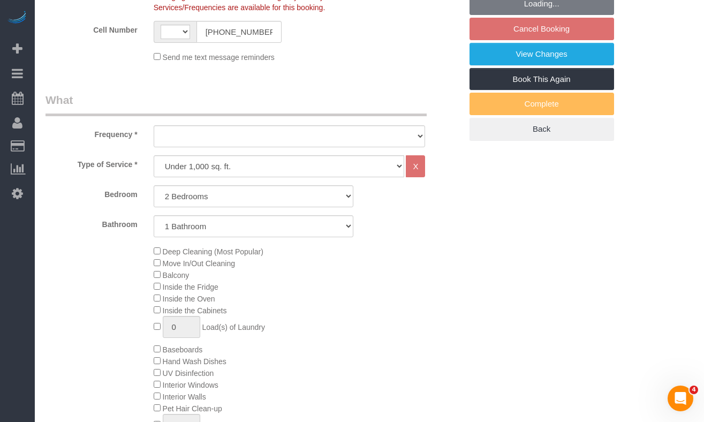
select select "string:stripe-pm_1S0mZX4VGloSiKo7NCOkUXGk"
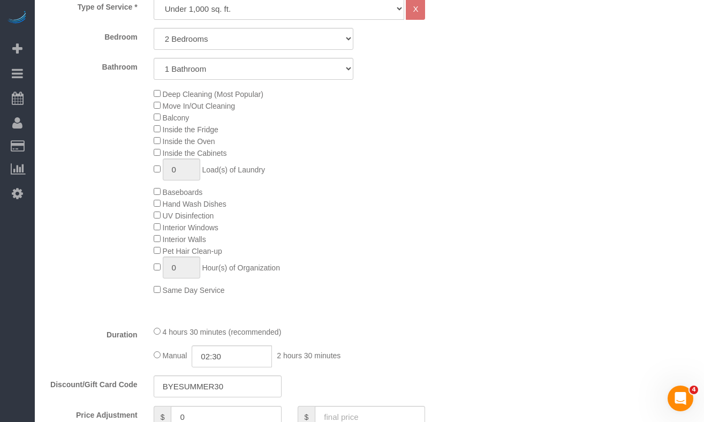
select select "string:US"
select select "object:873"
select select "number:57"
select select "number:71"
select select "number:15"
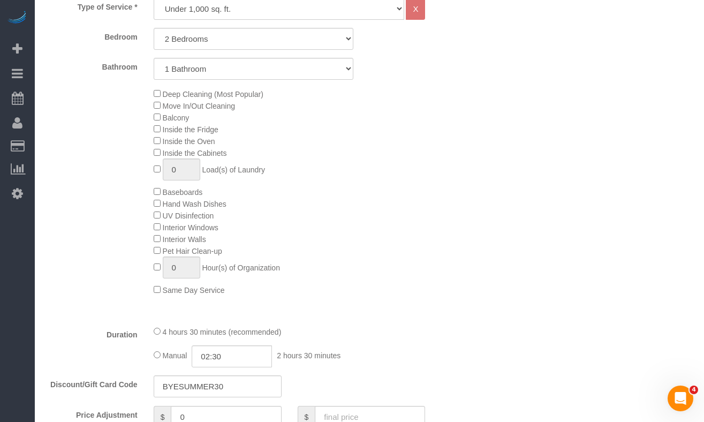
select select "number:5"
select select "2"
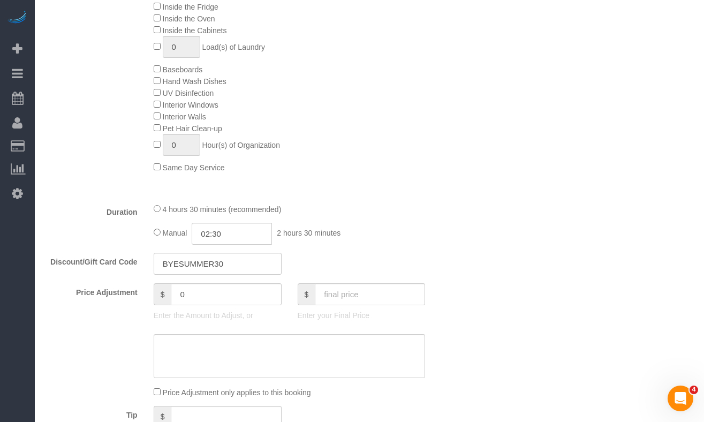
select select "object:1058"
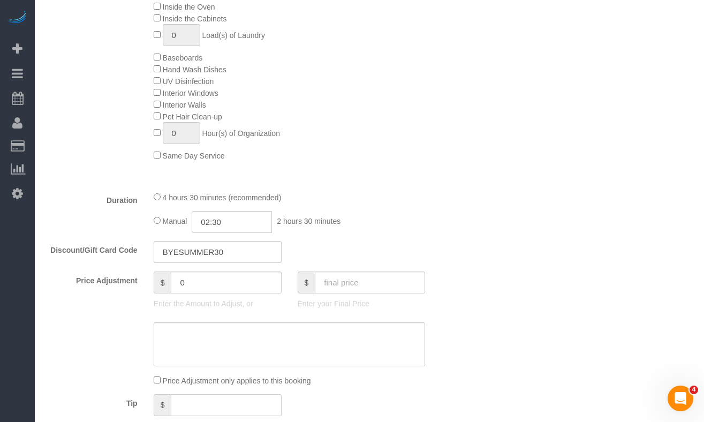
select select "spot2"
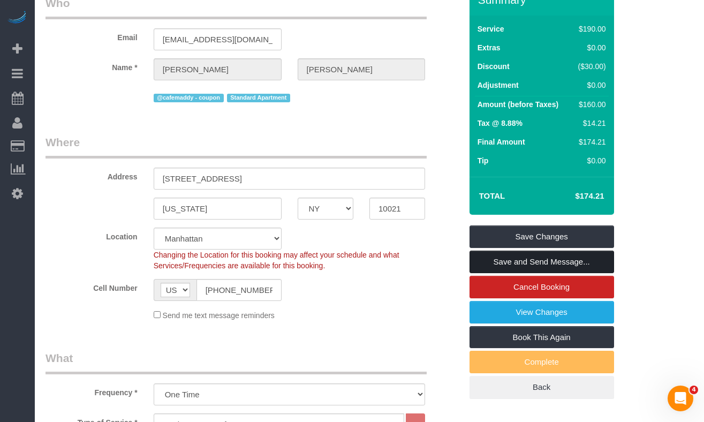
scroll to position [84, 0]
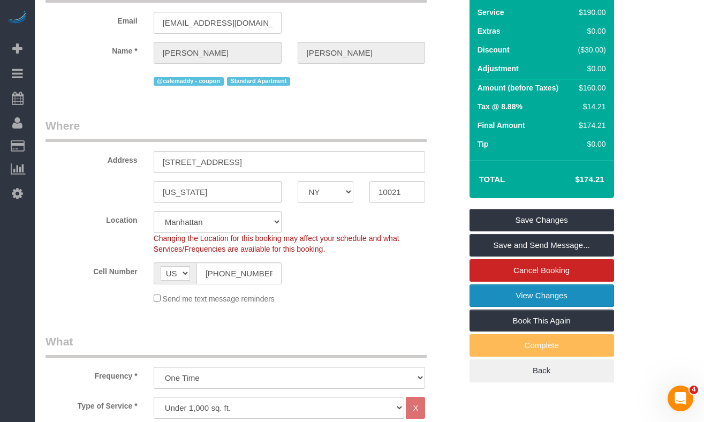
click at [519, 299] on link "View Changes" at bounding box center [542, 295] width 145 height 22
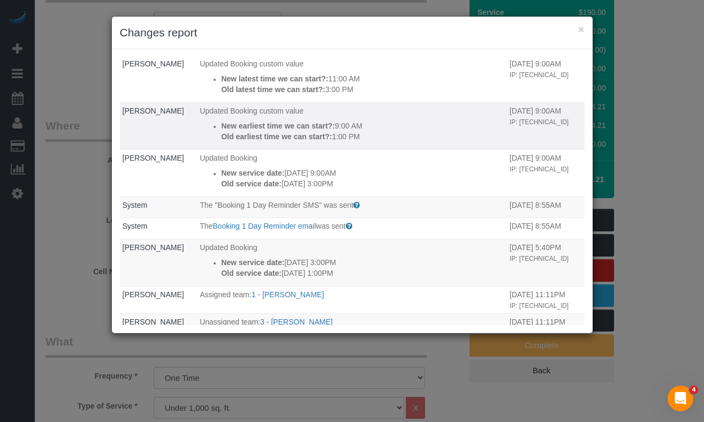
scroll to position [0, 0]
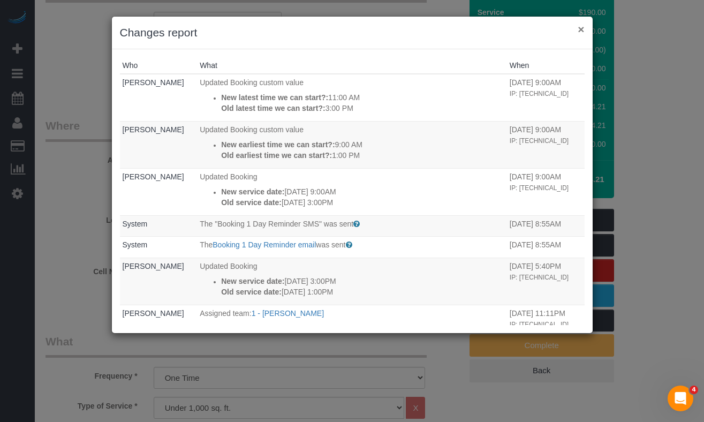
click at [582, 31] on button "×" at bounding box center [581, 29] width 6 height 11
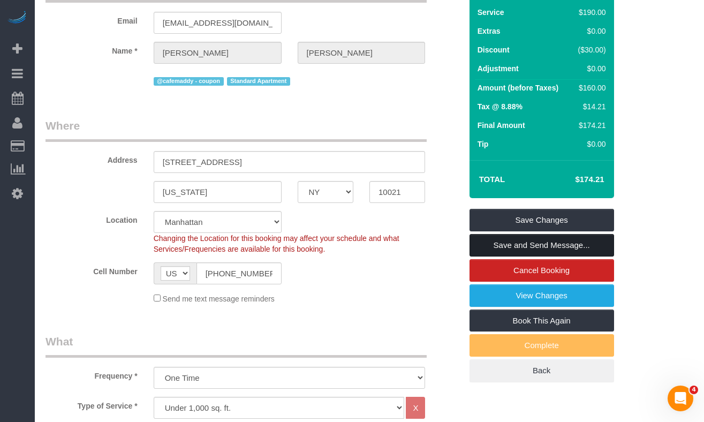
click at [486, 245] on link "Save and Send Message..." at bounding box center [542, 245] width 145 height 22
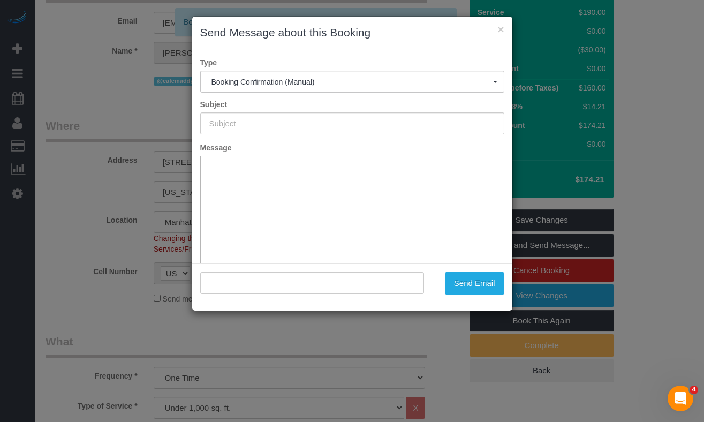
type input "Cleaning Confirmed for 09/19/2025 at 9:00am"
type input ""Margaret Curtis" <maggiegc97@gmail.com>"
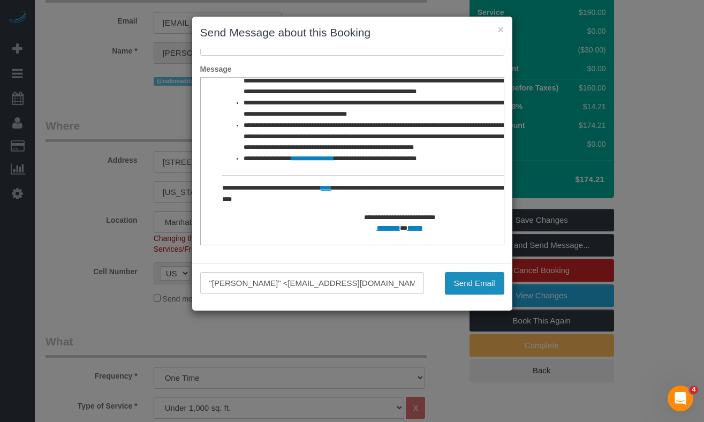
scroll to position [512, 0]
click at [455, 284] on button "Send Email" at bounding box center [474, 283] width 59 height 22
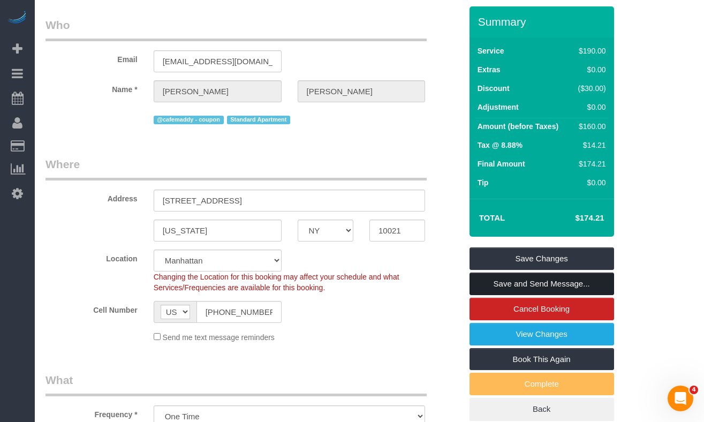
scroll to position [123, 0]
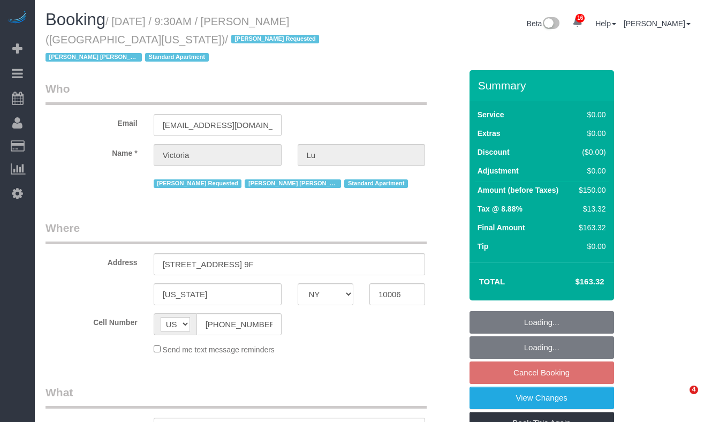
select select "NY"
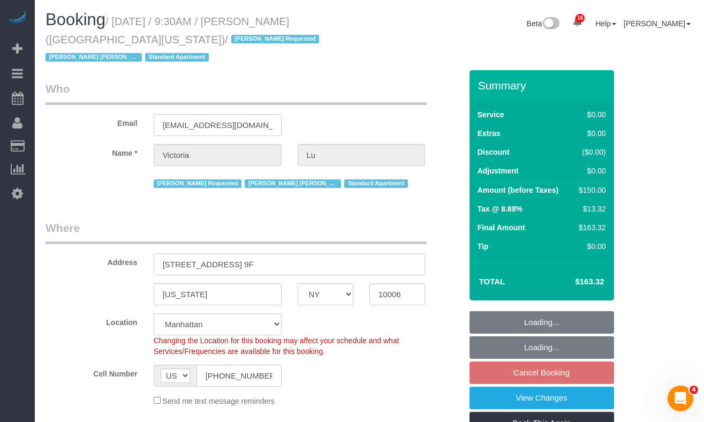
select select "string:stripe-pm_1ObyDp4VGloSiKo7aOBasKSx"
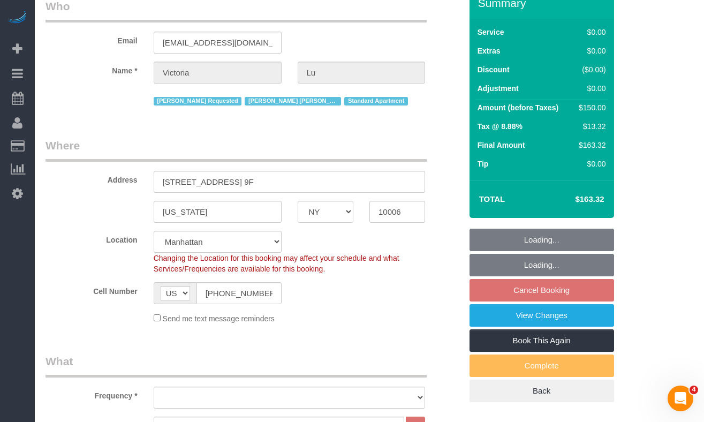
scroll to position [167, 0]
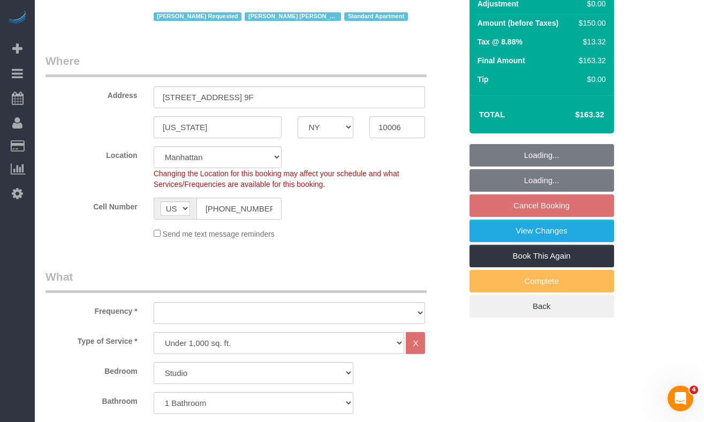
select select "object:913"
select select "number:58"
select select "number:73"
select select "number:15"
select select "number:5"
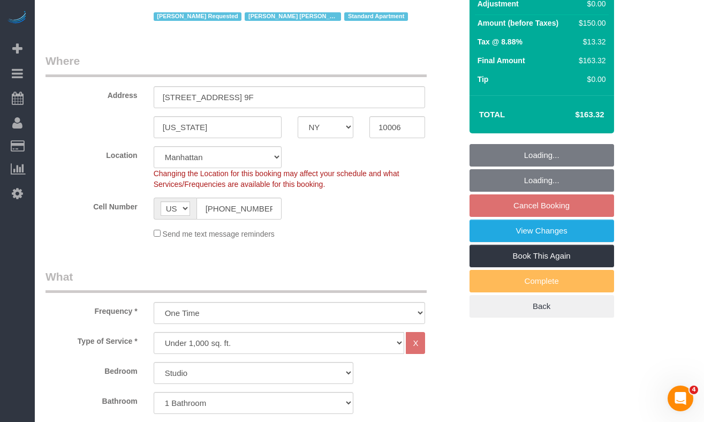
select select "object:1062"
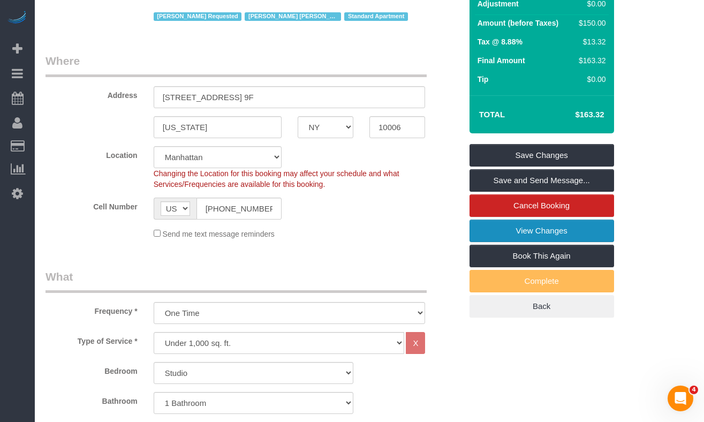
click at [479, 232] on link "View Changes" at bounding box center [542, 231] width 145 height 22
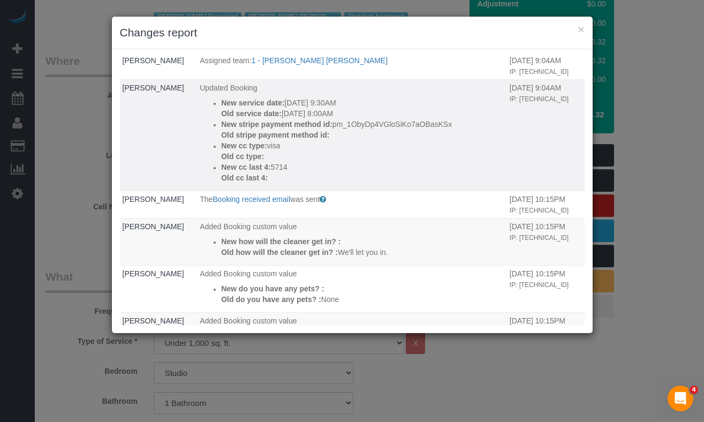
scroll to position [0, 0]
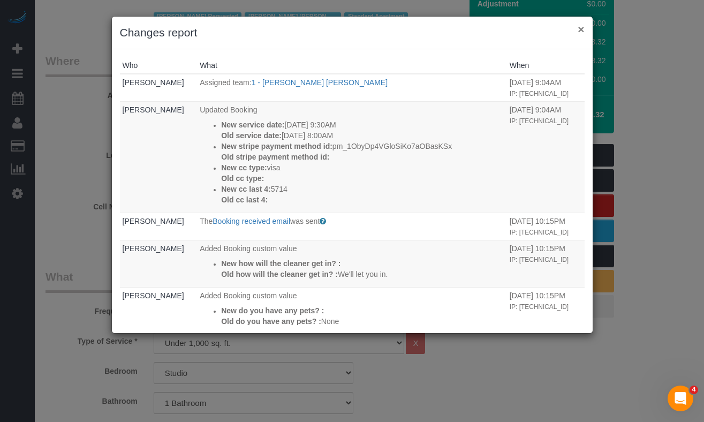
click at [583, 33] on button "×" at bounding box center [581, 29] width 6 height 11
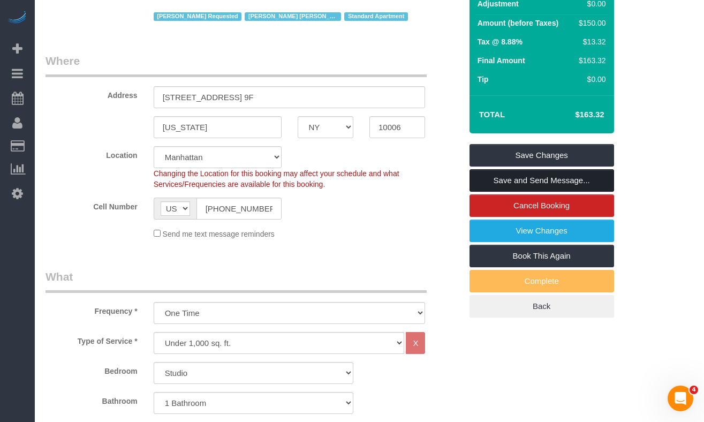
click at [510, 179] on link "Save and Send Message..." at bounding box center [542, 180] width 145 height 22
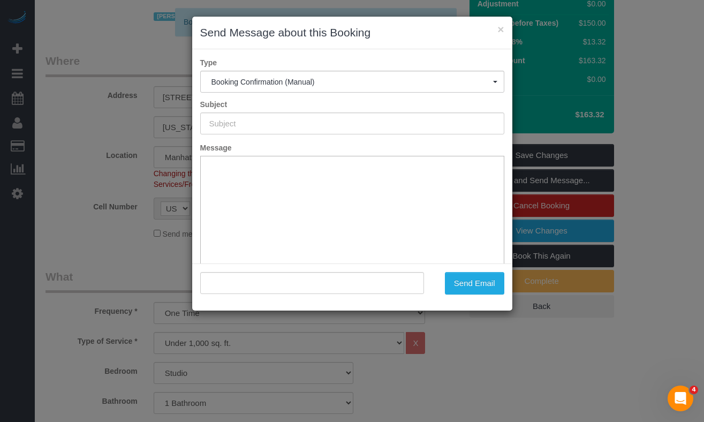
type input "Cleaning Confirmed for [DATE] 9:30am"
type input ""[PERSON_NAME]" <[EMAIL_ADDRESS][DOMAIN_NAME]>"
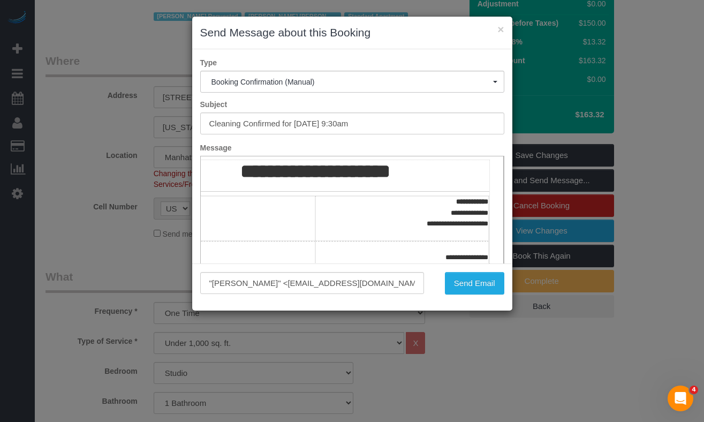
scroll to position [70, 85]
drag, startPoint x: 112, startPoint y: 238, endPoint x: 59, endPoint y: 22, distance: 221.8
click at [112, 238] on div "× Send Message about this Booking Type Booking Confirmation (Manual) Booking Co…" at bounding box center [352, 211] width 704 height 422
click at [500, 31] on button "×" at bounding box center [500, 29] width 6 height 11
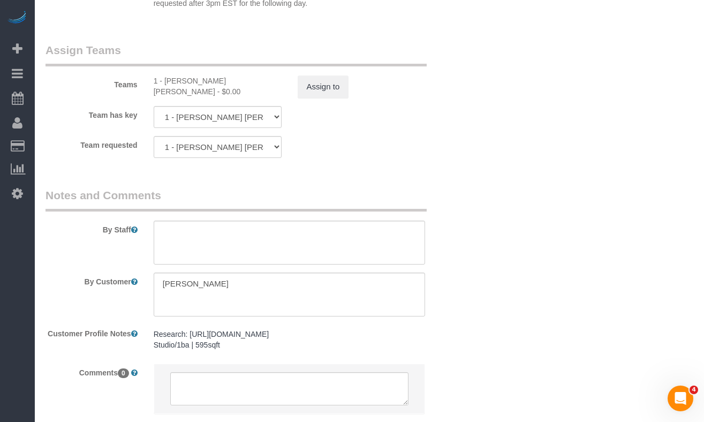
scroll to position [1515, 0]
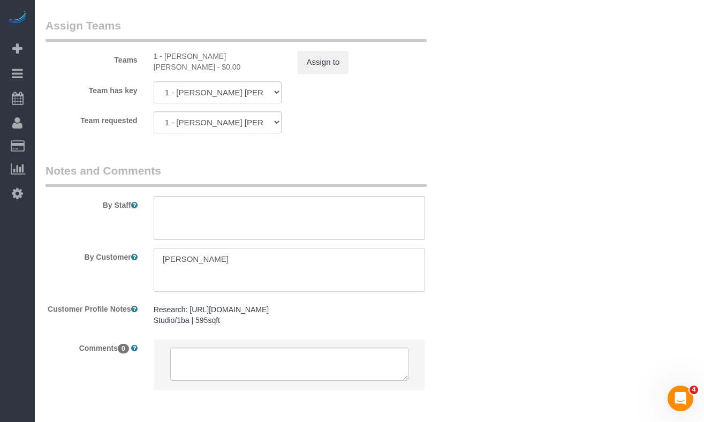
drag, startPoint x: 229, startPoint y: 267, endPoint x: 158, endPoint y: 260, distance: 71.6
click at [158, 260] on textarea at bounding box center [290, 270] width 272 height 44
click at [197, 266] on textarea at bounding box center [290, 270] width 272 height 44
click at [205, 260] on textarea at bounding box center [290, 270] width 272 height 44
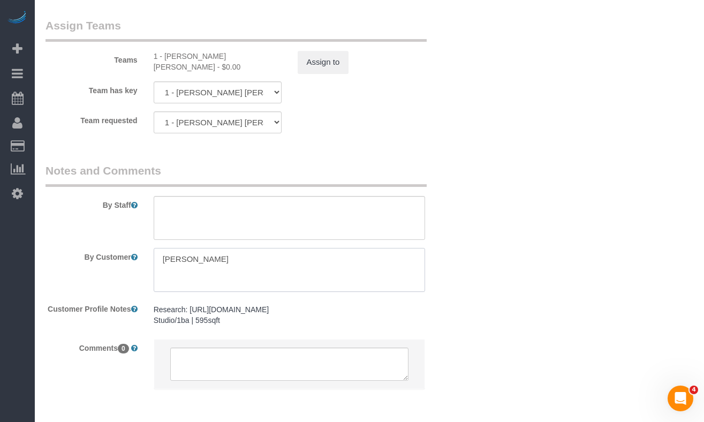
click at [205, 260] on textarea at bounding box center [290, 270] width 272 height 44
drag, startPoint x: 276, startPoint y: 276, endPoint x: 157, endPoint y: 265, distance: 119.4
click at [156, 266] on textarea at bounding box center [290, 270] width 272 height 44
click at [174, 261] on textarea at bounding box center [290, 270] width 272 height 44
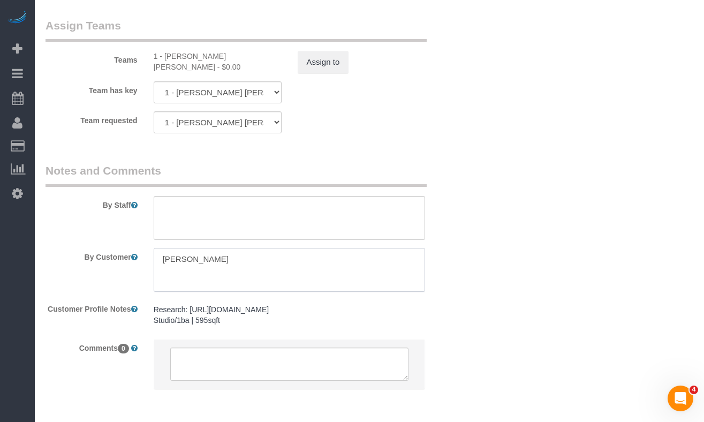
click at [174, 261] on textarea at bounding box center [290, 270] width 272 height 44
paste textarea "Please let her know that I will let her in. She should not get keys from the do…"
click at [165, 259] on textarea at bounding box center [290, 270] width 272 height 44
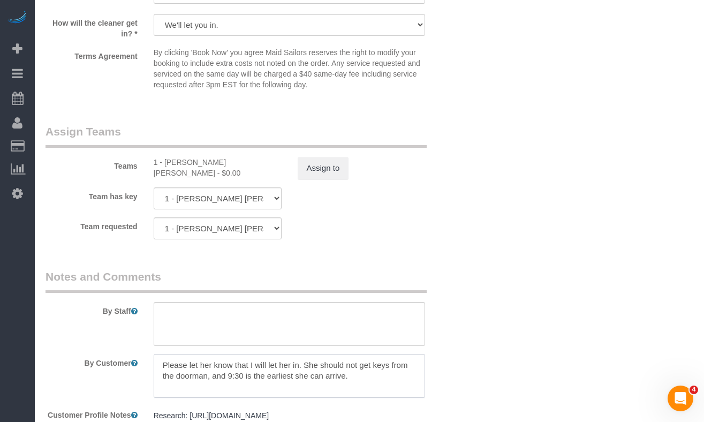
scroll to position [1409, 0]
click at [176, 163] on div "1 - [PERSON_NAME] [PERSON_NAME] - $0.00" at bounding box center [218, 166] width 128 height 21
copy div "[GEOGRAPHIC_DATA]"
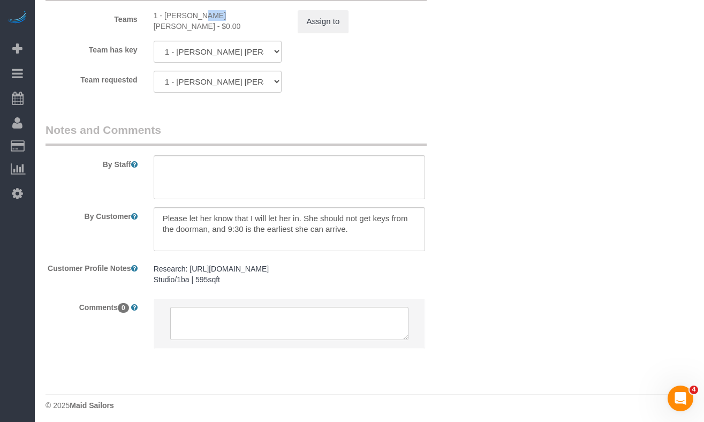
scroll to position [1560, 0]
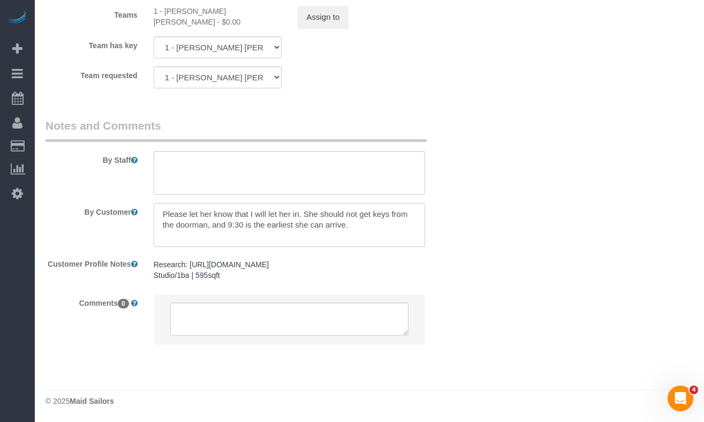
click at [192, 214] on textarea at bounding box center [290, 225] width 272 height 44
click at [205, 214] on textarea at bounding box center [290, 225] width 272 height 44
paste textarea "[GEOGRAPHIC_DATA]"
type textarea "Please let [PERSON_NAME] know that I will let her in. She should not get keys f…"
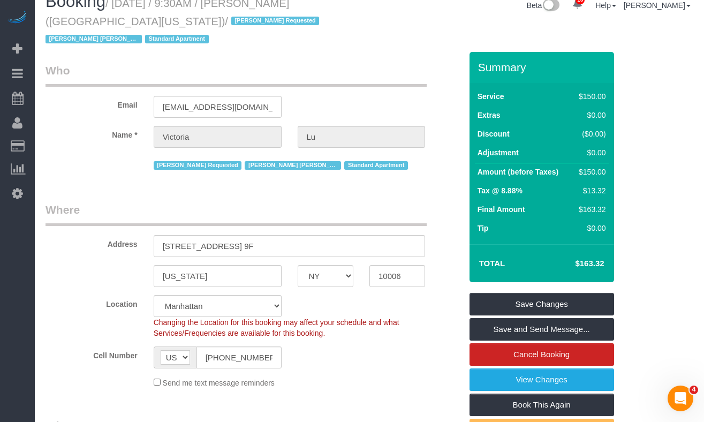
scroll to position [31, 0]
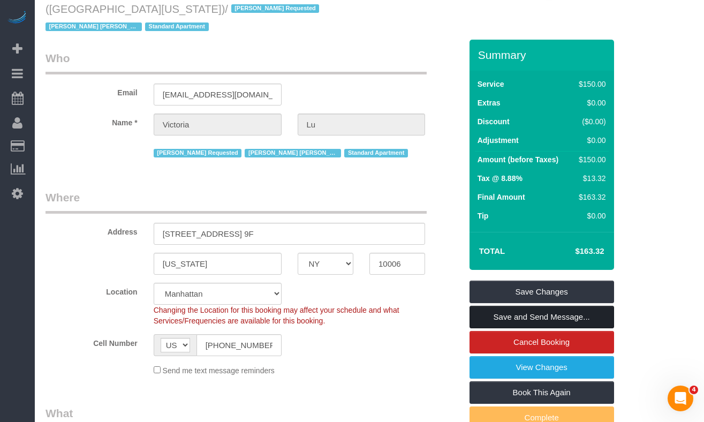
click at [498, 313] on link "Save and Send Message..." at bounding box center [542, 317] width 145 height 22
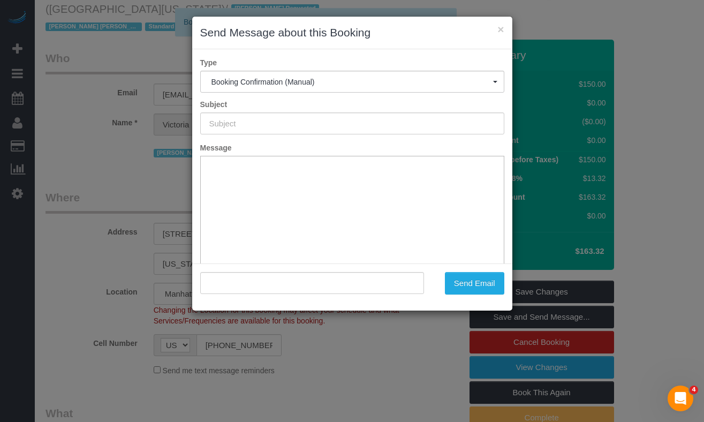
scroll to position [0, 0]
type input "Cleaning Confirmed for [DATE] 9:30am"
type input ""[PERSON_NAME]" <[EMAIL_ADDRESS][DOMAIN_NAME]>"
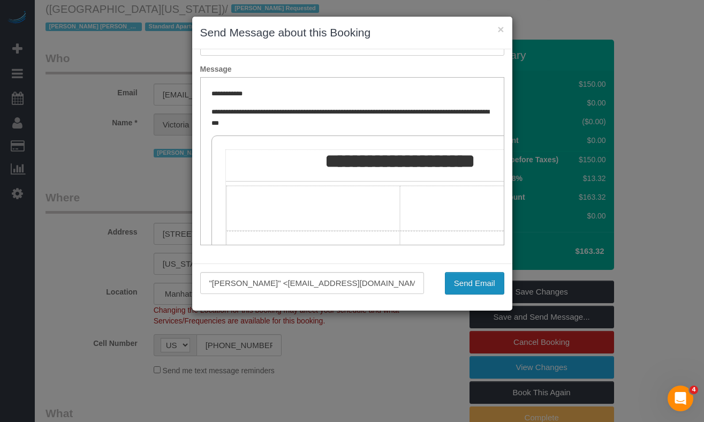
click at [450, 280] on button "Send Email" at bounding box center [474, 283] width 59 height 22
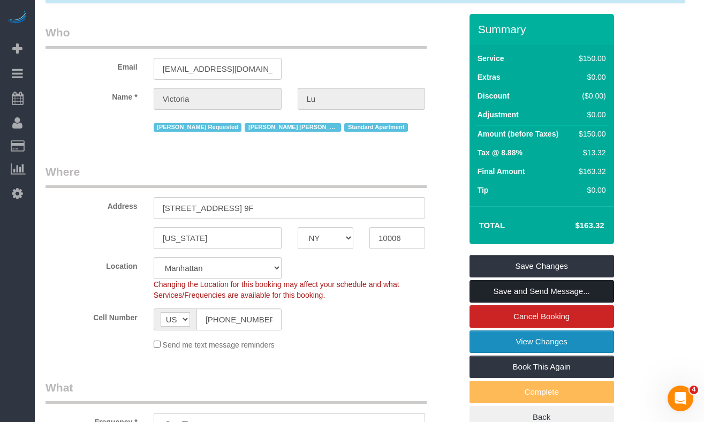
scroll to position [96, 0]
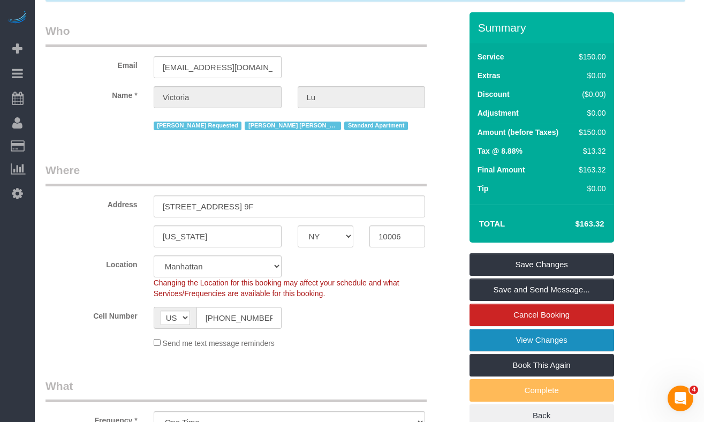
click at [498, 336] on link "View Changes" at bounding box center [542, 340] width 145 height 22
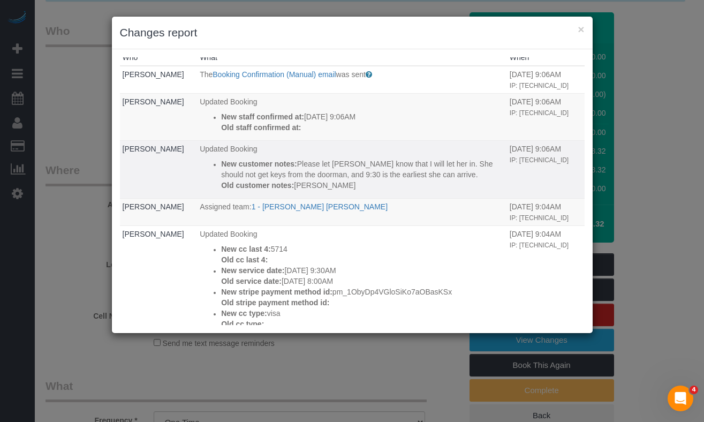
scroll to position [0, 0]
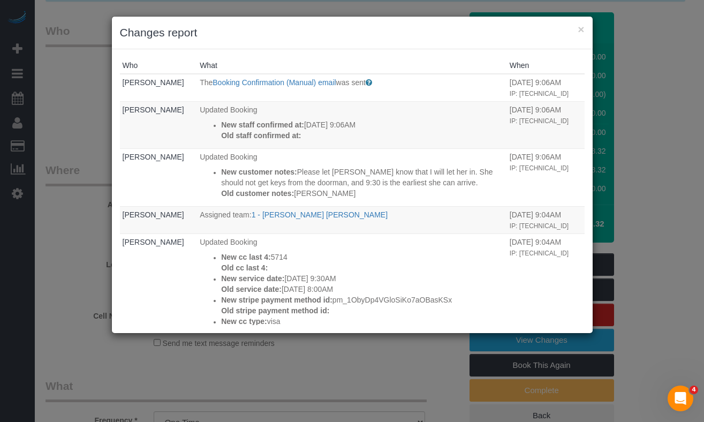
click at [58, 197] on div "× Changes report Who What When [PERSON_NAME] The Booking Confirmation (Manual) …" at bounding box center [352, 211] width 704 height 422
click at [584, 31] on button "×" at bounding box center [581, 29] width 6 height 11
